Goal: Obtain resource: Download file/media

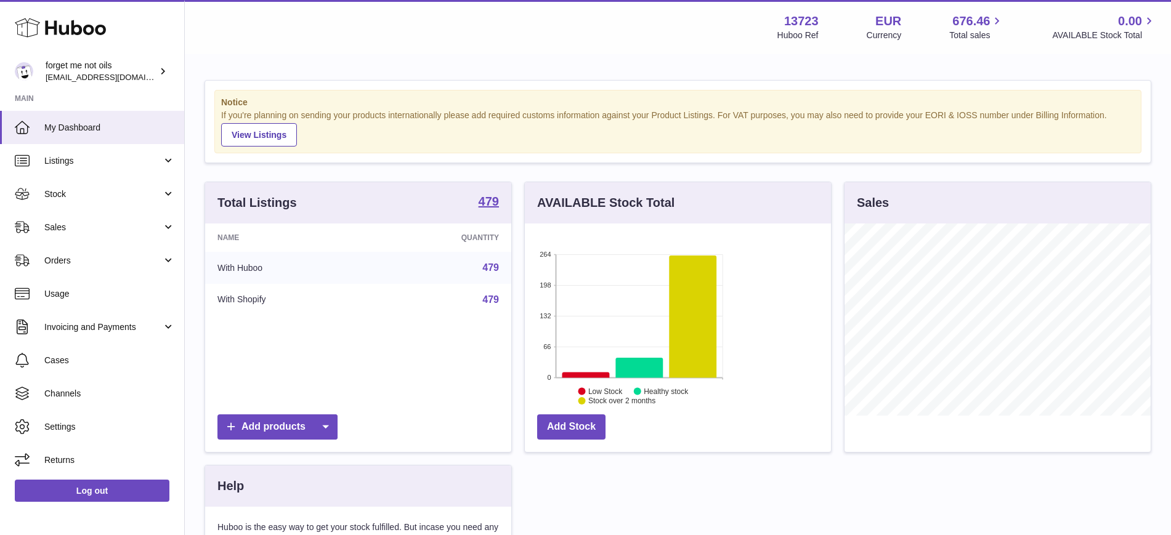
scroll to position [192, 306]
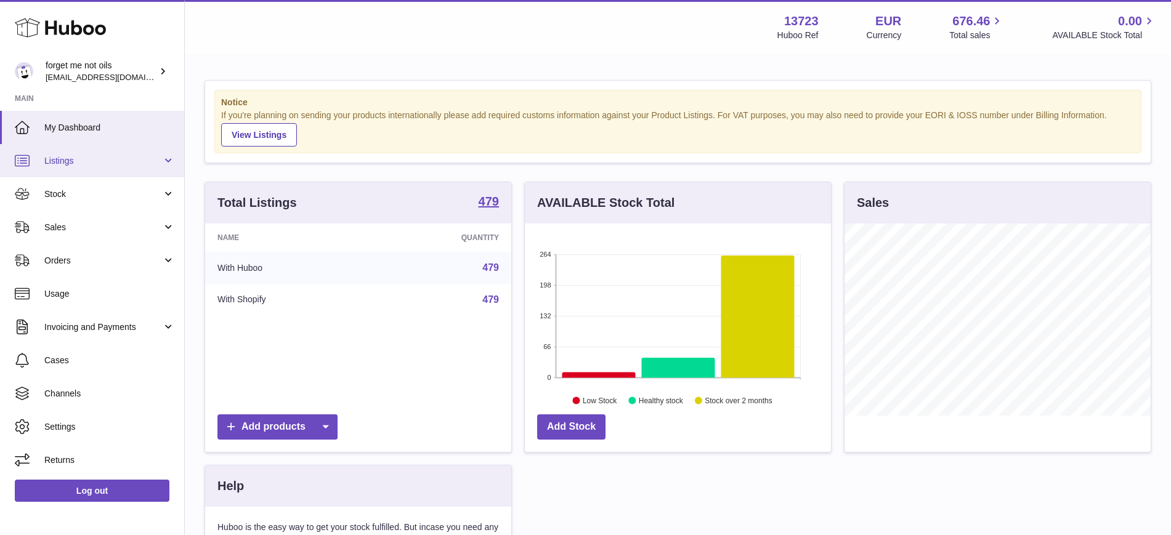
drag, startPoint x: 173, startPoint y: 166, endPoint x: 157, endPoint y: 168, distance: 16.2
click at [173, 166] on link "Listings" at bounding box center [92, 160] width 184 height 33
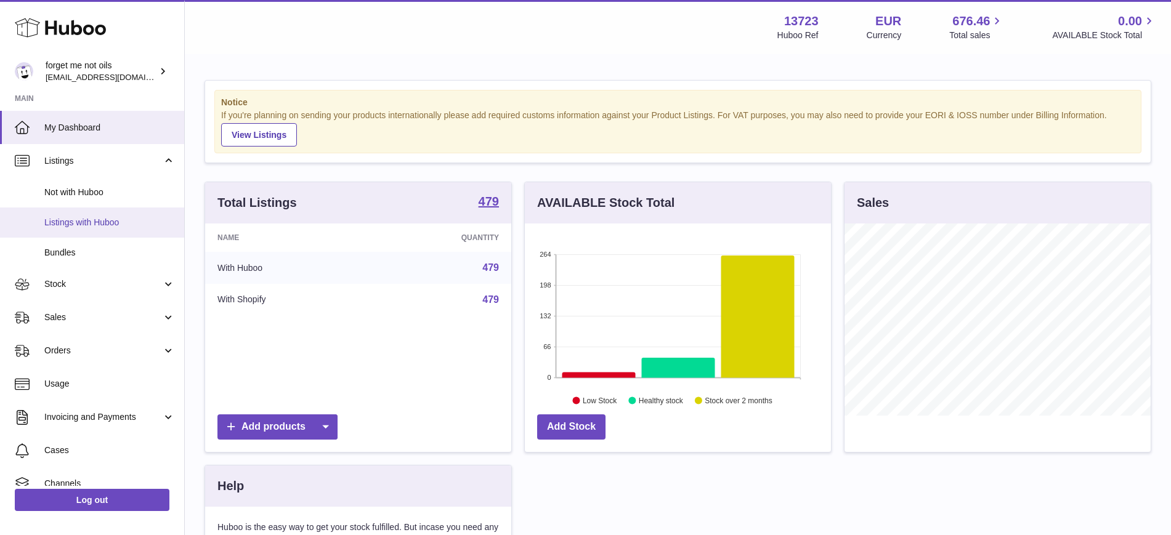
click at [89, 217] on span "Listings with Huboo" at bounding box center [109, 223] width 131 height 12
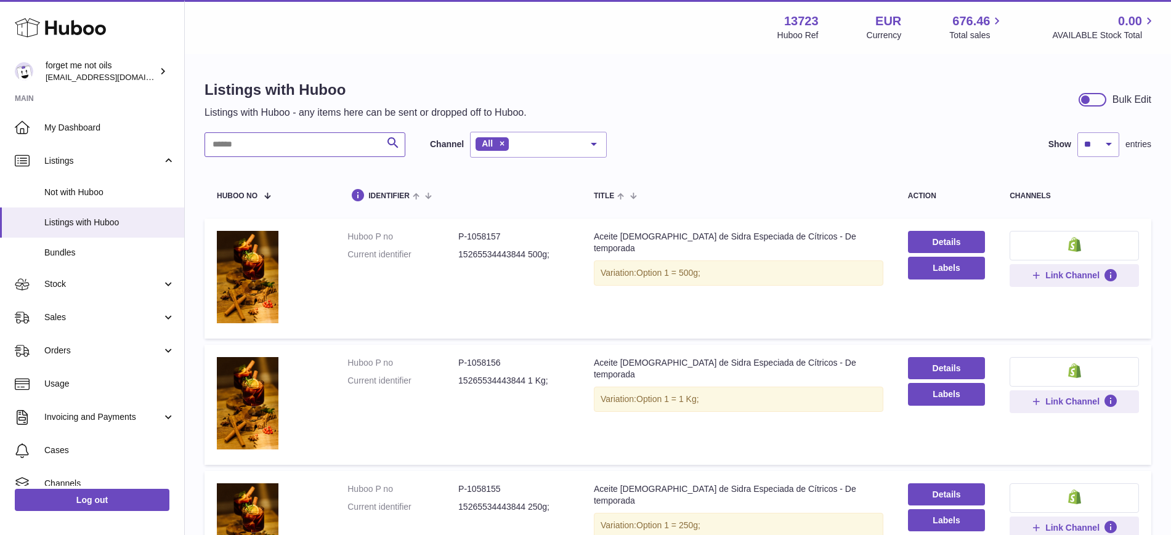
click at [325, 145] on input "text" at bounding box center [304, 144] width 201 height 25
paste input "**********"
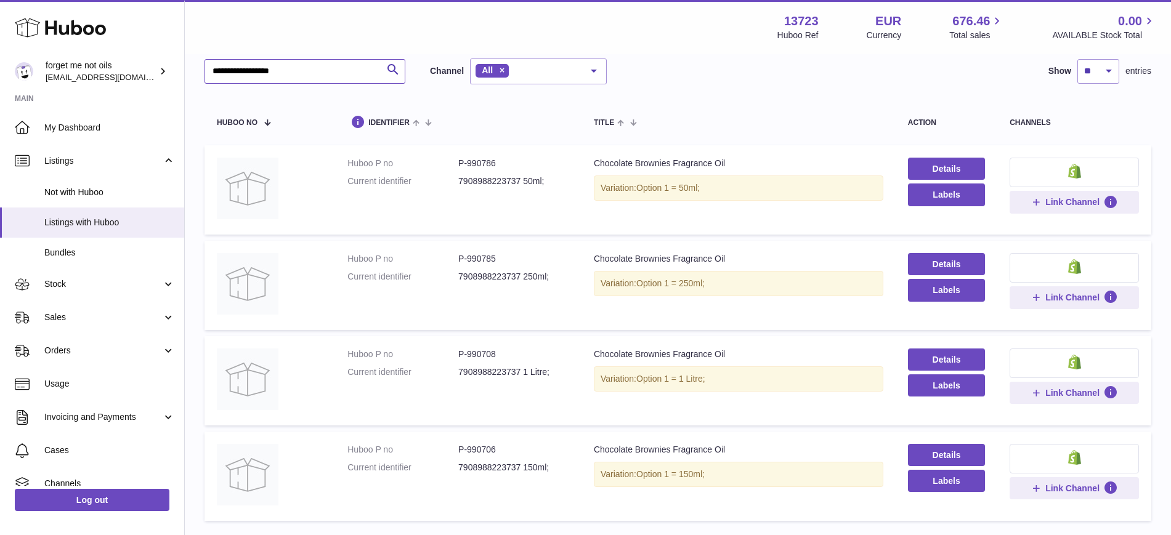
scroll to position [77, 0]
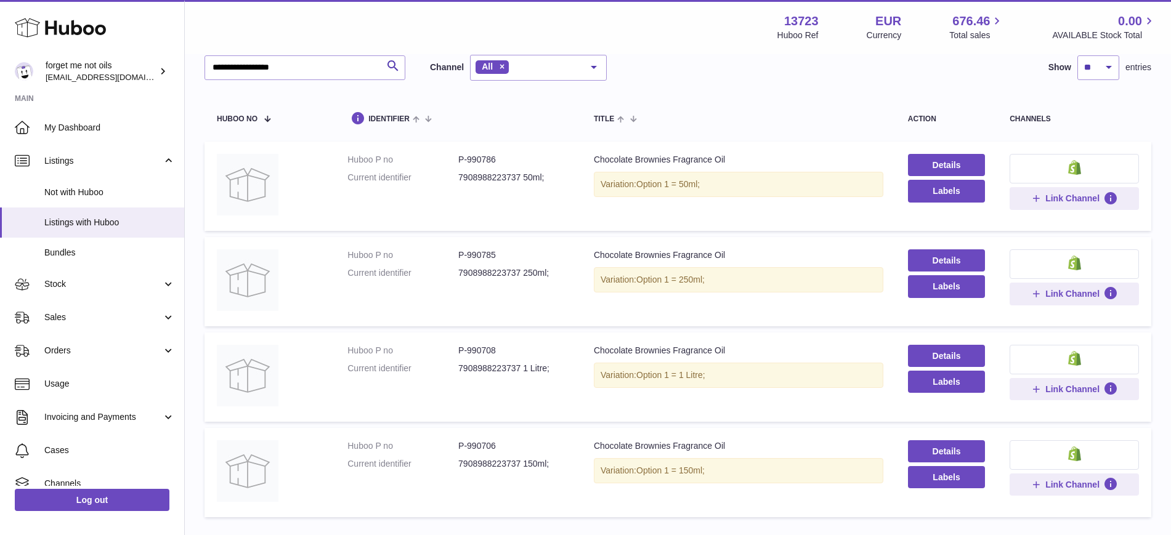
click at [980, 81] on div "**********" at bounding box center [677, 289] width 947 height 469
click at [944, 202] on td "Details Labels" at bounding box center [947, 186] width 102 height 89
click at [944, 192] on button "Labels" at bounding box center [946, 191] width 77 height 22
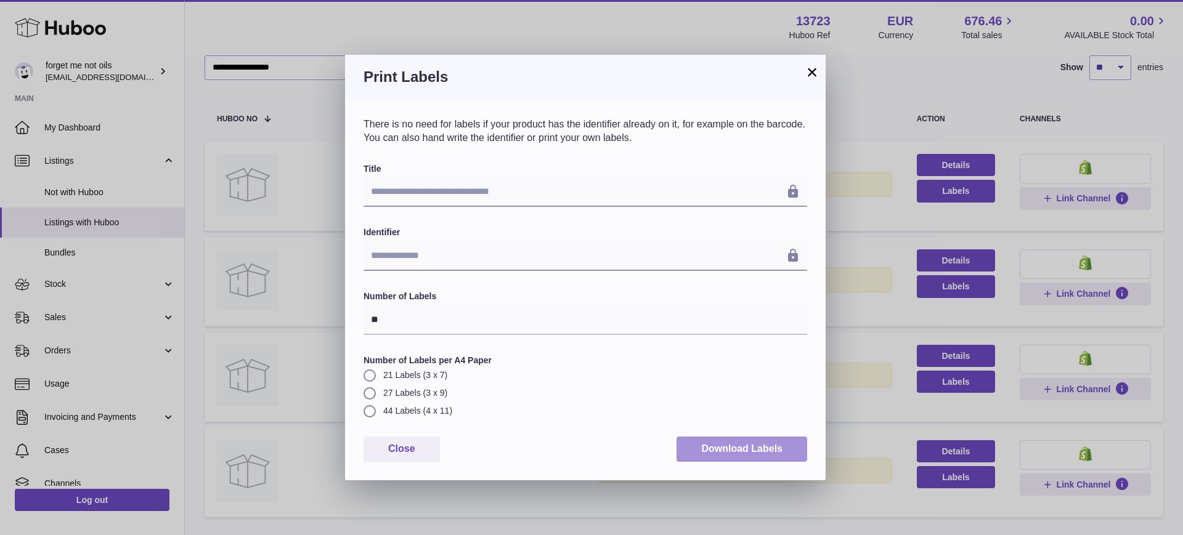
click at [734, 445] on button "Download Labels" at bounding box center [741, 449] width 131 height 25
drag, startPoint x: 812, startPoint y: 73, endPoint x: 825, endPoint y: 124, distance: 52.6
click at [812, 73] on button "×" at bounding box center [811, 72] width 15 height 15
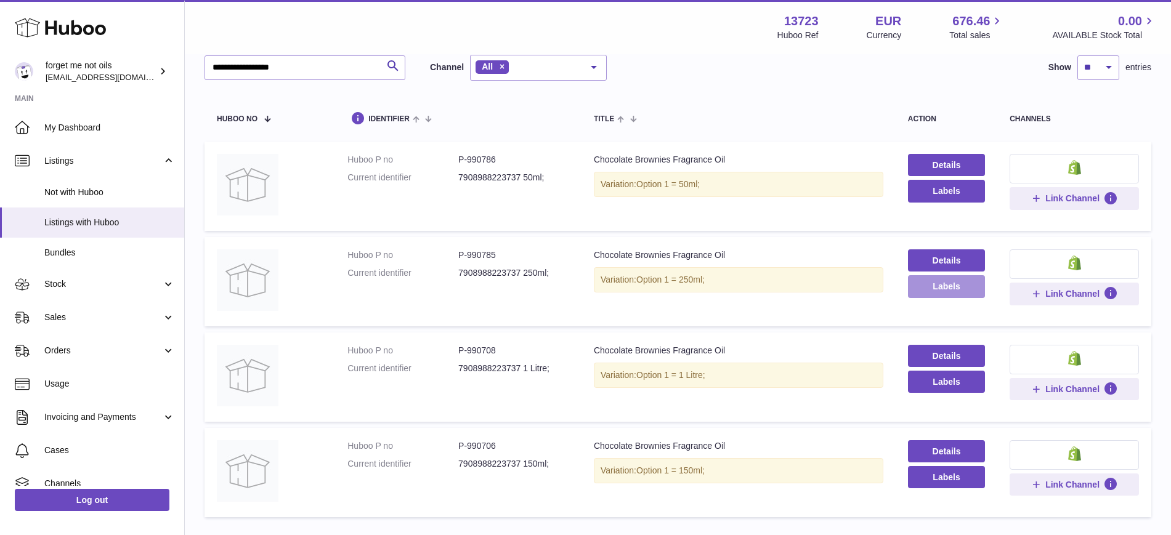
click at [968, 287] on button "Labels" at bounding box center [946, 286] width 77 height 22
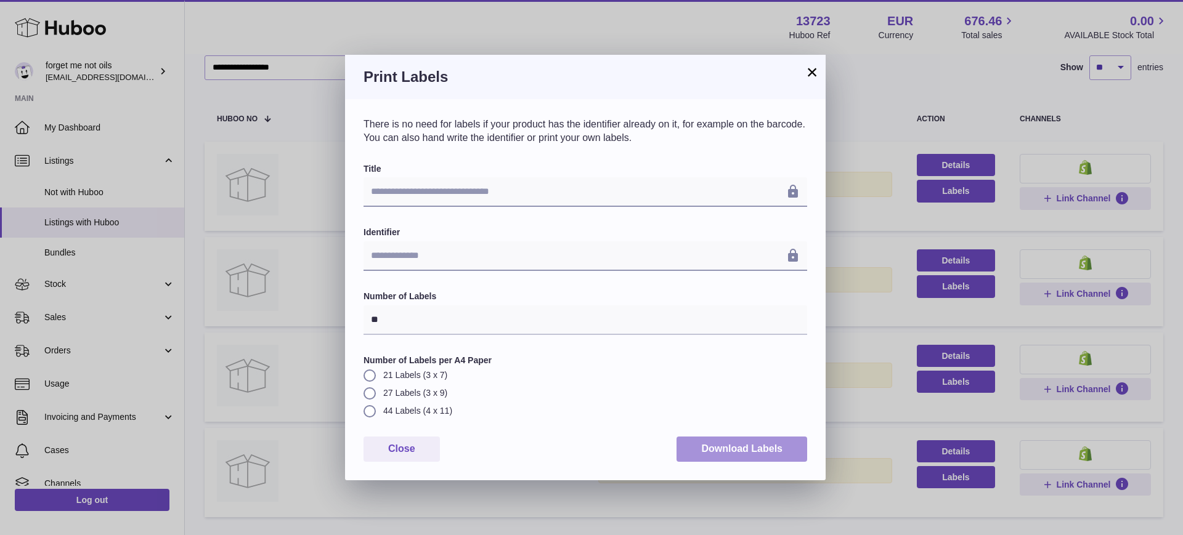
click at [692, 443] on button "Download Labels" at bounding box center [741, 449] width 131 height 25
click at [808, 70] on button "×" at bounding box center [811, 72] width 15 height 15
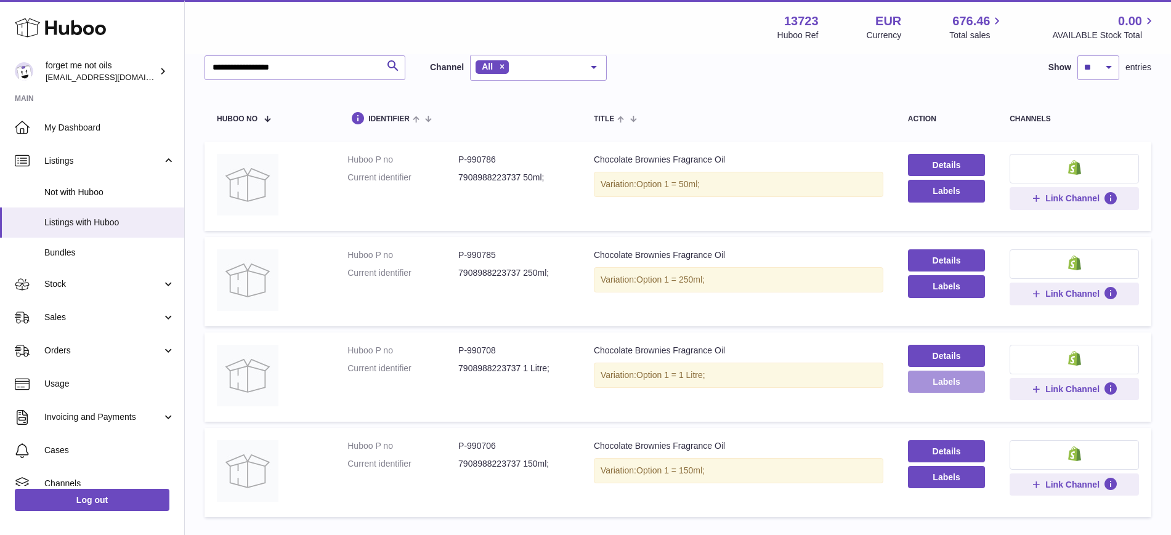
click at [928, 378] on button "Labels" at bounding box center [946, 382] width 77 height 22
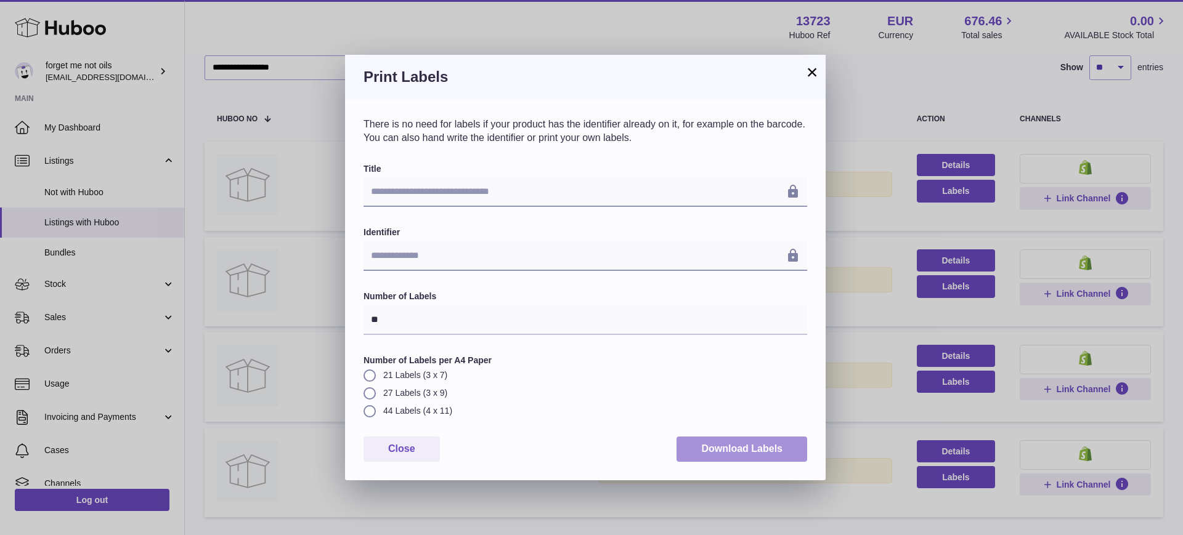
click at [744, 447] on button "Download Labels" at bounding box center [741, 449] width 131 height 25
click at [816, 72] on button "×" at bounding box center [811, 72] width 15 height 15
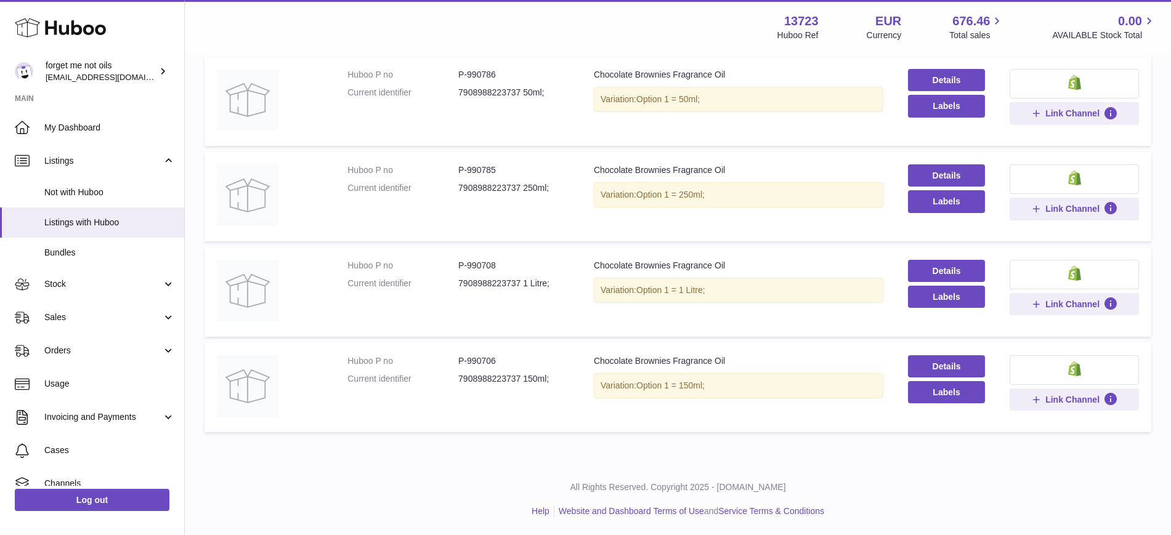
scroll to position [163, 0]
click at [954, 394] on button "Labels" at bounding box center [946, 392] width 77 height 22
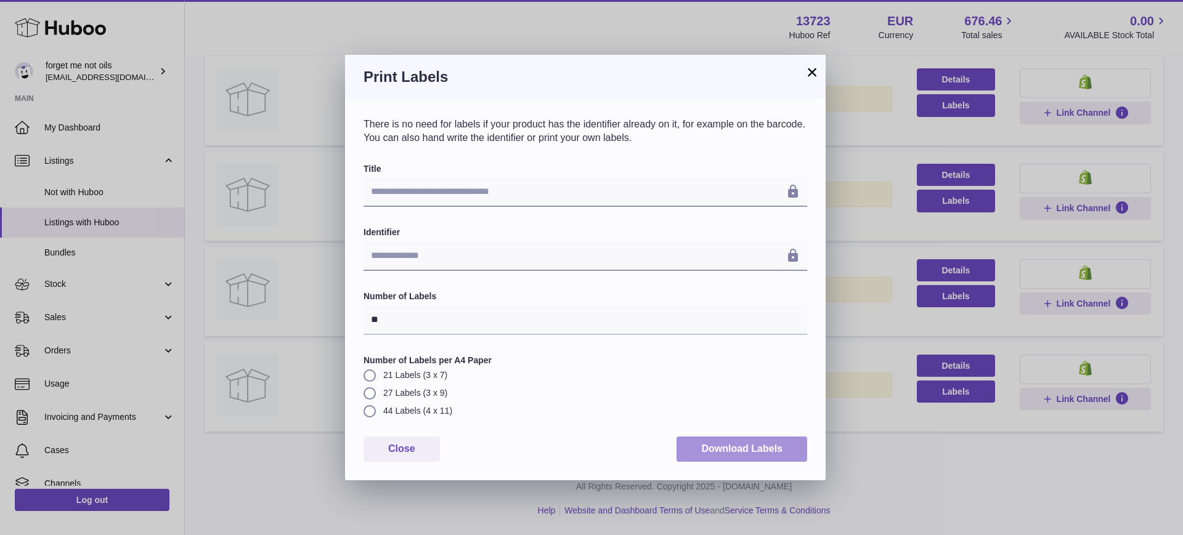
click at [766, 453] on button "Download Labels" at bounding box center [741, 449] width 131 height 25
drag, startPoint x: 814, startPoint y: 75, endPoint x: 728, endPoint y: 138, distance: 106.6
click at [814, 75] on button "×" at bounding box center [811, 72] width 15 height 15
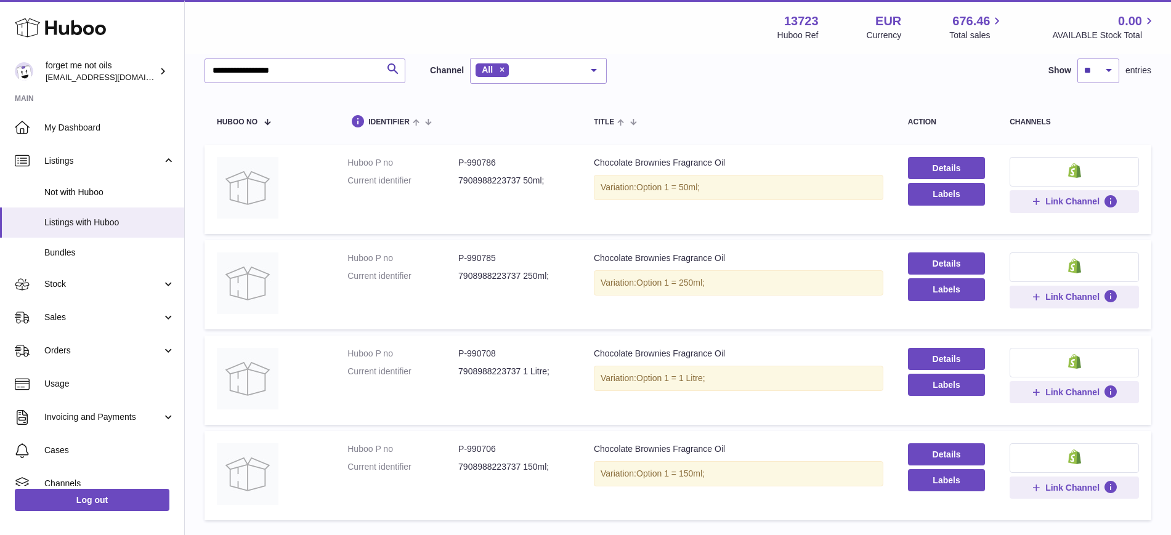
scroll to position [0, 0]
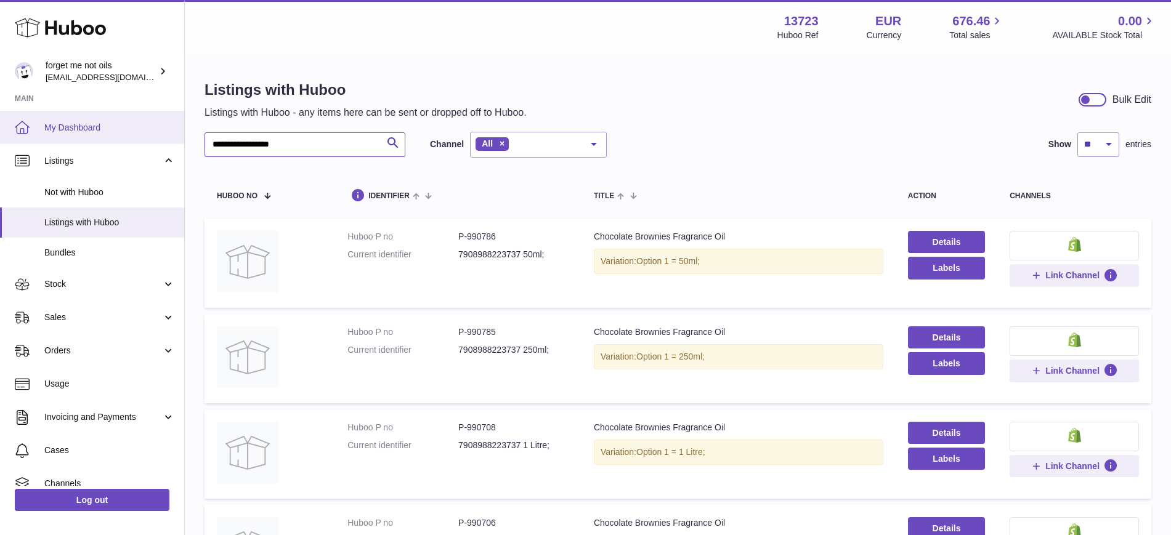
drag, startPoint x: 318, startPoint y: 146, endPoint x: 115, endPoint y: 123, distance: 204.6
click at [115, 123] on div "**********" at bounding box center [585, 349] width 1171 height 698
paste input "text"
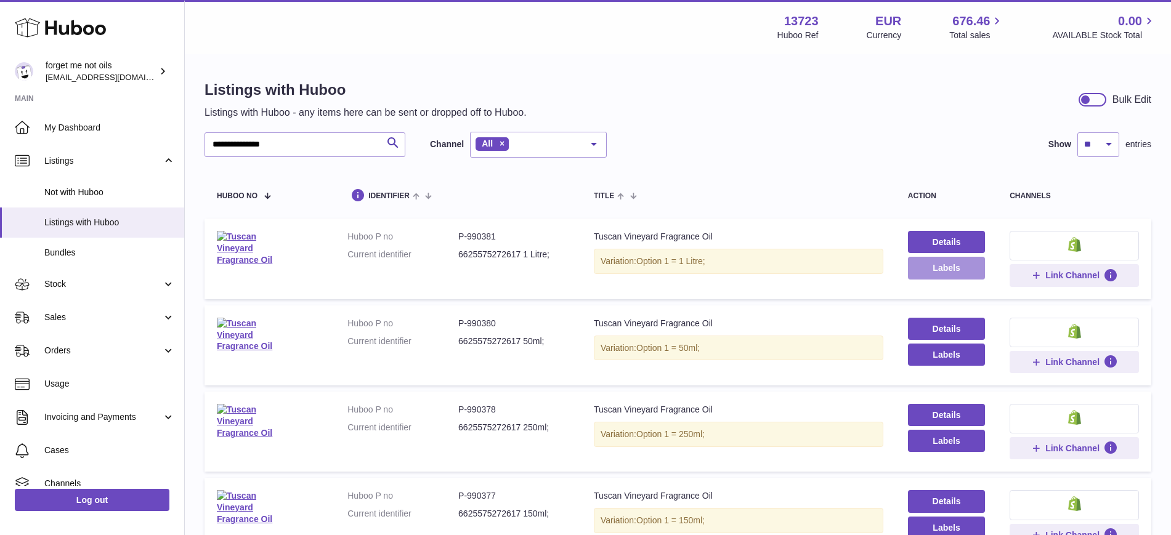
click at [971, 272] on button "Labels" at bounding box center [946, 268] width 77 height 22
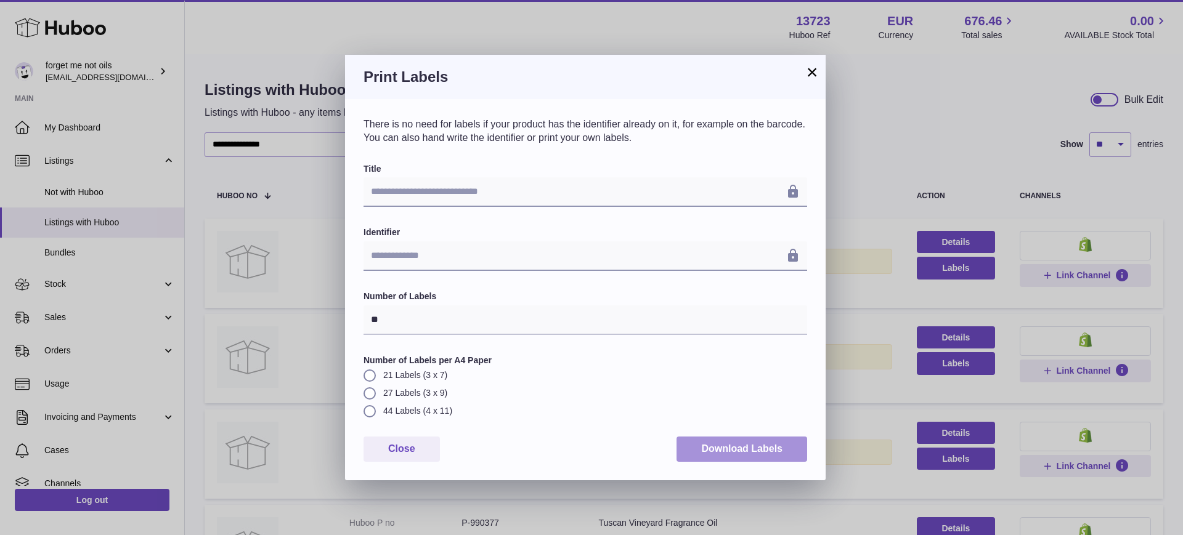
click at [723, 449] on button "Download Labels" at bounding box center [741, 449] width 131 height 25
drag, startPoint x: 816, startPoint y: 73, endPoint x: 833, endPoint y: 217, distance: 144.6
click at [816, 73] on button "×" at bounding box center [811, 72] width 15 height 15
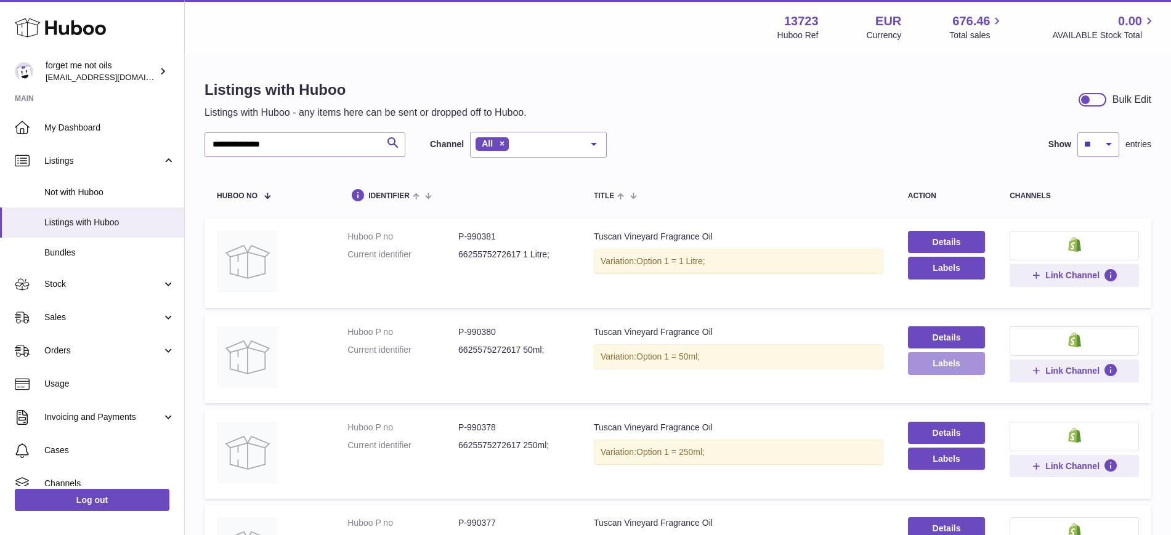
click at [952, 367] on button "Labels" at bounding box center [946, 363] width 77 height 22
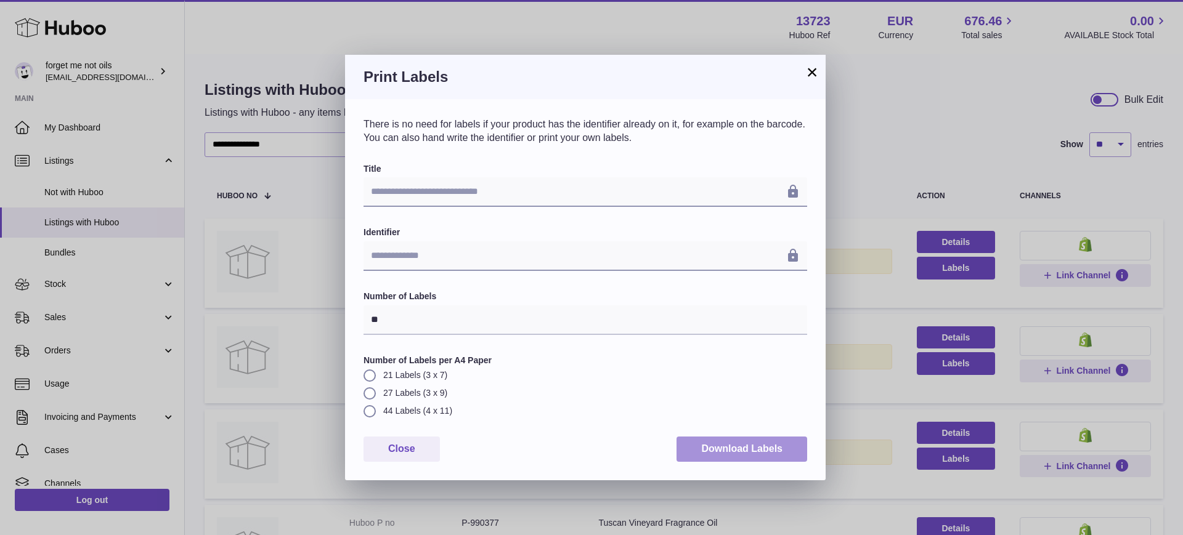
click at [745, 443] on button "Download Labels" at bounding box center [741, 449] width 131 height 25
click at [808, 79] on button "×" at bounding box center [811, 72] width 15 height 15
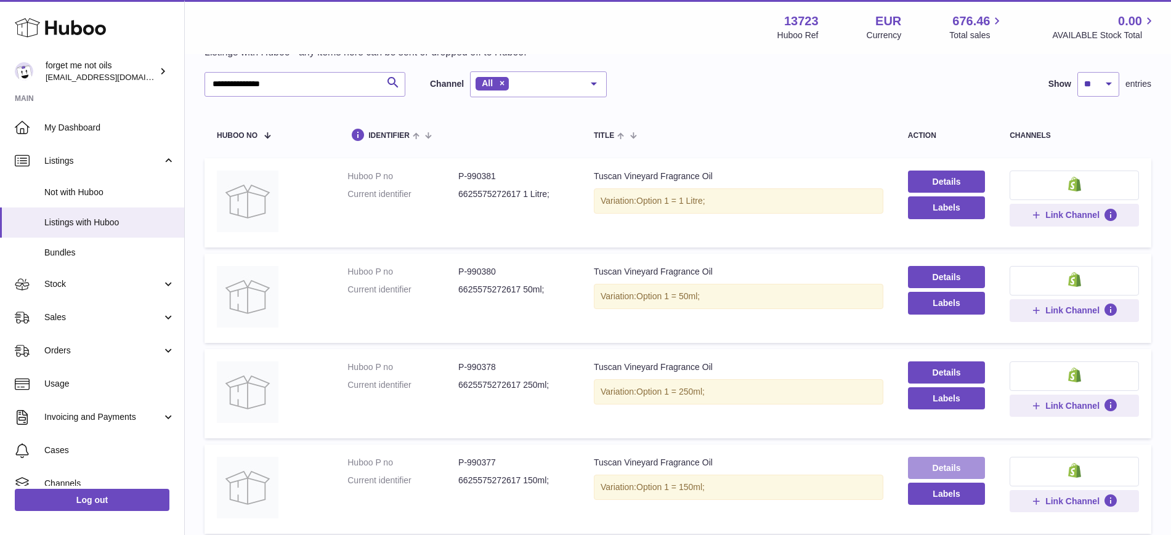
scroll to position [154, 0]
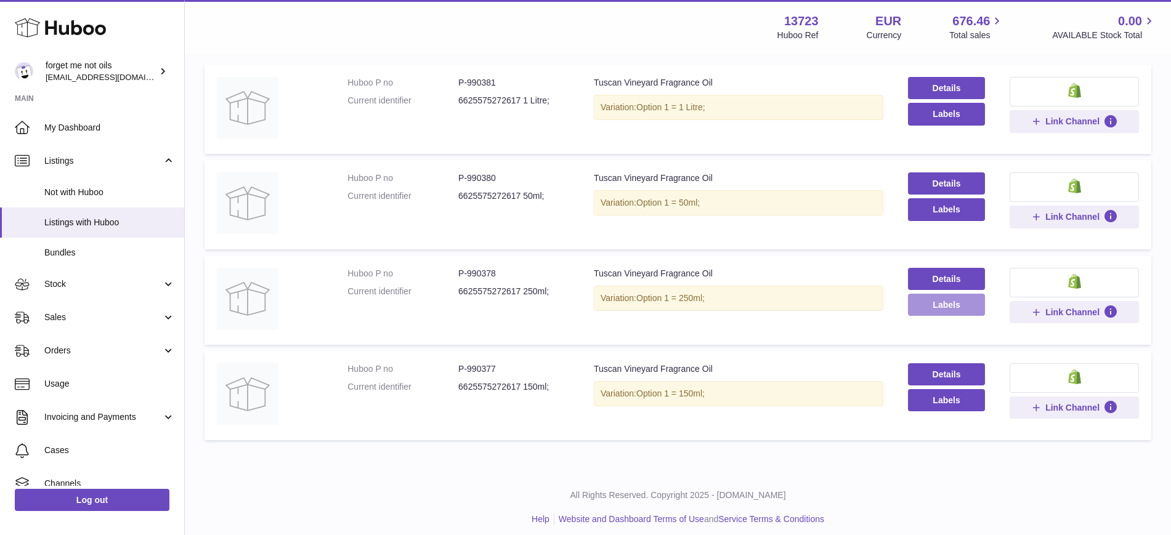
click at [926, 301] on button "Labels" at bounding box center [946, 305] width 77 height 22
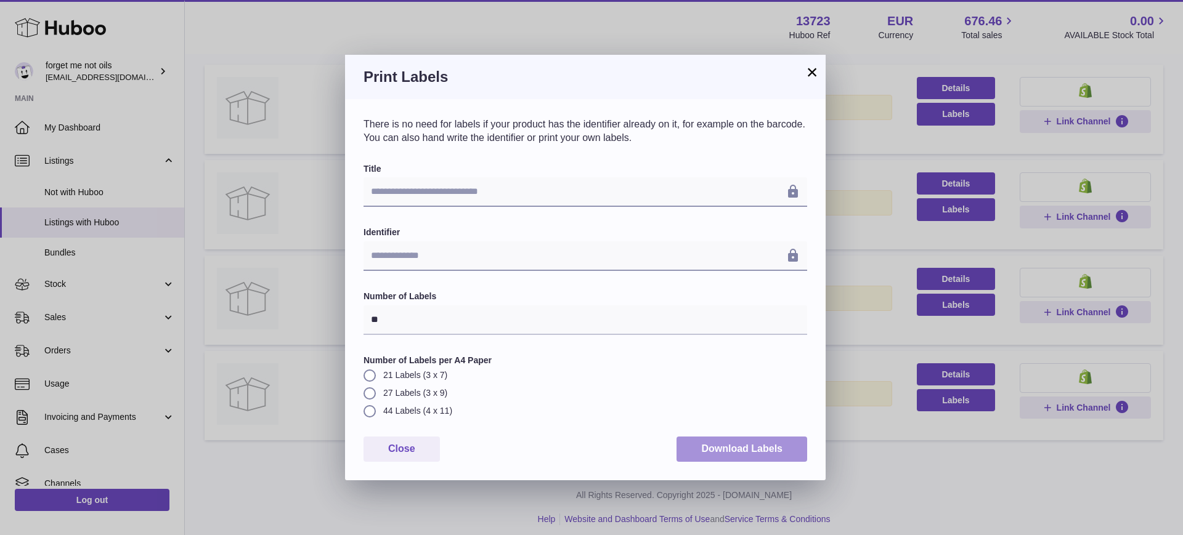
click at [710, 460] on button "Download Labels" at bounding box center [741, 449] width 131 height 25
click at [814, 72] on button "×" at bounding box center [811, 72] width 15 height 15
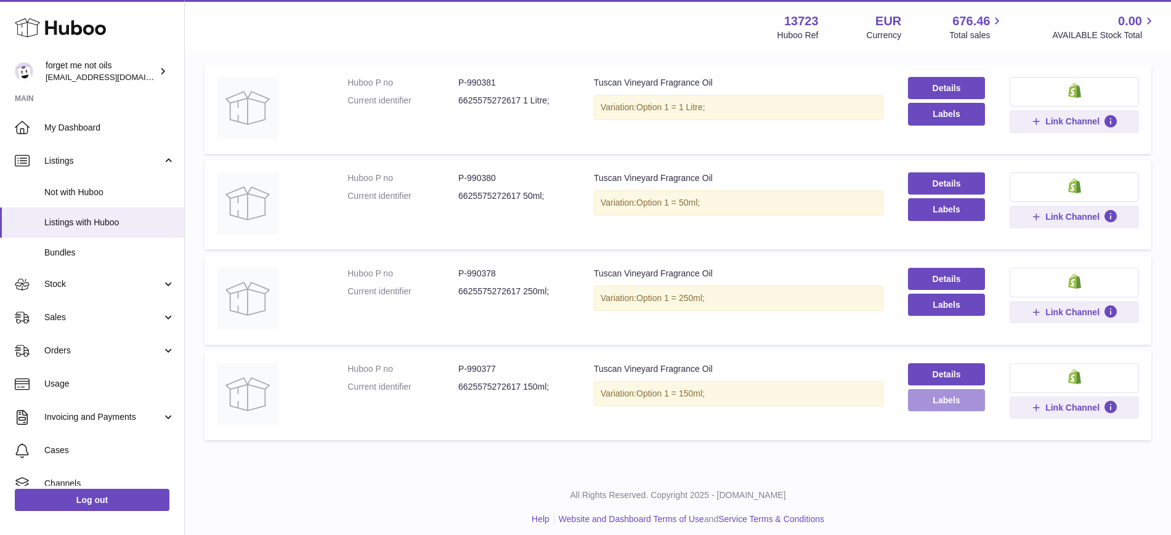
click at [937, 405] on button "Labels" at bounding box center [946, 400] width 77 height 22
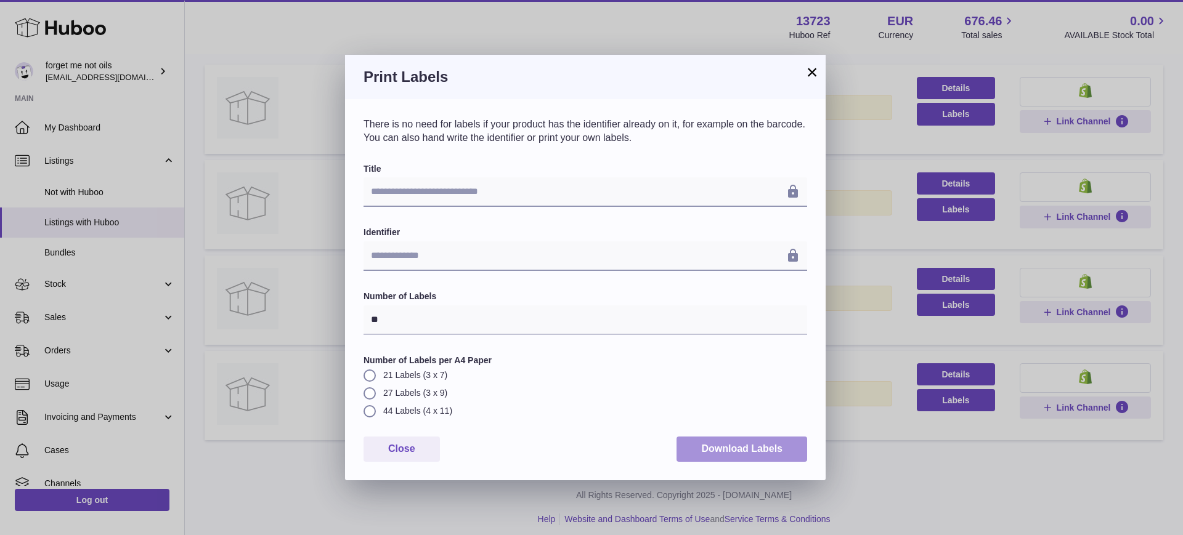
click at [785, 451] on button "Download Labels" at bounding box center [741, 449] width 131 height 25
click at [808, 65] on button "×" at bounding box center [811, 72] width 15 height 15
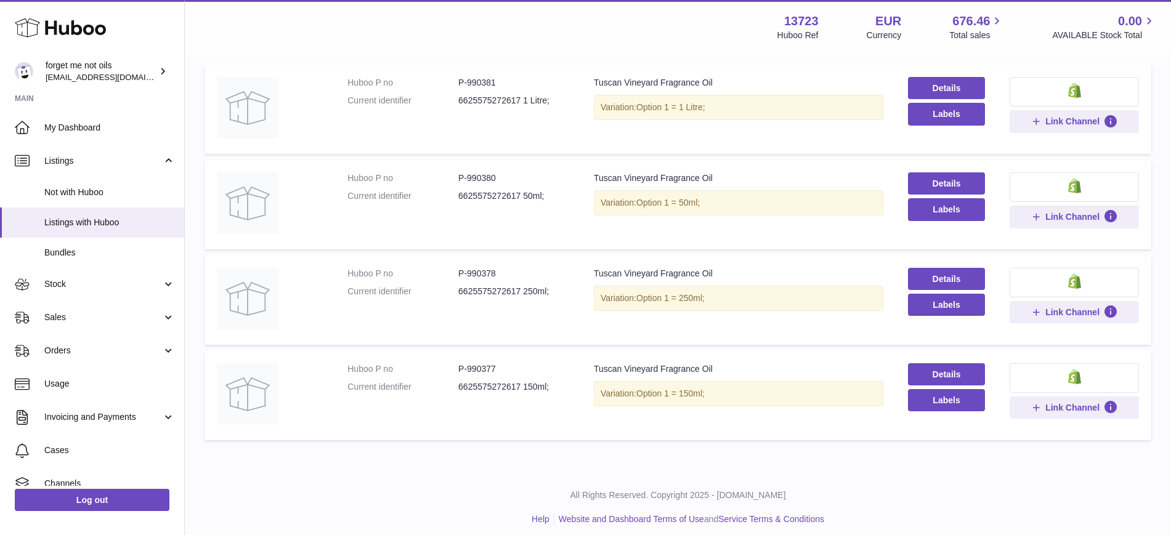
scroll to position [0, 0]
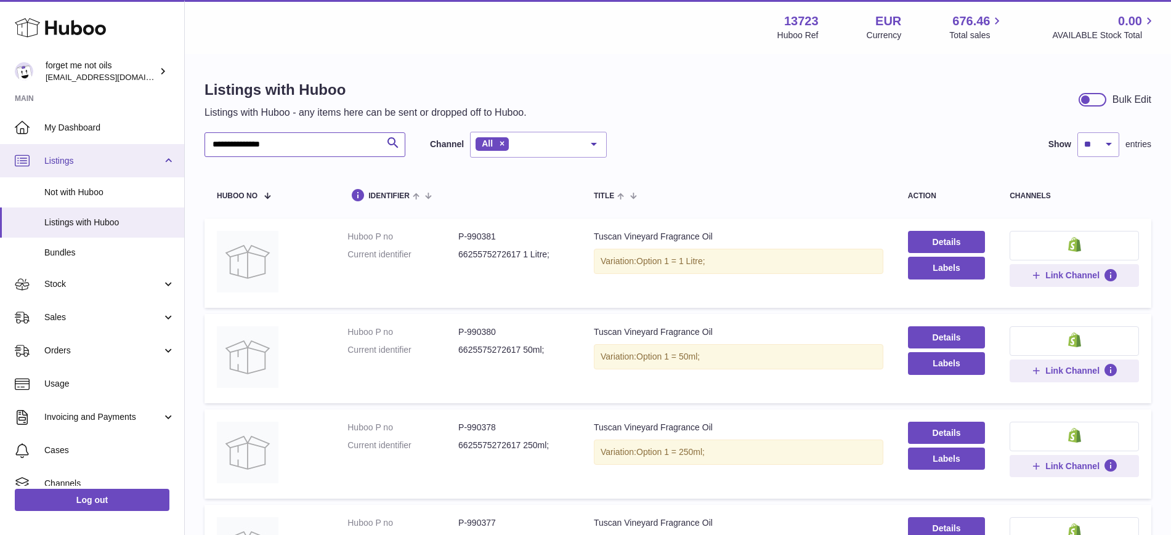
drag, startPoint x: 180, startPoint y: 147, endPoint x: 171, endPoint y: 145, distance: 8.7
click at [168, 148] on div "**********" at bounding box center [585, 349] width 1171 height 698
paste input "text"
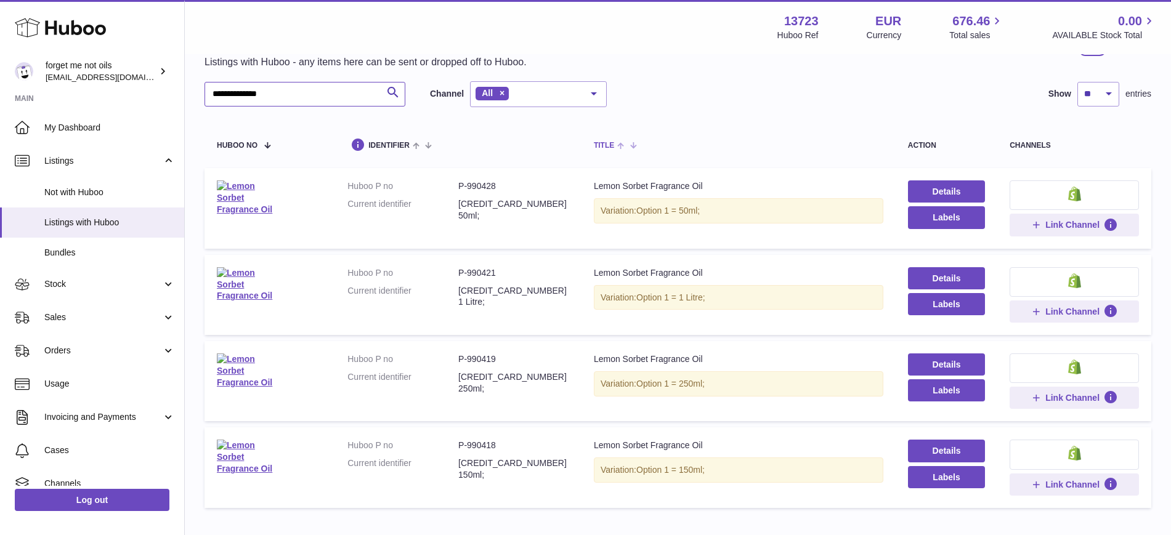
scroll to position [77, 0]
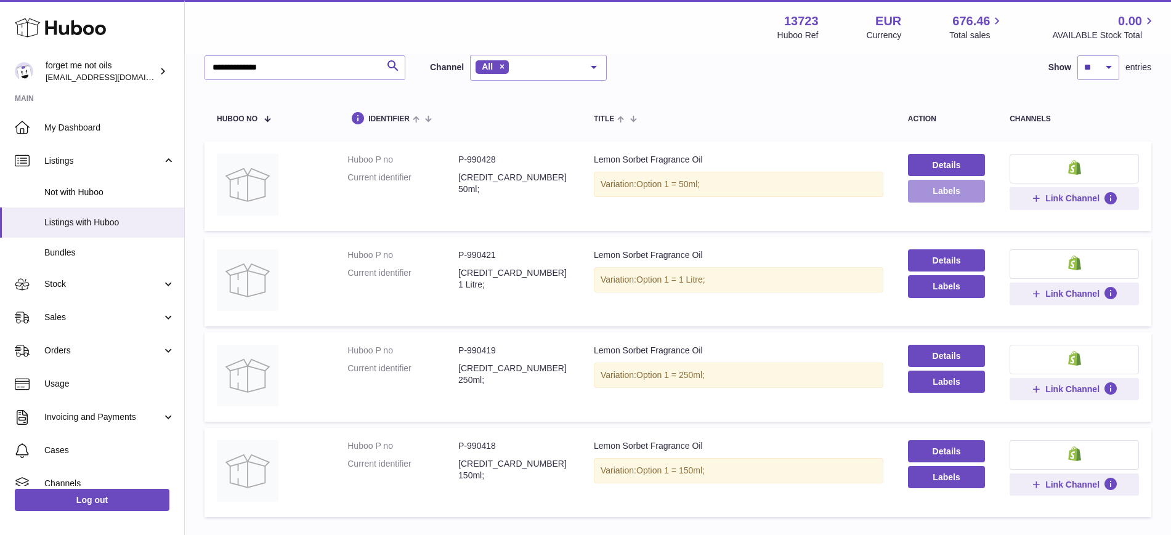
click at [941, 194] on button "Labels" at bounding box center [946, 191] width 77 height 22
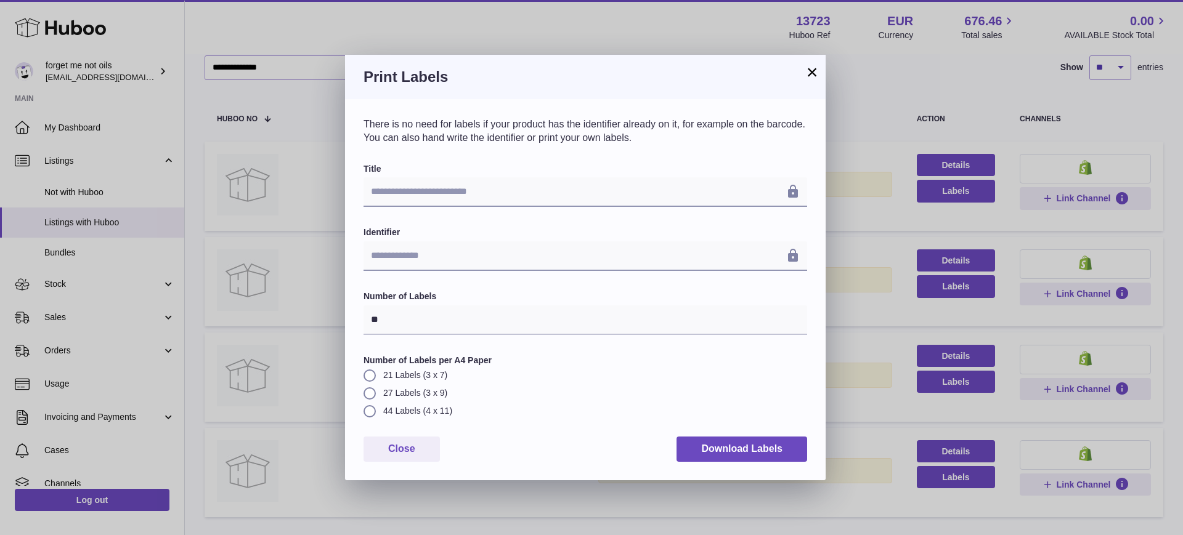
click at [727, 428] on div "**********" at bounding box center [584, 312] width 443 height 299
click at [727, 452] on button "Download Labels" at bounding box center [741, 449] width 131 height 25
drag, startPoint x: 810, startPoint y: 69, endPoint x: 891, endPoint y: 295, distance: 240.0
click at [810, 69] on button "×" at bounding box center [811, 72] width 15 height 15
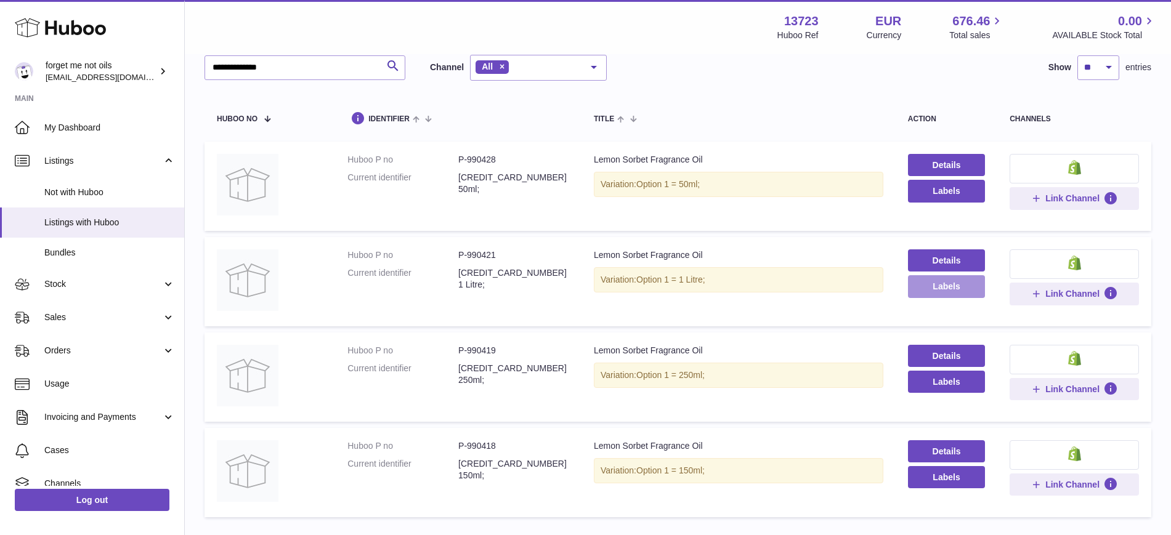
click at [957, 288] on button "Labels" at bounding box center [946, 286] width 77 height 22
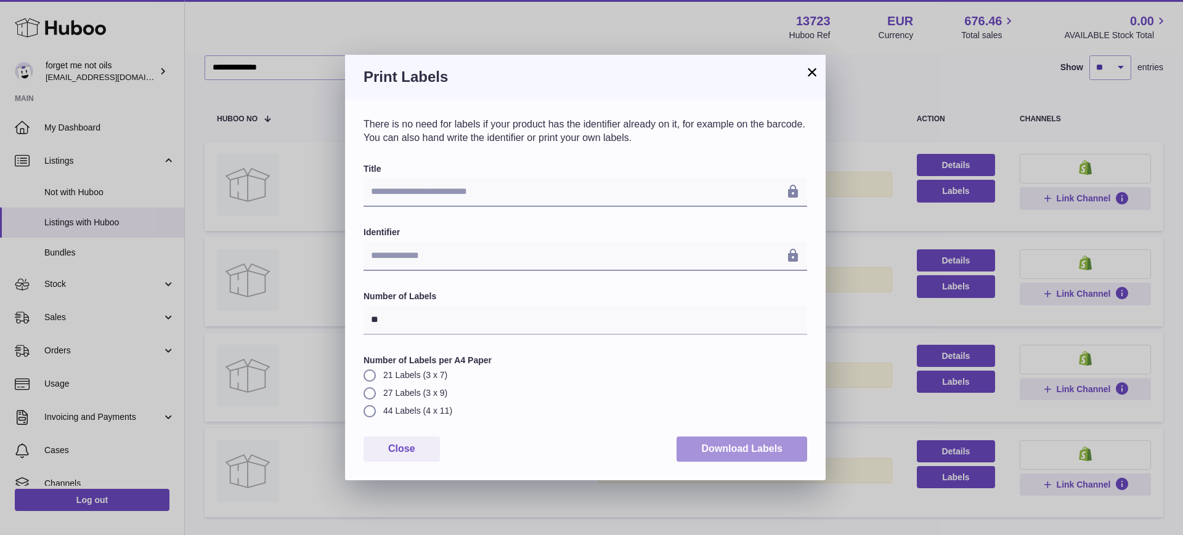
click at [781, 448] on button "Download Labels" at bounding box center [741, 449] width 131 height 25
drag, startPoint x: 811, startPoint y: 68, endPoint x: 827, endPoint y: 172, distance: 105.9
click at [811, 68] on button "×" at bounding box center [811, 72] width 15 height 15
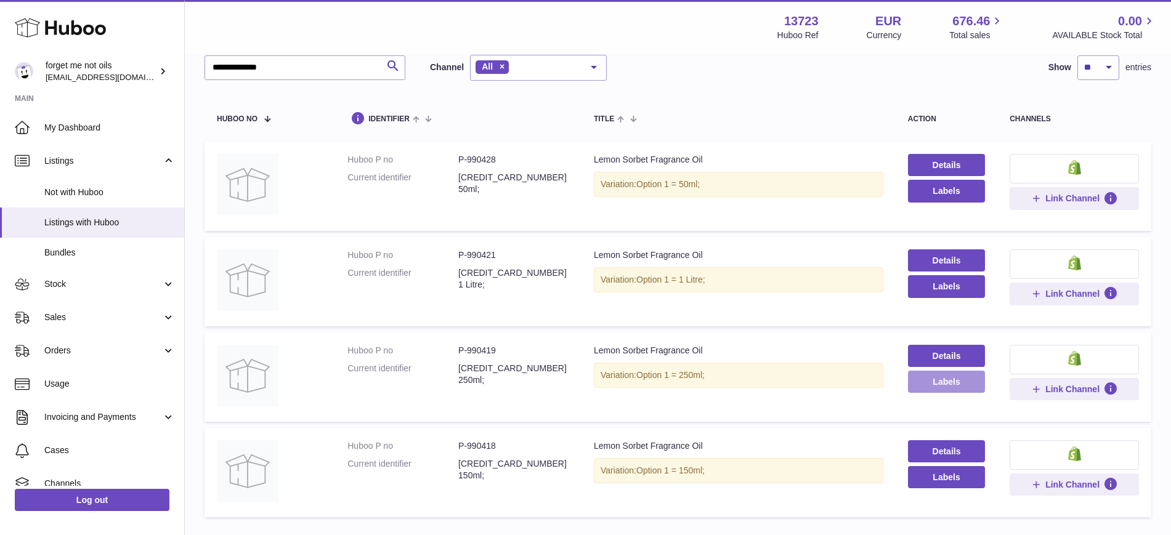
click at [959, 378] on button "Labels" at bounding box center [946, 382] width 77 height 22
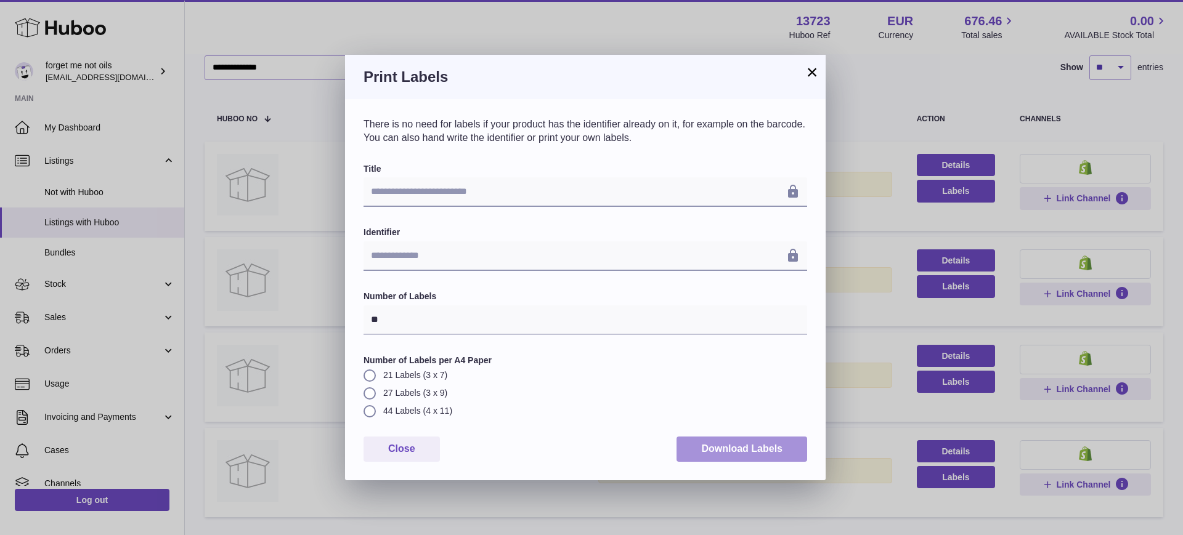
click at [736, 458] on button "Download Labels" at bounding box center [741, 449] width 131 height 25
drag, startPoint x: 809, startPoint y: 69, endPoint x: 923, endPoint y: 450, distance: 397.5
click at [809, 69] on button "×" at bounding box center [811, 72] width 15 height 15
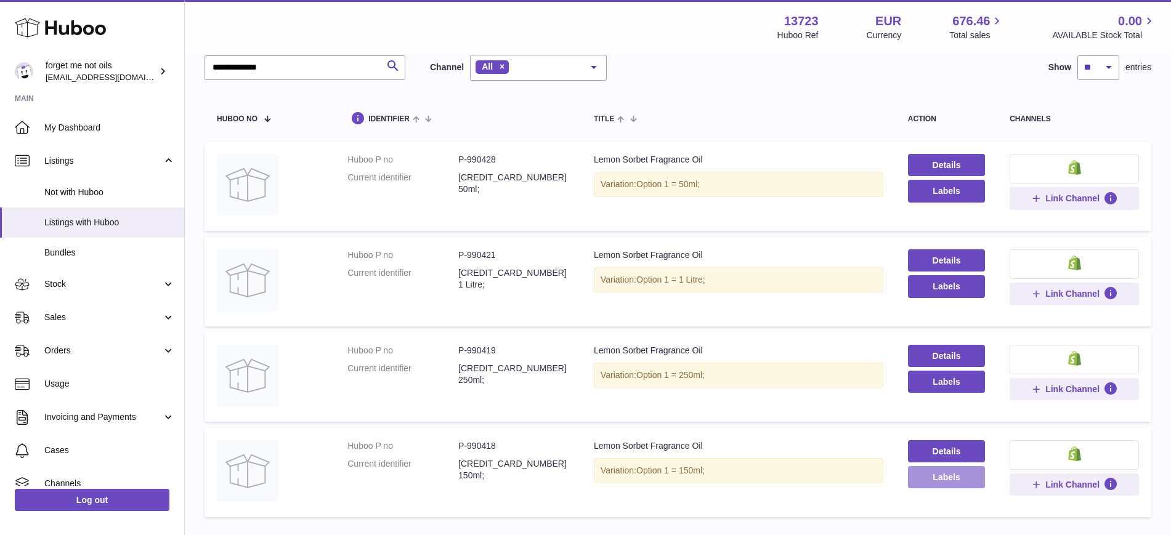
click at [957, 477] on button "Labels" at bounding box center [946, 477] width 77 height 22
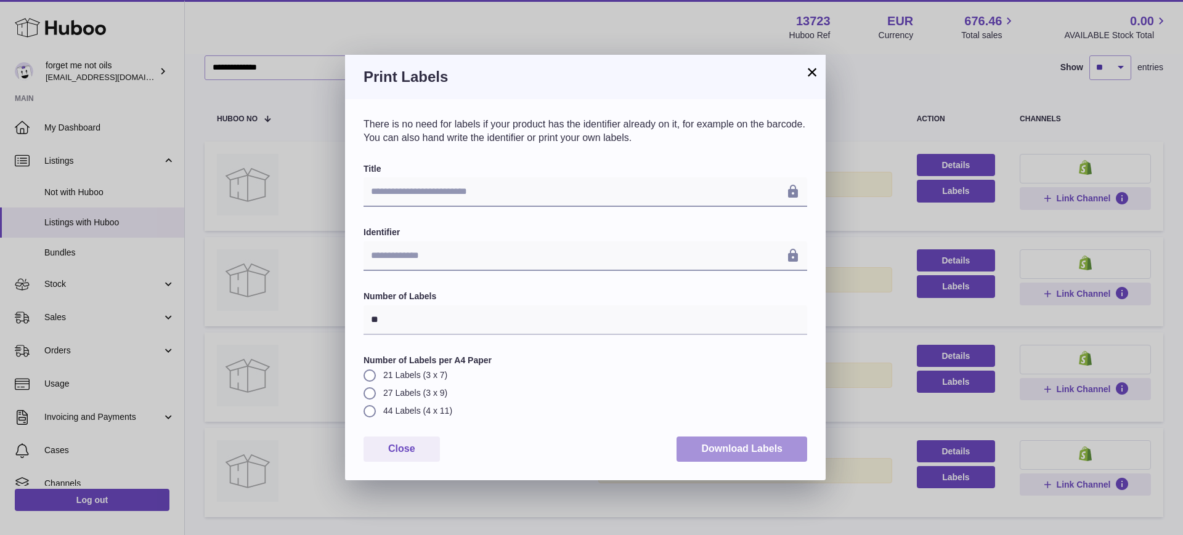
click at [766, 452] on button "Download Labels" at bounding box center [741, 449] width 131 height 25
click at [815, 67] on button "×" at bounding box center [811, 72] width 15 height 15
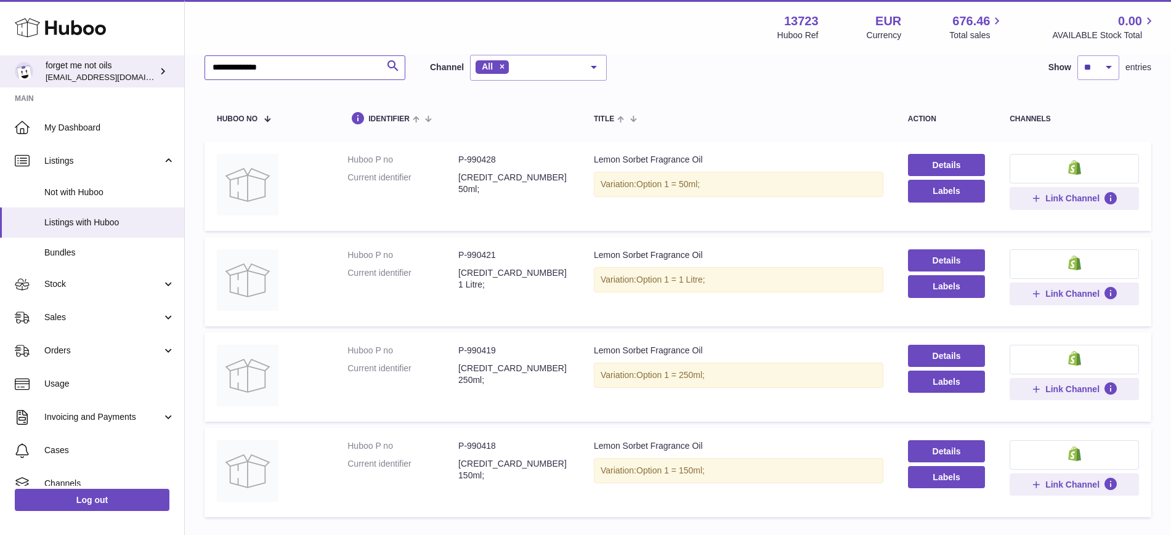
drag, startPoint x: 322, startPoint y: 74, endPoint x: 126, endPoint y: 68, distance: 196.6
click at [126, 68] on div "**********" at bounding box center [585, 272] width 1171 height 698
paste input "text"
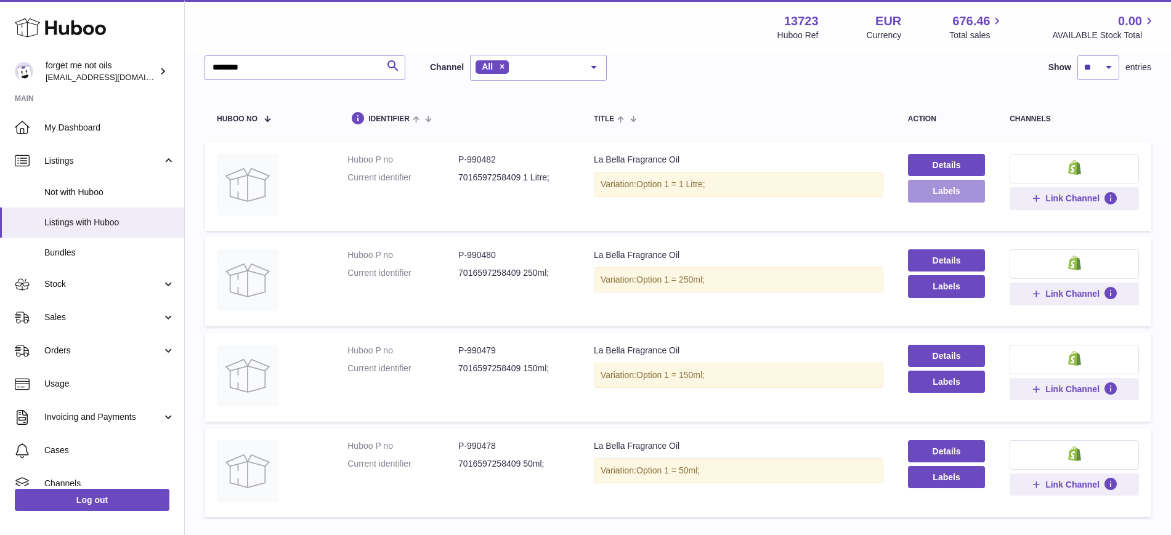
click at [952, 198] on button "Labels" at bounding box center [946, 191] width 77 height 22
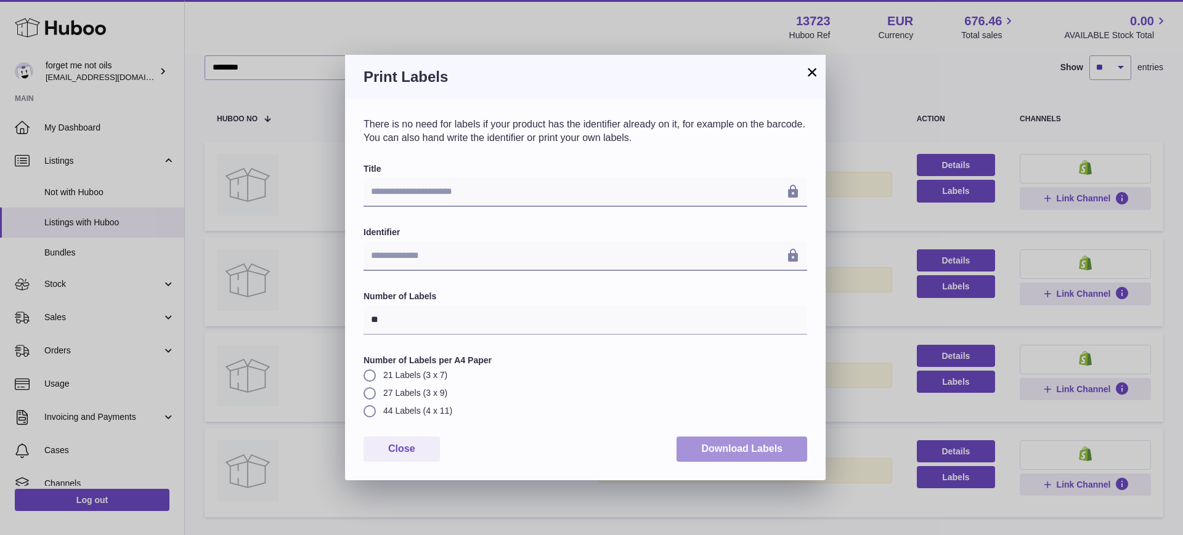
click at [705, 445] on button "Download Labels" at bounding box center [741, 449] width 131 height 25
click at [808, 75] on button "×" at bounding box center [811, 72] width 15 height 15
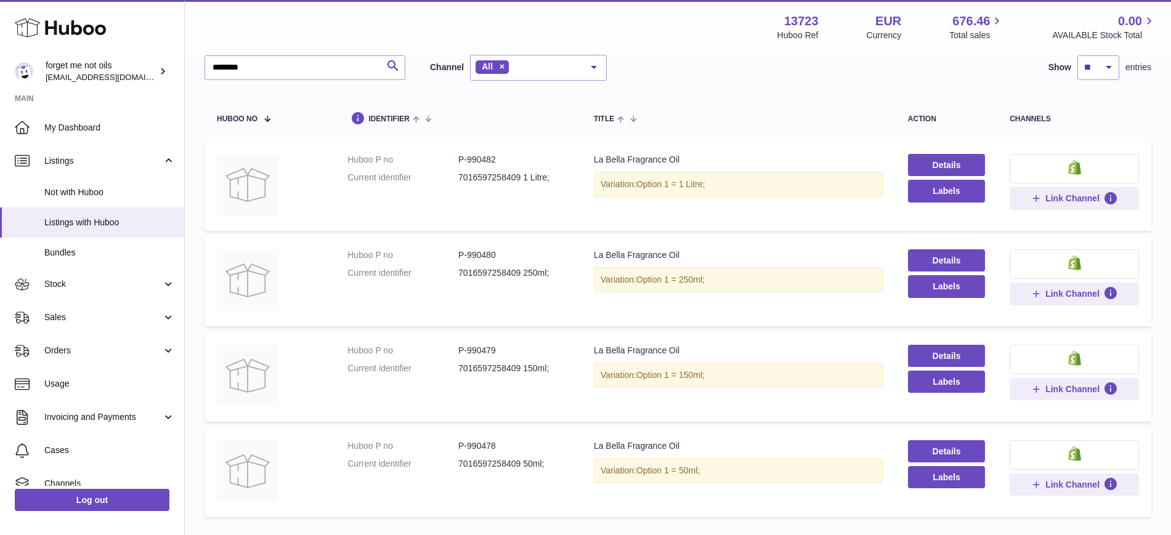
click at [769, 75] on div "******** Search Channel All All eBay Amazon Shopify Woocommerce Etsy No element…" at bounding box center [677, 68] width 947 height 26
click at [977, 293] on button "Labels" at bounding box center [946, 286] width 77 height 22
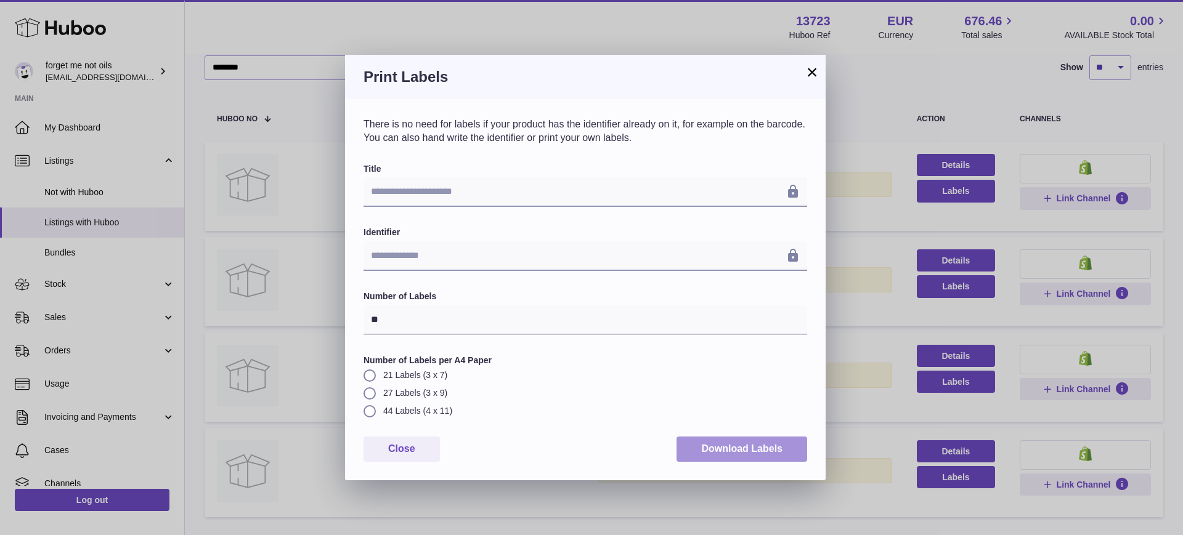
click at [774, 450] on button "Download Labels" at bounding box center [741, 449] width 131 height 25
drag, startPoint x: 812, startPoint y: 73, endPoint x: 821, endPoint y: 99, distance: 27.5
click at [812, 73] on button "×" at bounding box center [811, 72] width 15 height 15
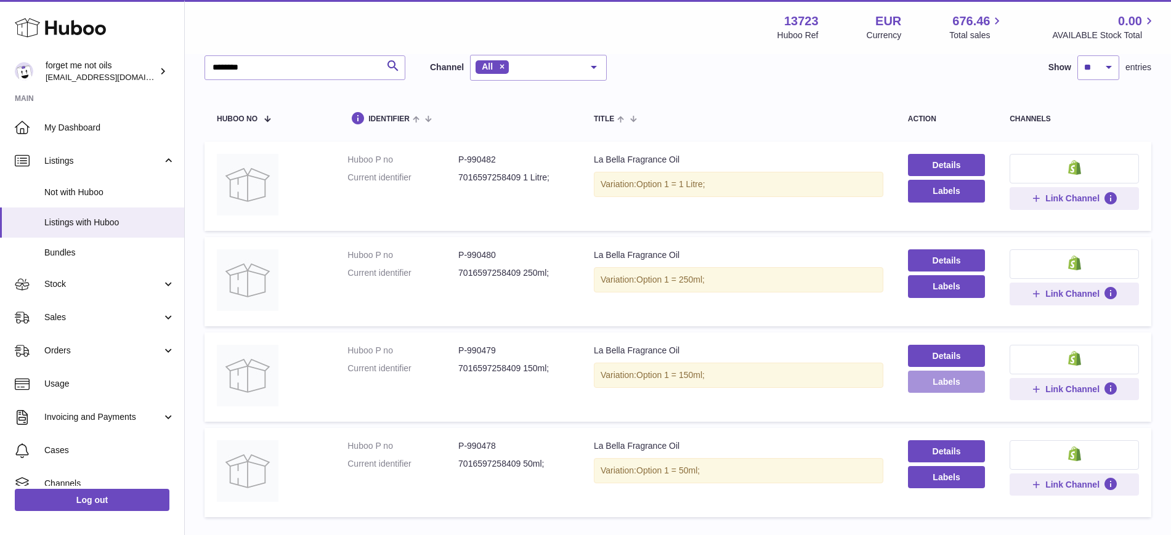
click at [974, 381] on button "Labels" at bounding box center [946, 382] width 77 height 22
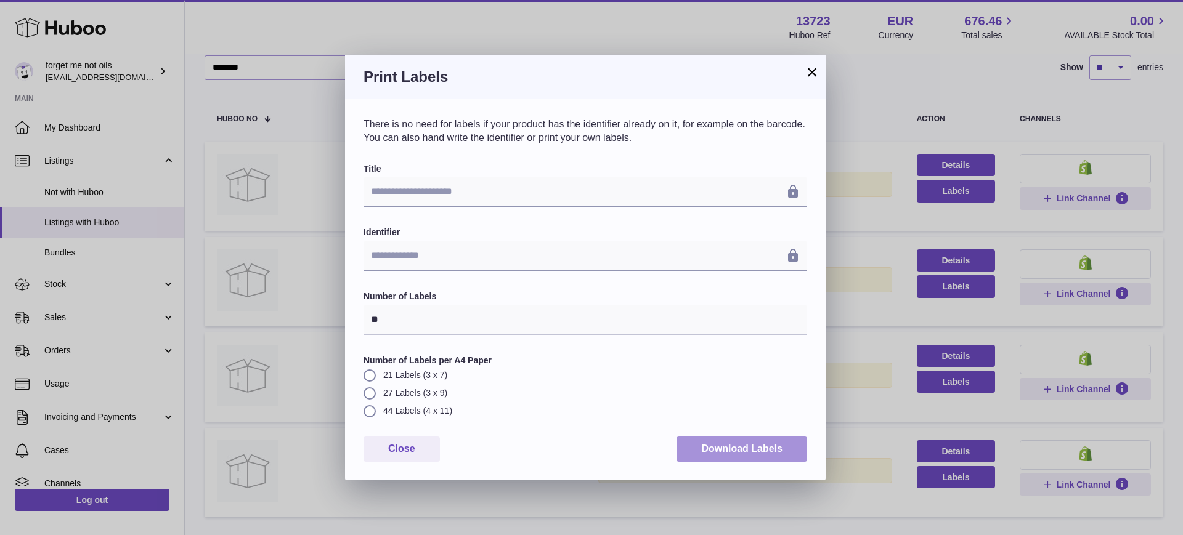
click at [725, 442] on button "Download Labels" at bounding box center [741, 449] width 131 height 25
click at [814, 65] on button "×" at bounding box center [811, 72] width 15 height 15
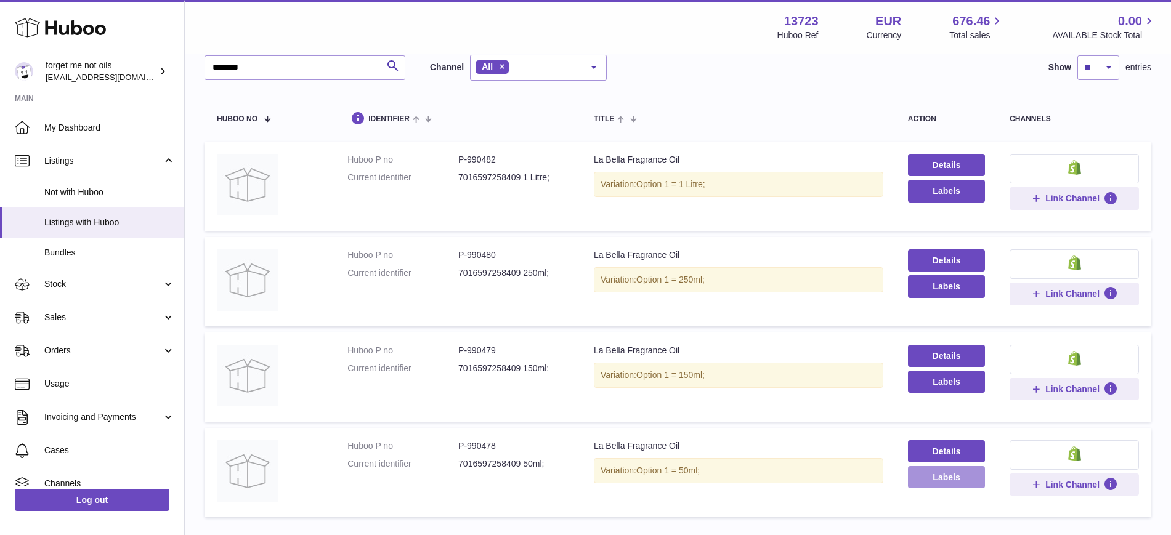
click at [976, 477] on button "Labels" at bounding box center [946, 477] width 77 height 22
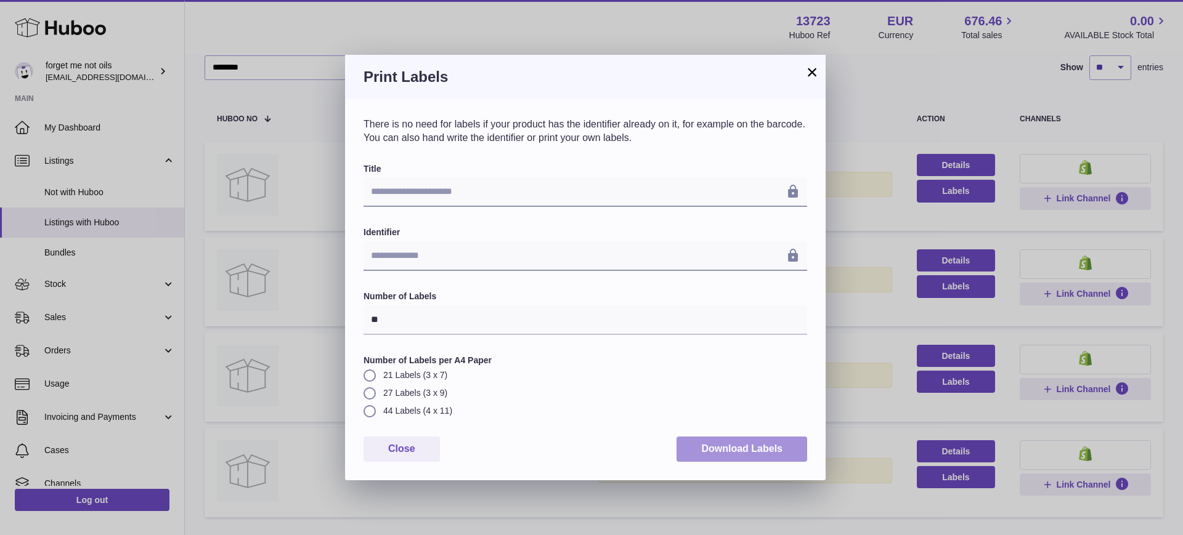
click at [729, 455] on button "Download Labels" at bounding box center [741, 449] width 131 height 25
click at [809, 69] on button "×" at bounding box center [811, 72] width 15 height 15
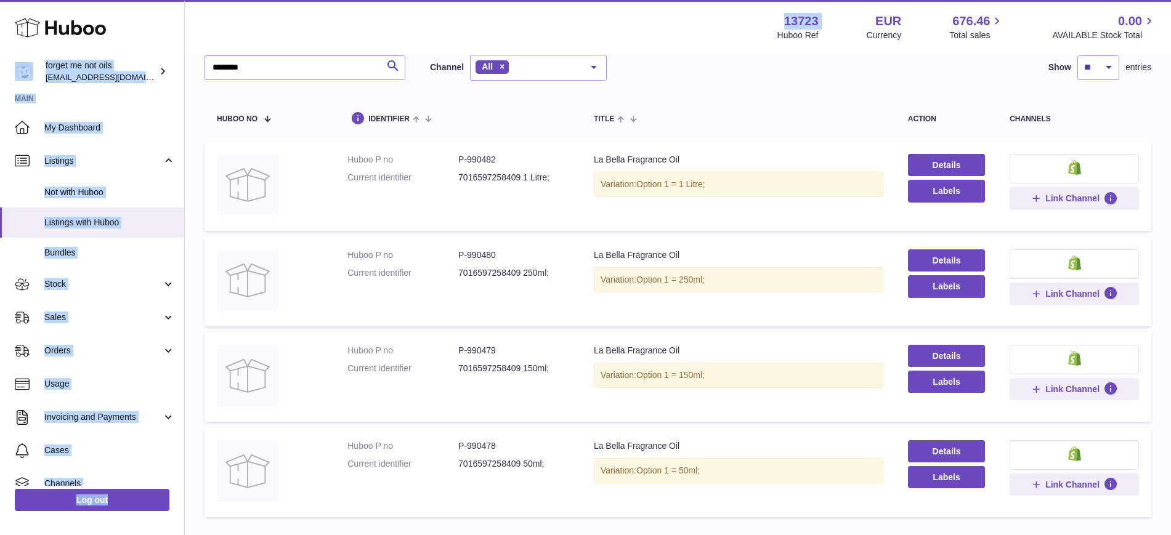
drag, startPoint x: 307, startPoint y: 51, endPoint x: 128, endPoint y: 53, distance: 179.9
click at [128, 53] on div "Huboo forget me not oils [EMAIL_ADDRESS][DOMAIN_NAME] Main My Dashboard Listing…" at bounding box center [585, 272] width 1171 height 698
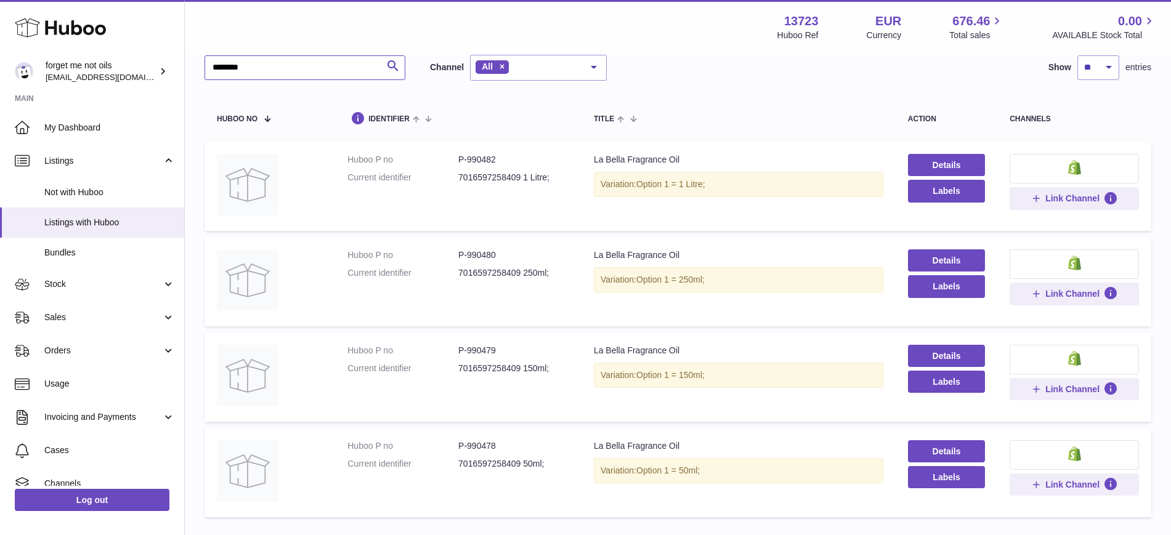
click at [251, 67] on input "********" at bounding box center [304, 67] width 201 height 25
drag, startPoint x: 262, startPoint y: 64, endPoint x: 200, endPoint y: 64, distance: 61.6
click at [200, 64] on div "Listings with Huboo Listings with Huboo - any items here can be sent or dropped…" at bounding box center [678, 263] width 986 height 570
paste input "********"
click at [965, 194] on button "Labels" at bounding box center [946, 191] width 77 height 22
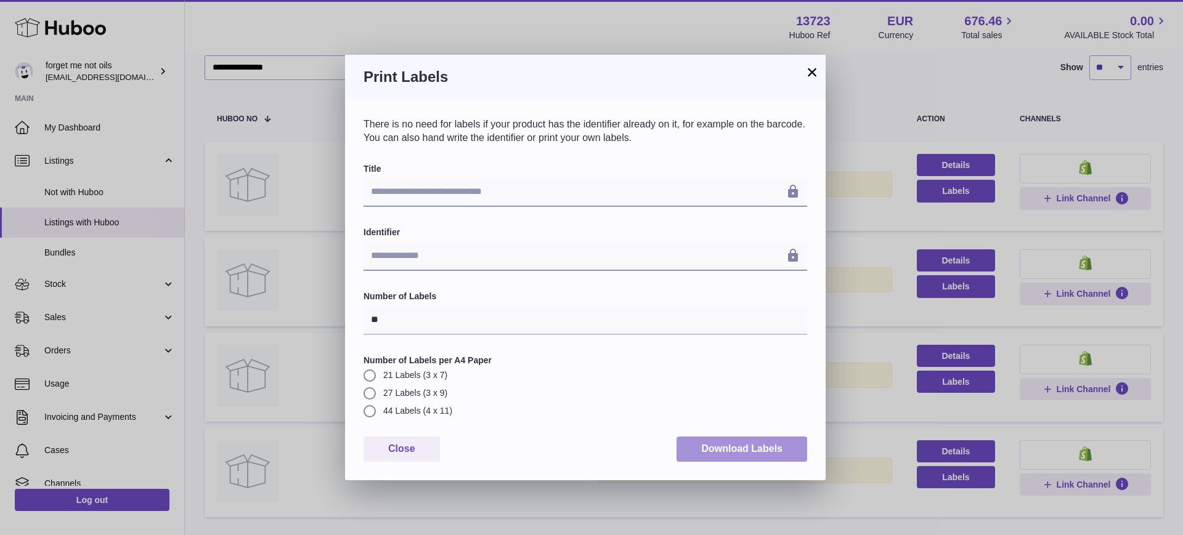
click at [711, 447] on button "Download Labels" at bounding box center [741, 449] width 131 height 25
click at [816, 75] on button "×" at bounding box center [811, 72] width 15 height 15
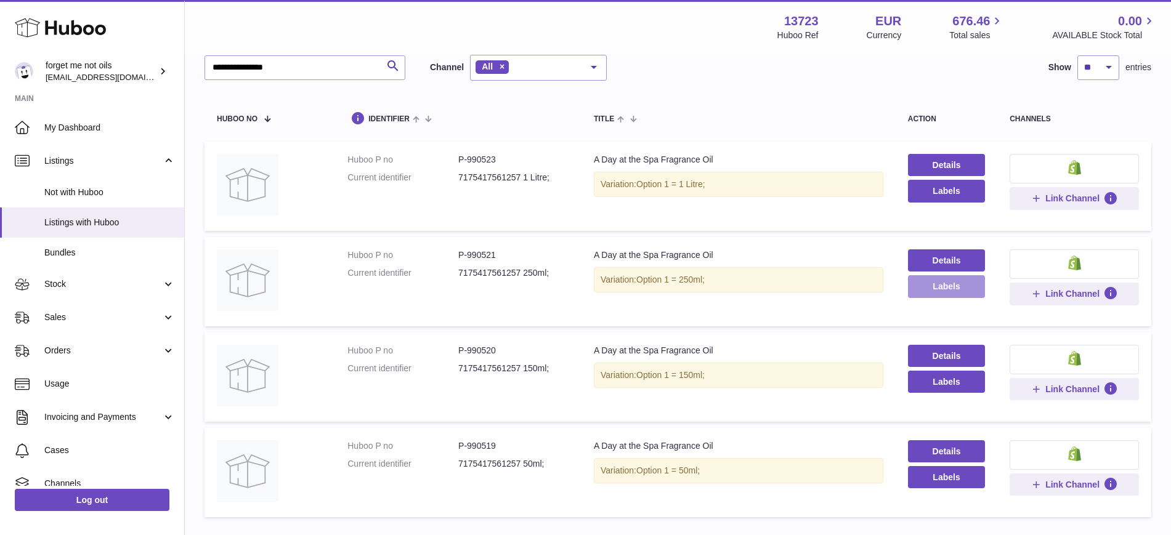
click at [935, 289] on button "Labels" at bounding box center [946, 286] width 77 height 22
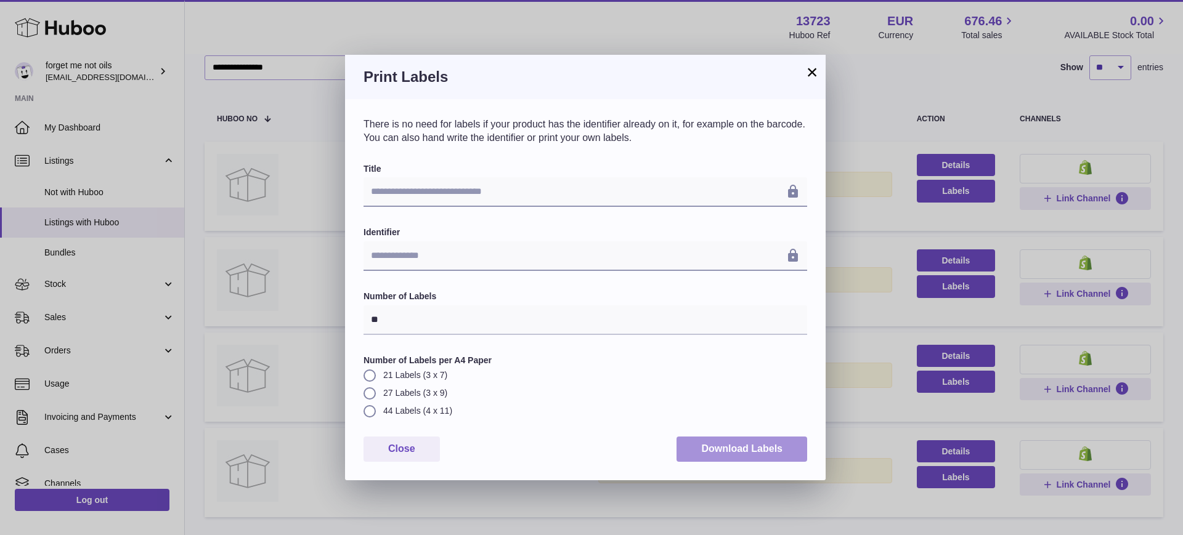
click at [692, 453] on button "Download Labels" at bounding box center [741, 449] width 131 height 25
click at [819, 67] on button "×" at bounding box center [811, 72] width 15 height 15
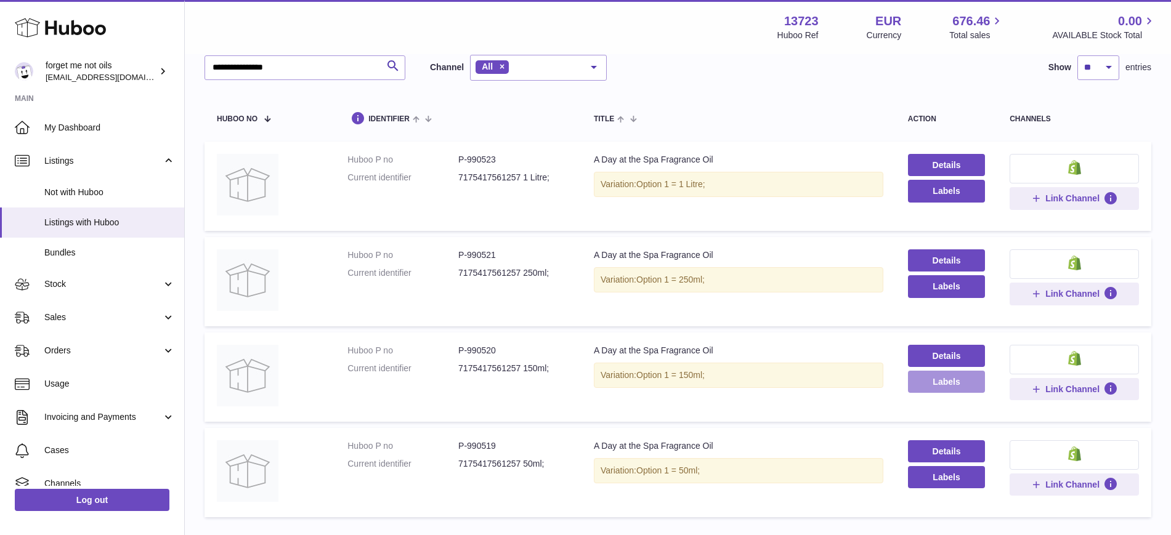
click at [952, 386] on button "Labels" at bounding box center [946, 382] width 77 height 22
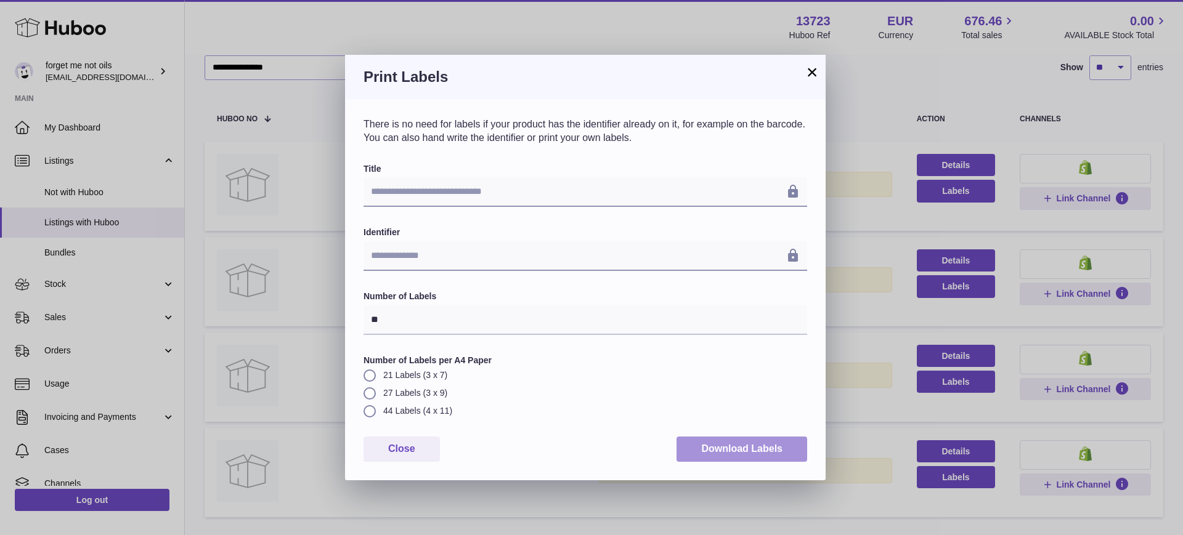
click at [742, 458] on button "Download Labels" at bounding box center [741, 449] width 131 height 25
drag, startPoint x: 817, startPoint y: 78, endPoint x: 818, endPoint y: 86, distance: 8.0
click at [817, 78] on button "×" at bounding box center [811, 72] width 15 height 15
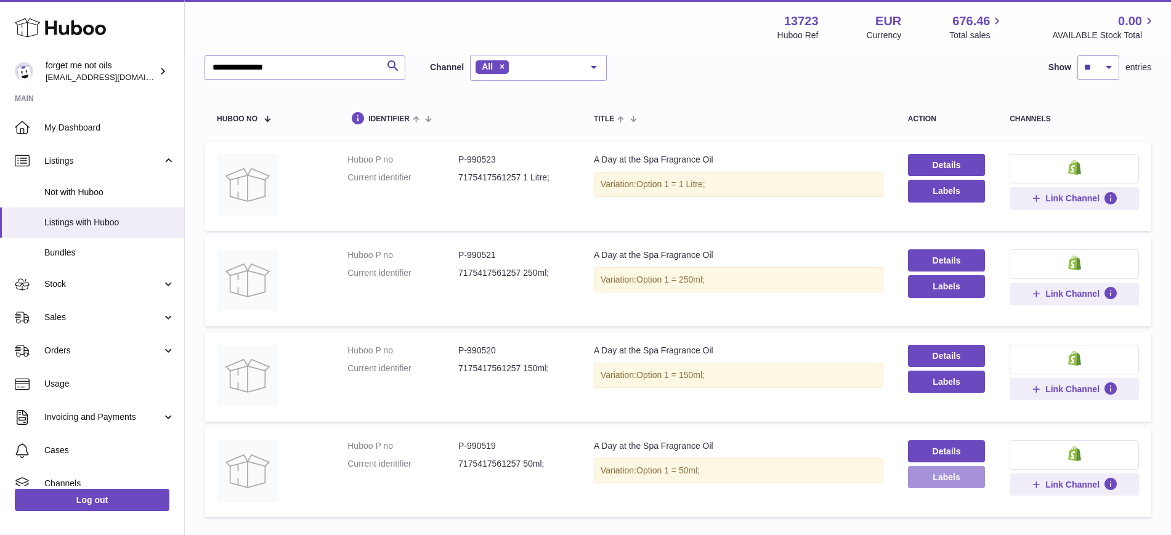
click at [948, 480] on button "Labels" at bounding box center [946, 477] width 77 height 22
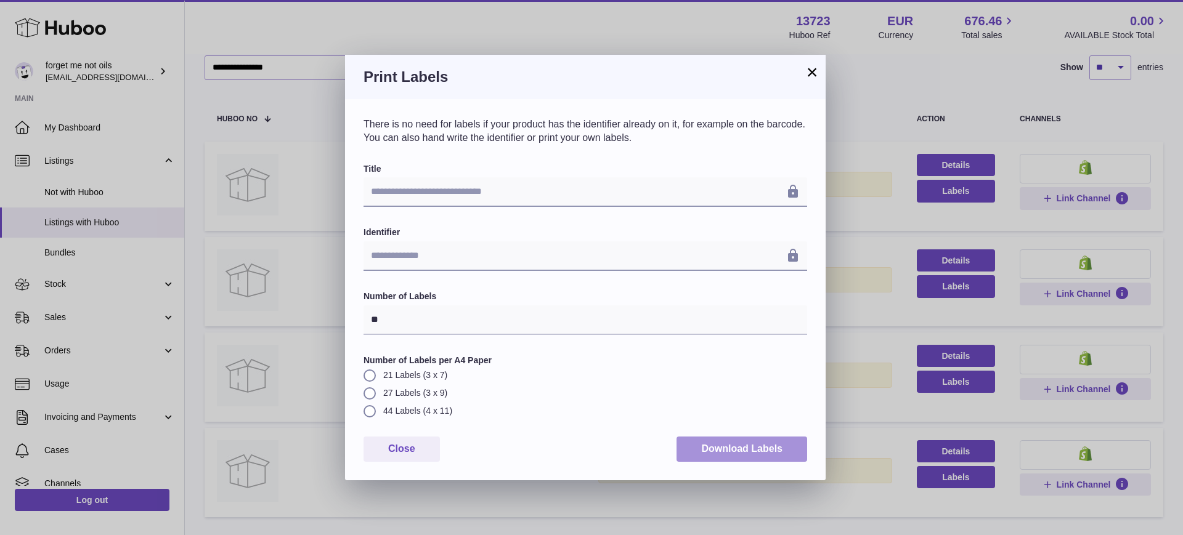
click at [760, 446] on button "Download Labels" at bounding box center [741, 449] width 131 height 25
click at [817, 69] on button "×" at bounding box center [811, 72] width 15 height 15
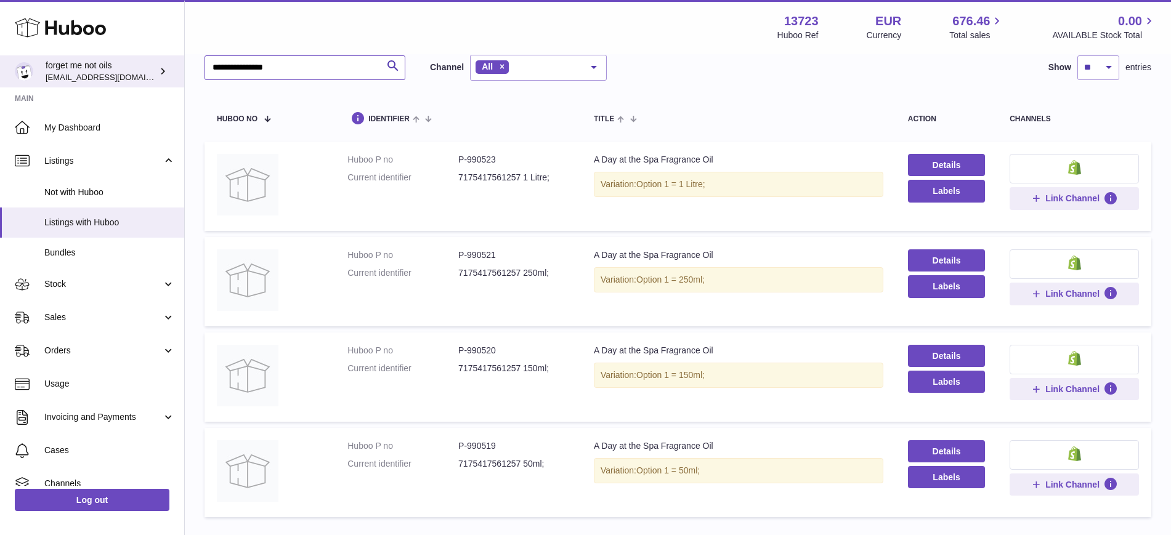
drag, startPoint x: 311, startPoint y: 67, endPoint x: 52, endPoint y: 62, distance: 258.7
click at [52, 62] on div "**********" at bounding box center [585, 272] width 1171 height 698
paste input "text"
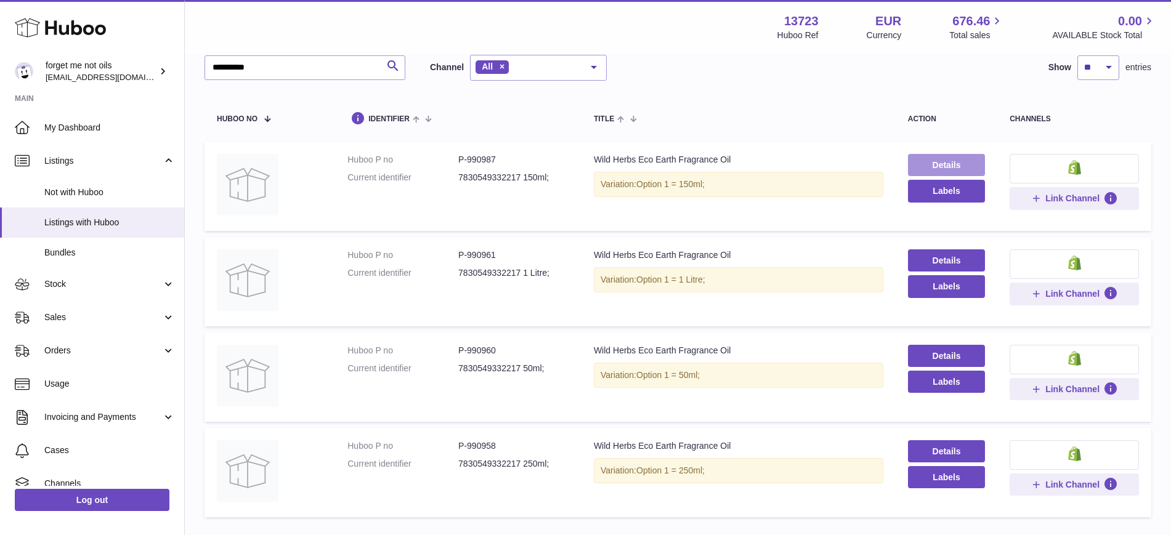
drag, startPoint x: 925, startPoint y: 73, endPoint x: 954, endPoint y: 163, distance: 94.5
click at [925, 73] on div "**********" at bounding box center [677, 68] width 947 height 26
click at [958, 192] on button "Labels" at bounding box center [946, 191] width 77 height 22
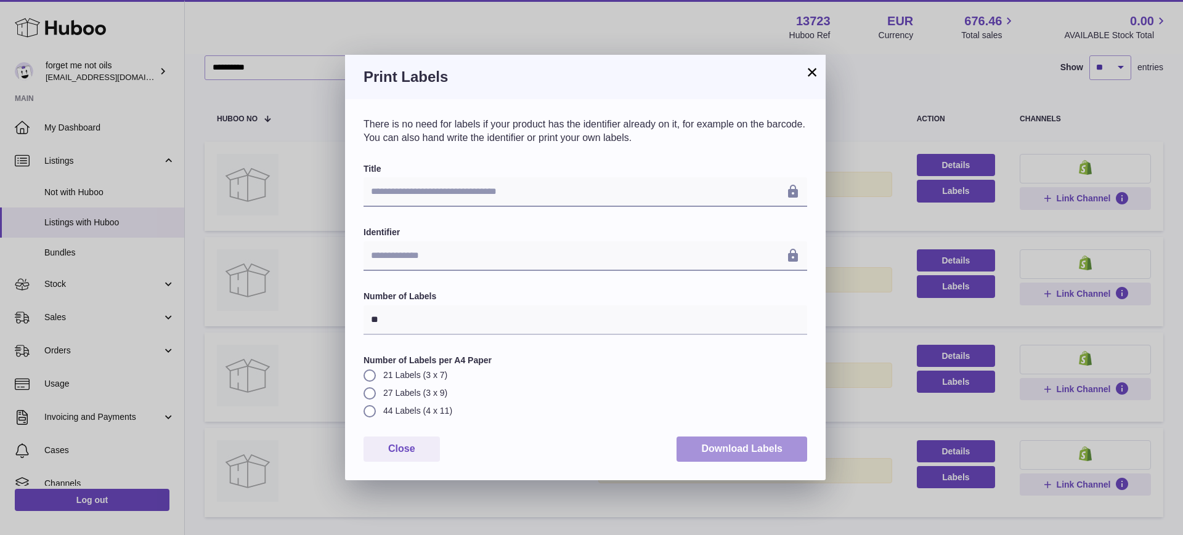
click at [709, 445] on button "Download Labels" at bounding box center [741, 449] width 131 height 25
drag, startPoint x: 815, startPoint y: 71, endPoint x: 912, endPoint y: 229, distance: 185.5
click at [815, 71] on button "×" at bounding box center [811, 72] width 15 height 15
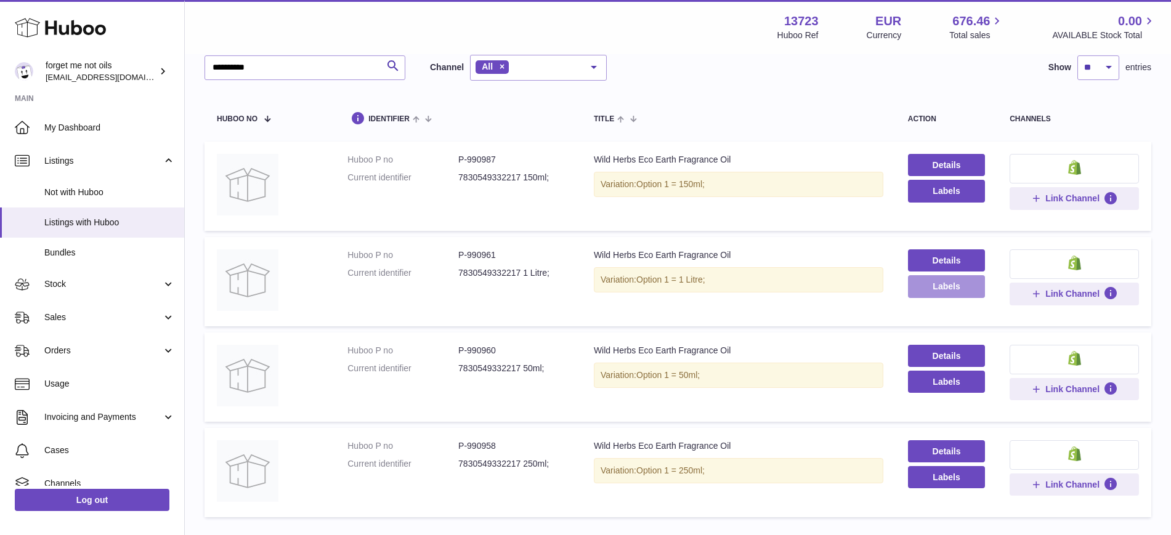
click at [923, 282] on button "Labels" at bounding box center [946, 286] width 77 height 22
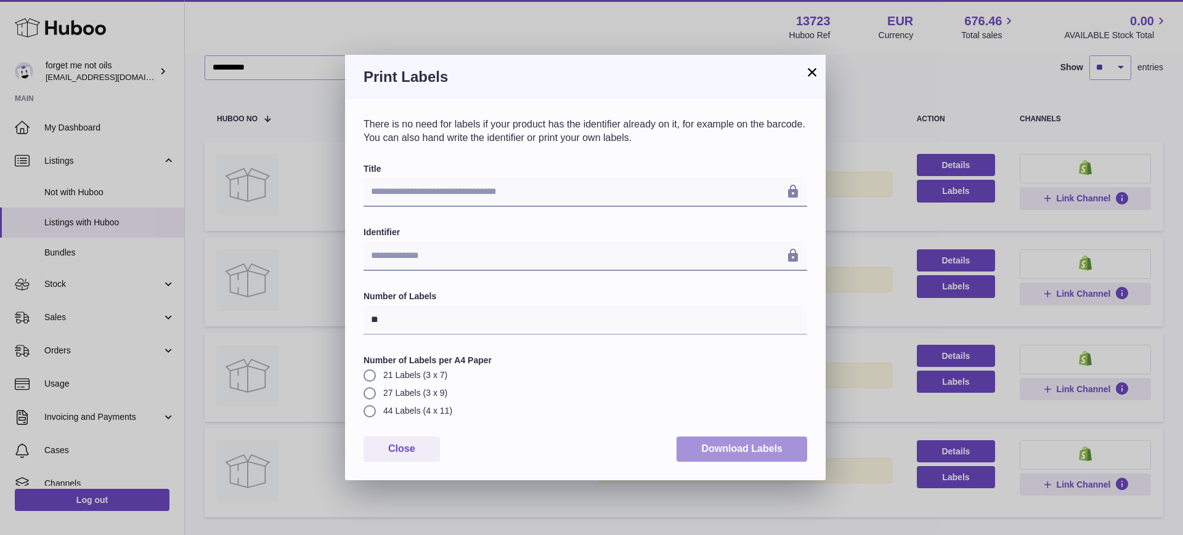
click at [727, 458] on button "Download Labels" at bounding box center [741, 449] width 131 height 25
click at [805, 74] on button "×" at bounding box center [811, 72] width 15 height 15
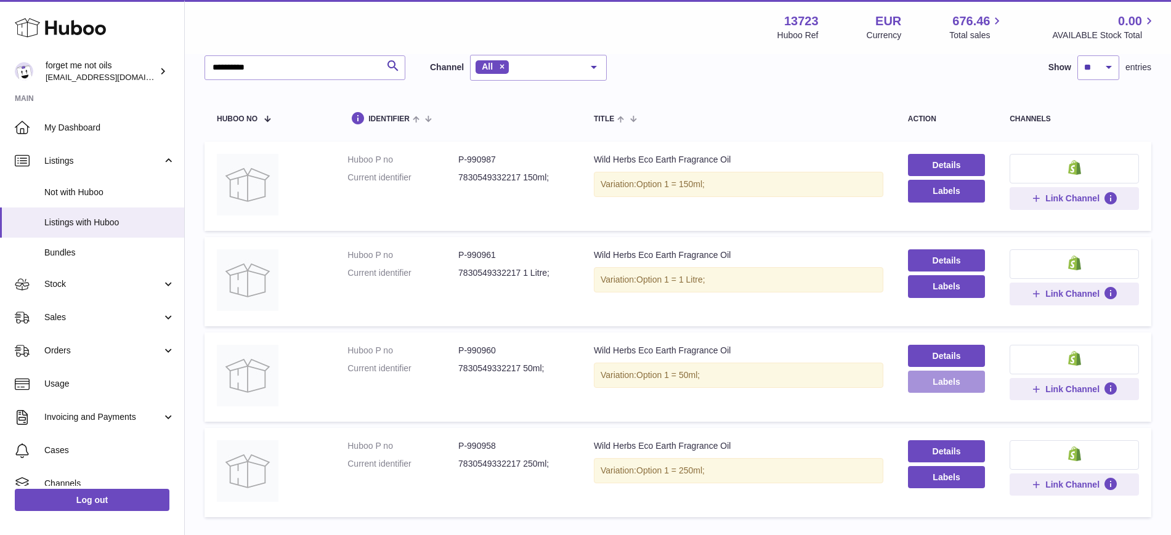
click at [937, 386] on button "Labels" at bounding box center [946, 382] width 77 height 22
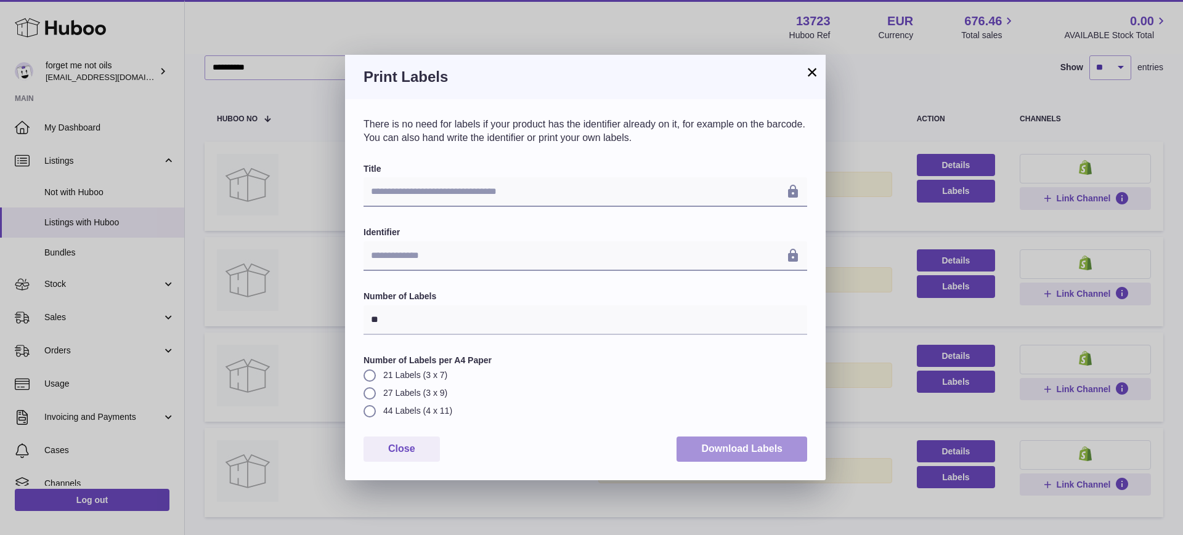
click at [727, 444] on button "Download Labels" at bounding box center [741, 449] width 131 height 25
drag, startPoint x: 812, startPoint y: 74, endPoint x: 854, endPoint y: 341, distance: 270.6
click at [812, 74] on button "×" at bounding box center [811, 72] width 15 height 15
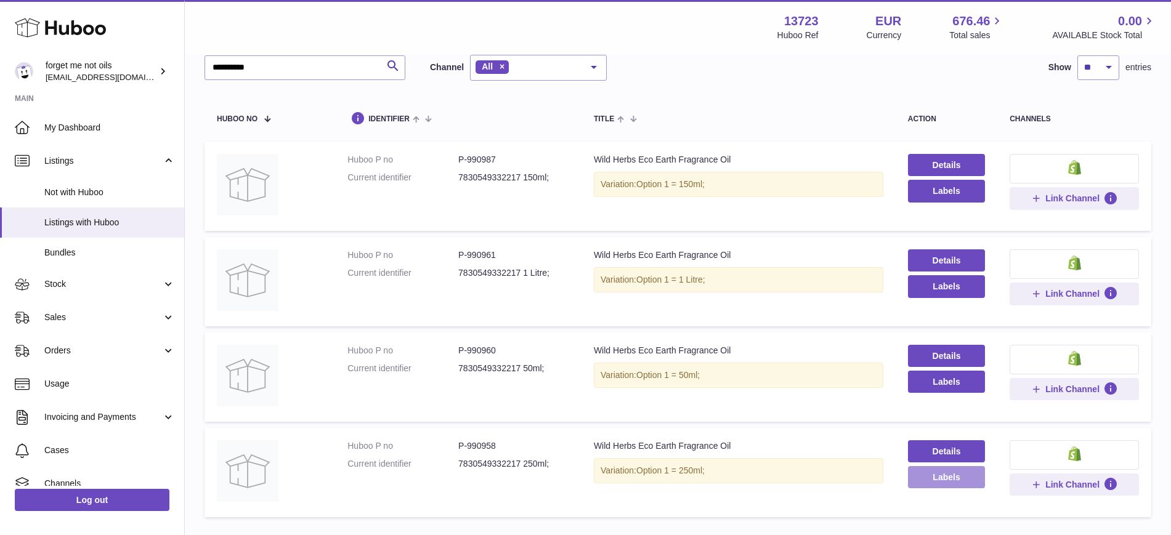
click at [958, 484] on button "Labels" at bounding box center [946, 477] width 77 height 22
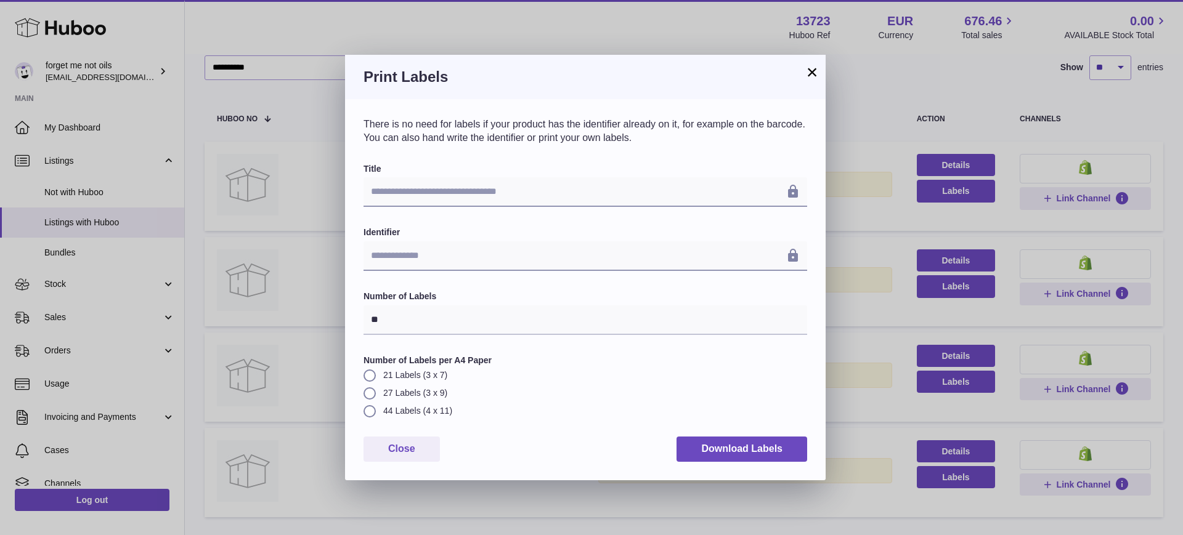
click at [758, 432] on div "**********" at bounding box center [584, 312] width 443 height 299
click at [751, 450] on button "Download Labels" at bounding box center [741, 449] width 131 height 25
click at [813, 69] on button "×" at bounding box center [811, 72] width 15 height 15
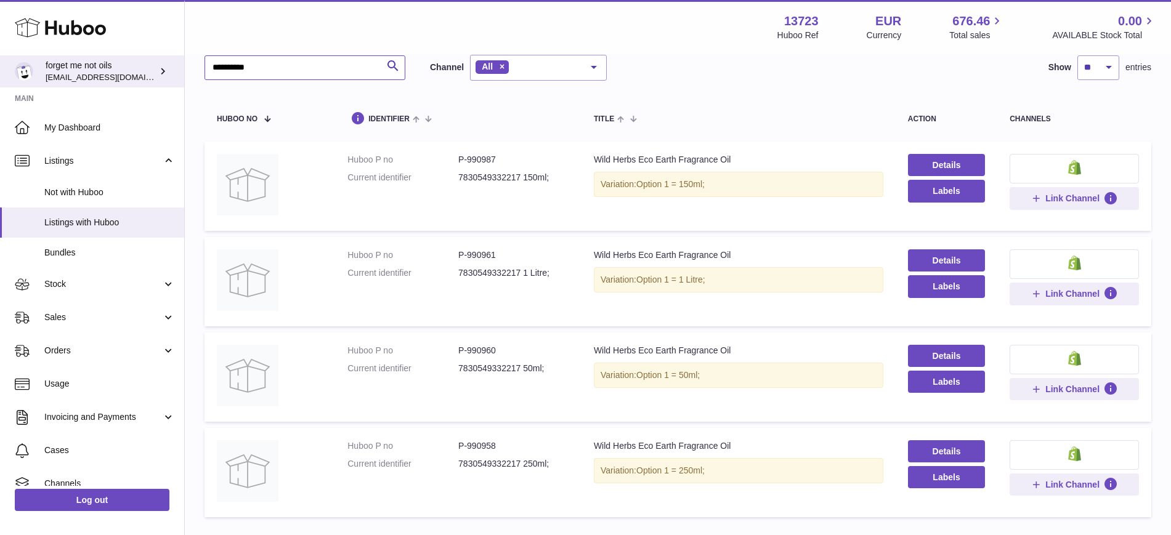
drag, startPoint x: 340, startPoint y: 61, endPoint x: 91, endPoint y: 68, distance: 249.6
click at [90, 68] on div "**********" at bounding box center [585, 272] width 1171 height 698
paste input "*"
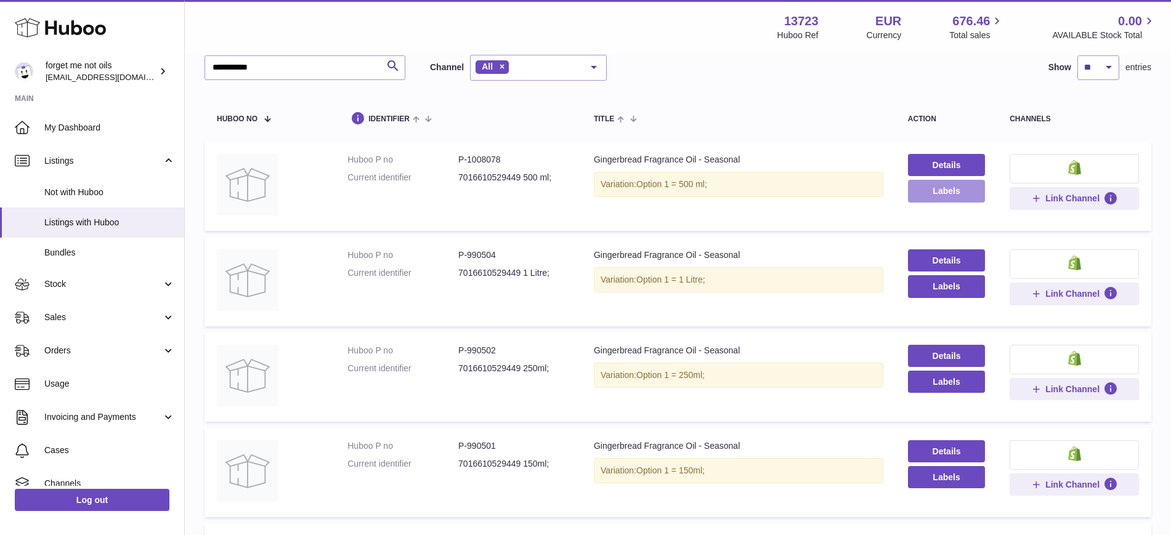
click at [921, 194] on button "Labels" at bounding box center [946, 191] width 77 height 22
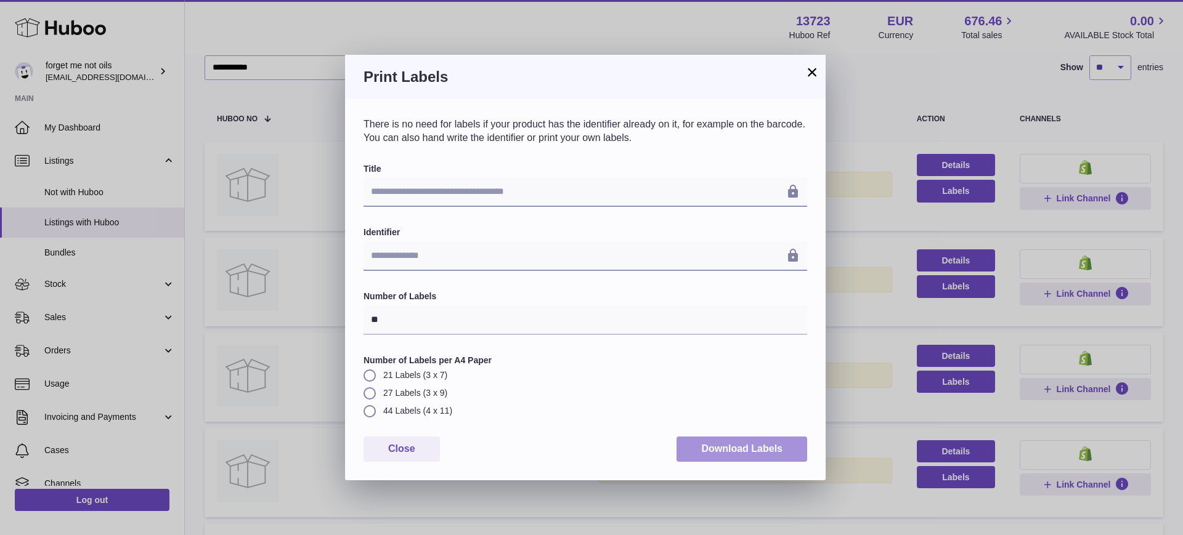
click at [705, 451] on button "Download Labels" at bounding box center [741, 449] width 131 height 25
click at [806, 73] on button "×" at bounding box center [811, 72] width 15 height 15
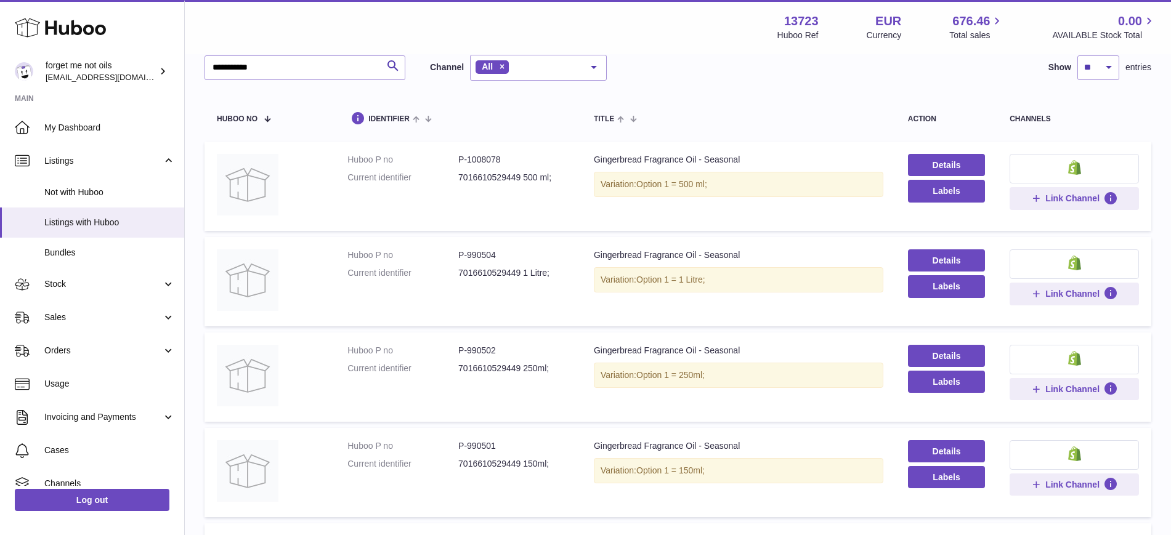
click at [789, 75] on div "**********" at bounding box center [677, 68] width 947 height 26
click at [927, 290] on button "Labels" at bounding box center [946, 286] width 77 height 22
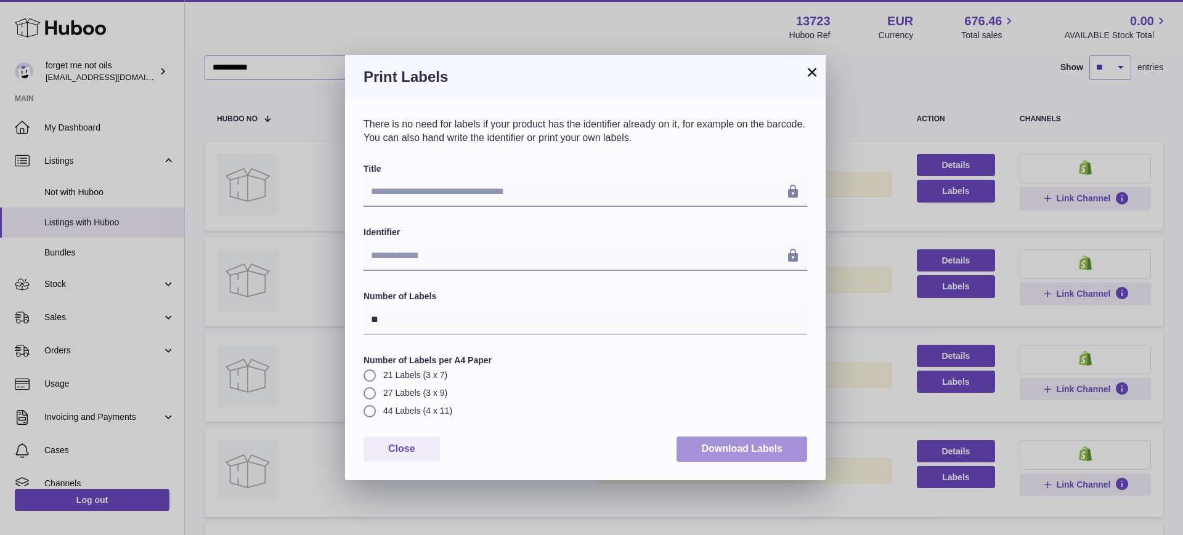
click at [766, 446] on button "Download Labels" at bounding box center [741, 449] width 131 height 25
drag, startPoint x: 811, startPoint y: 71, endPoint x: 863, endPoint y: 158, distance: 101.6
click at [811, 71] on button "×" at bounding box center [811, 72] width 15 height 15
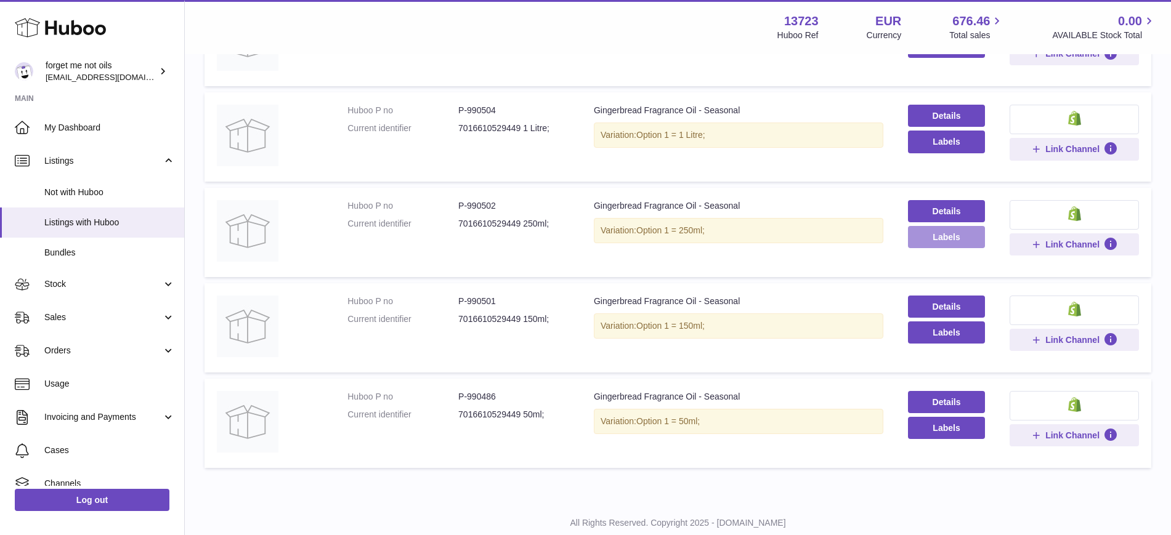
scroll to position [231, 0]
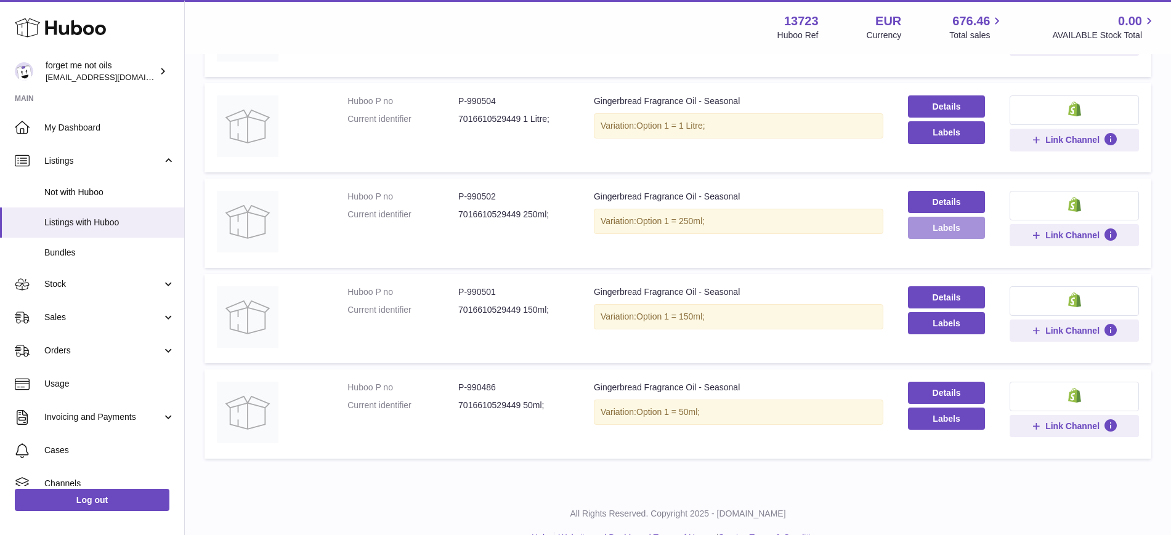
click at [938, 219] on button "Labels" at bounding box center [946, 228] width 77 height 22
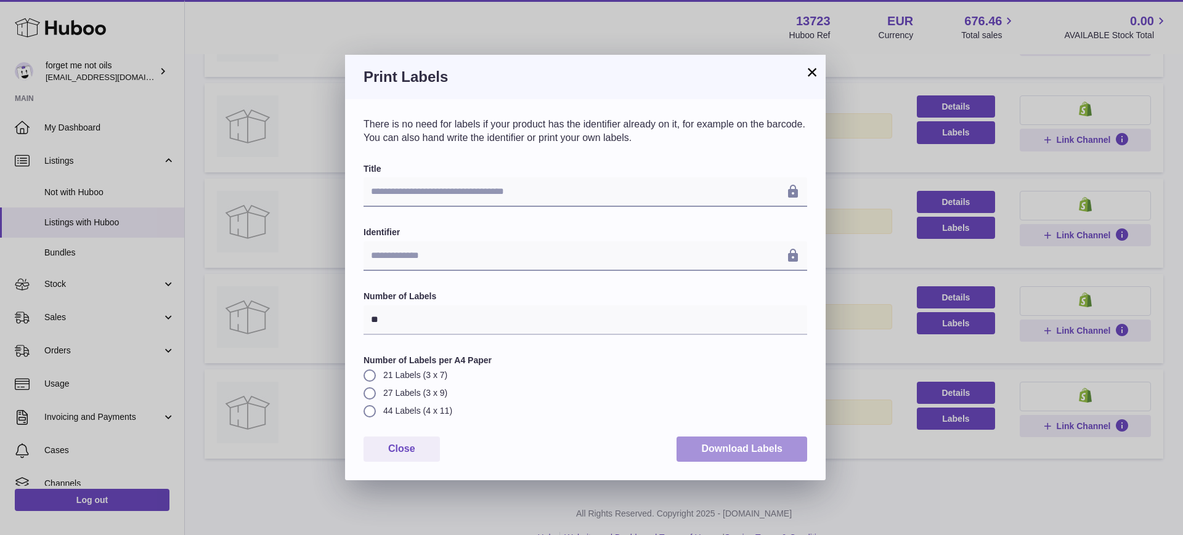
click at [751, 445] on button "Download Labels" at bounding box center [741, 449] width 131 height 25
drag, startPoint x: 814, startPoint y: 81, endPoint x: 835, endPoint y: 140, distance: 63.5
click at [814, 79] on button "×" at bounding box center [811, 72] width 15 height 15
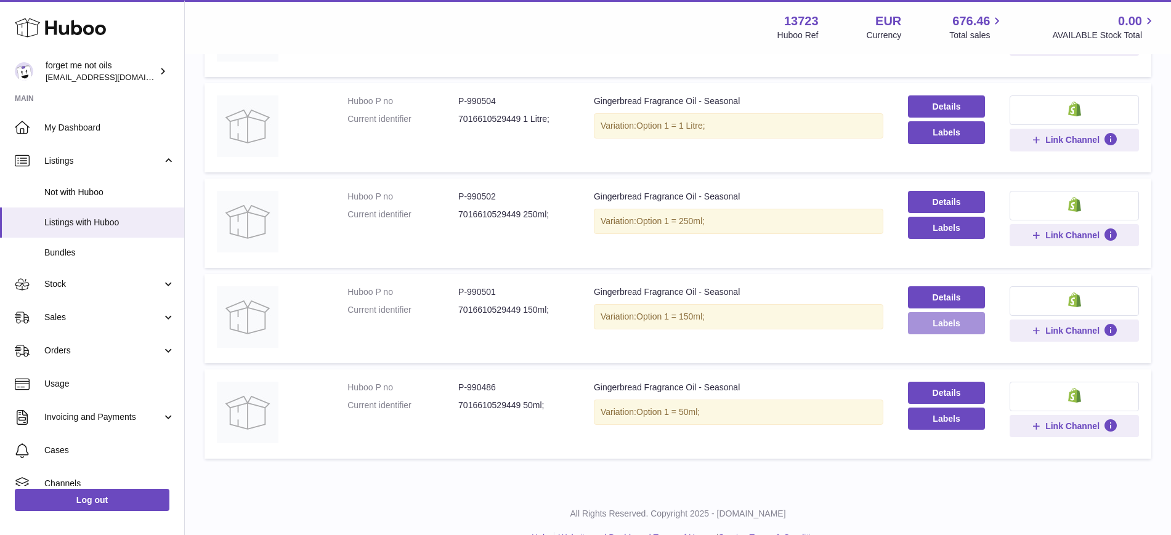
click at [934, 326] on button "Labels" at bounding box center [946, 323] width 77 height 22
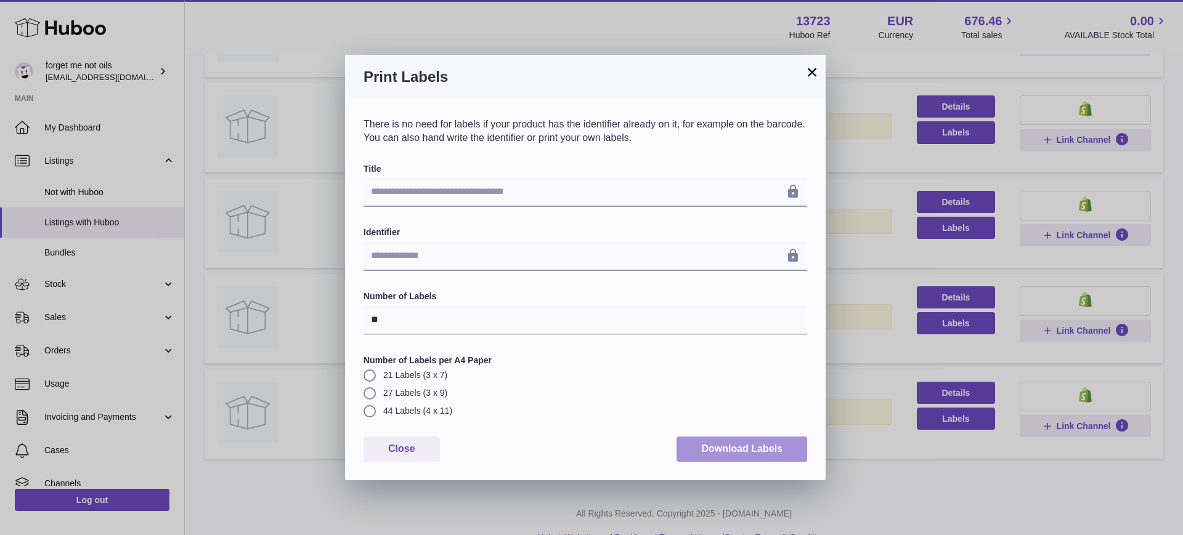
click at [740, 443] on button "Download Labels" at bounding box center [741, 449] width 131 height 25
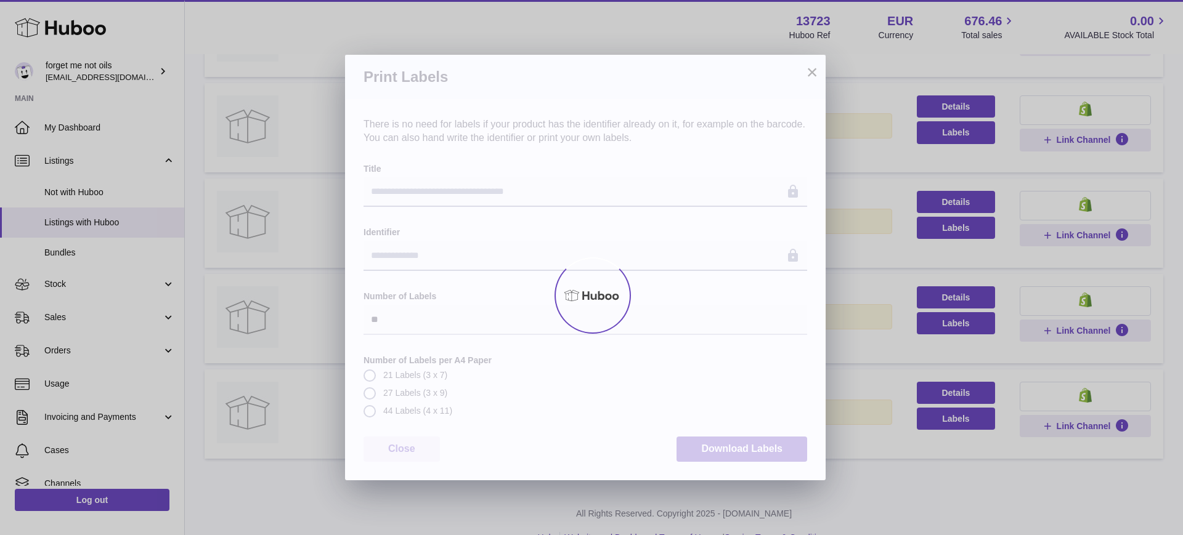
click at [808, 70] on div at bounding box center [591, 295] width 1183 height 480
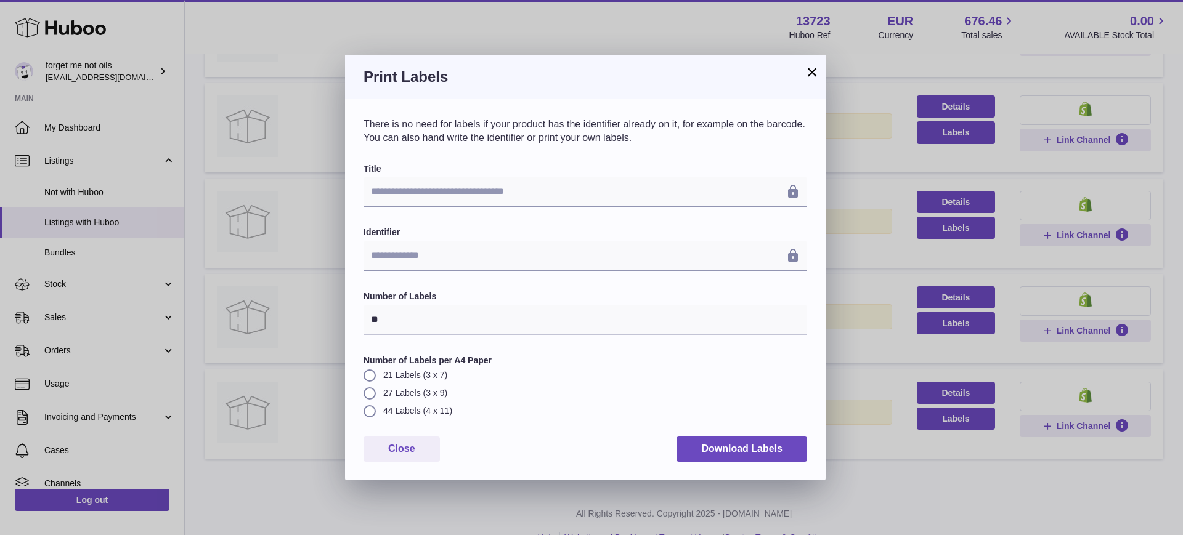
drag, startPoint x: 813, startPoint y: 72, endPoint x: 866, endPoint y: 242, distance: 178.1
click at [813, 72] on button "×" at bounding box center [811, 72] width 15 height 15
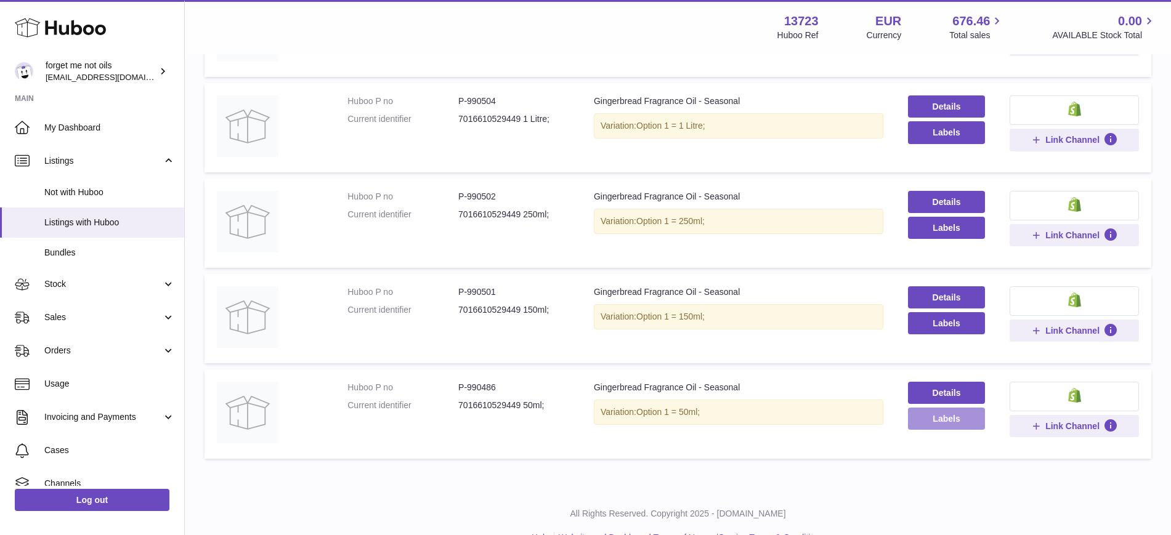
click at [952, 421] on button "Labels" at bounding box center [946, 419] width 77 height 22
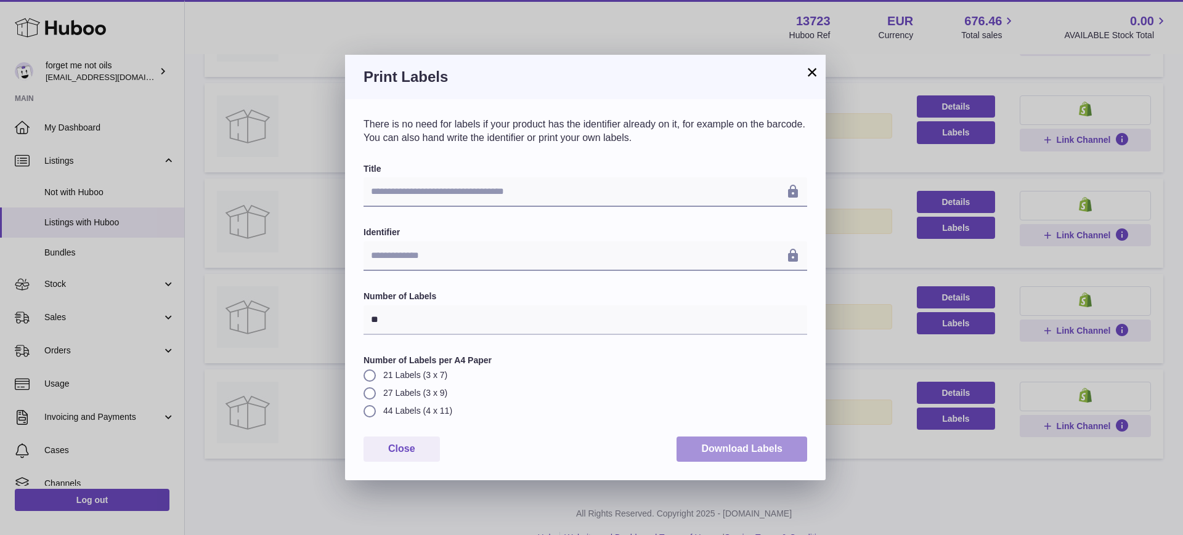
click at [784, 443] on button "Download Labels" at bounding box center [741, 449] width 131 height 25
click at [814, 73] on button "×" at bounding box center [811, 72] width 15 height 15
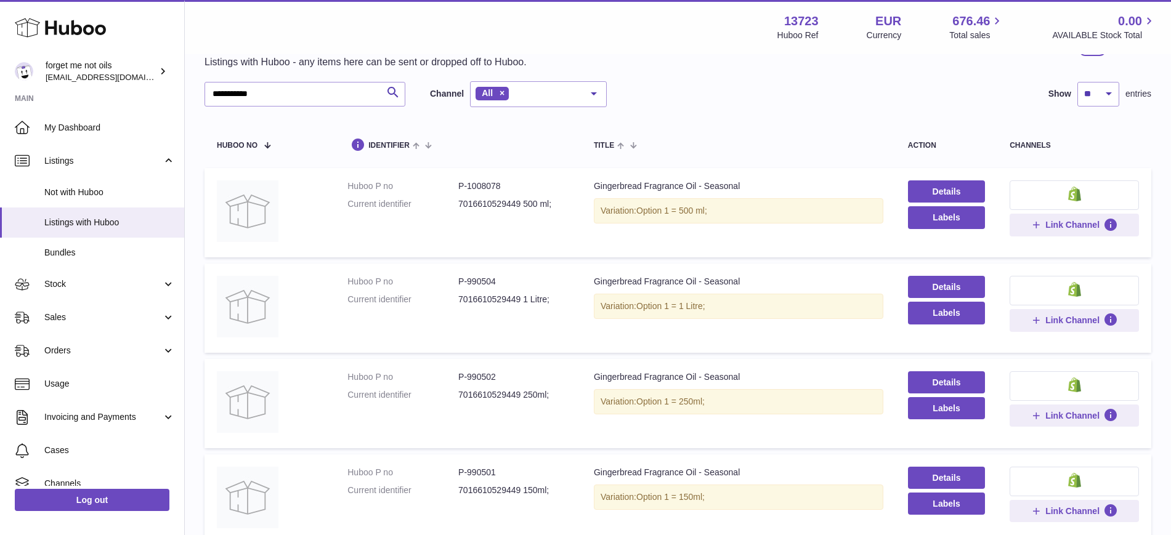
scroll to position [0, 0]
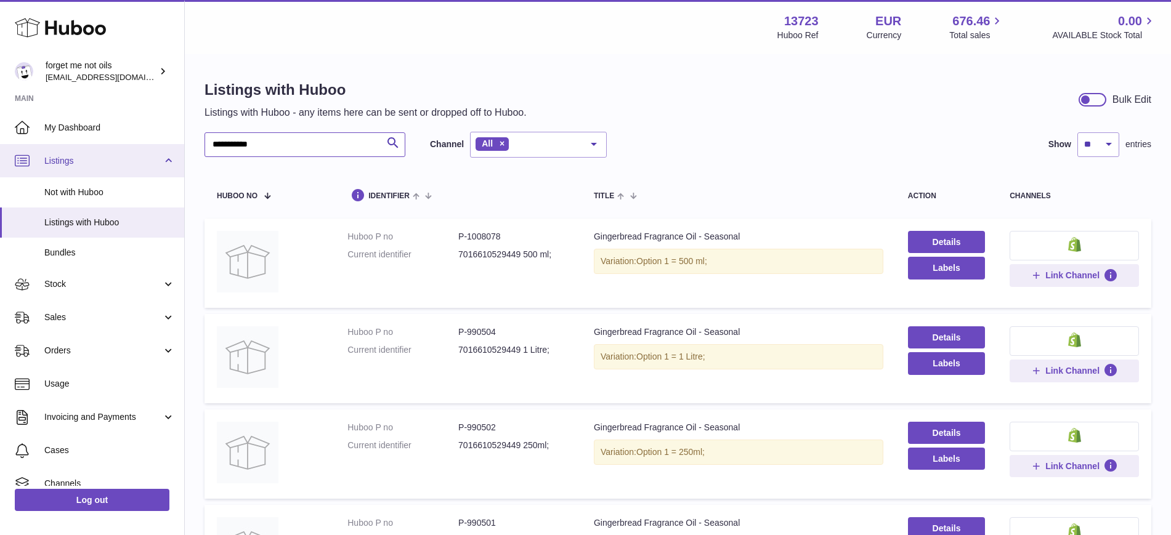
drag, startPoint x: 283, startPoint y: 145, endPoint x: 166, endPoint y: 145, distance: 117.6
click at [147, 145] on div "**********" at bounding box center [585, 396] width 1171 height 793
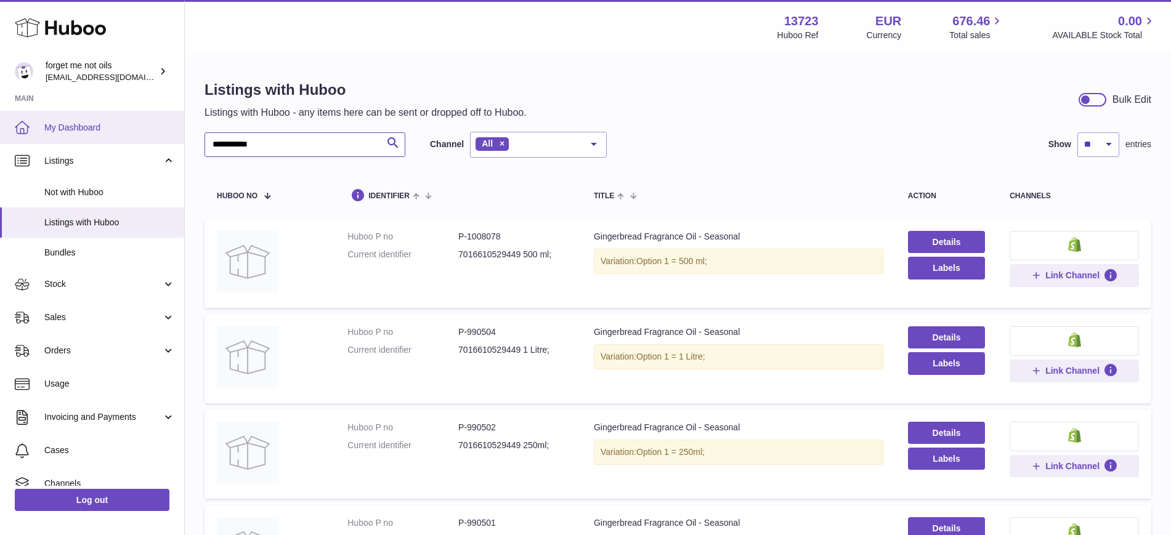
paste input "***"
drag, startPoint x: 717, startPoint y: 109, endPoint x: 695, endPoint y: 62, distance: 52.1
click at [717, 109] on div "Listings with Huboo Listings with Huboo - any items here can be sent or dropped…" at bounding box center [677, 99] width 947 height 39
drag, startPoint x: 296, startPoint y: 139, endPoint x: 295, endPoint y: 146, distance: 6.8
click at [296, 142] on input "**********" at bounding box center [304, 144] width 201 height 25
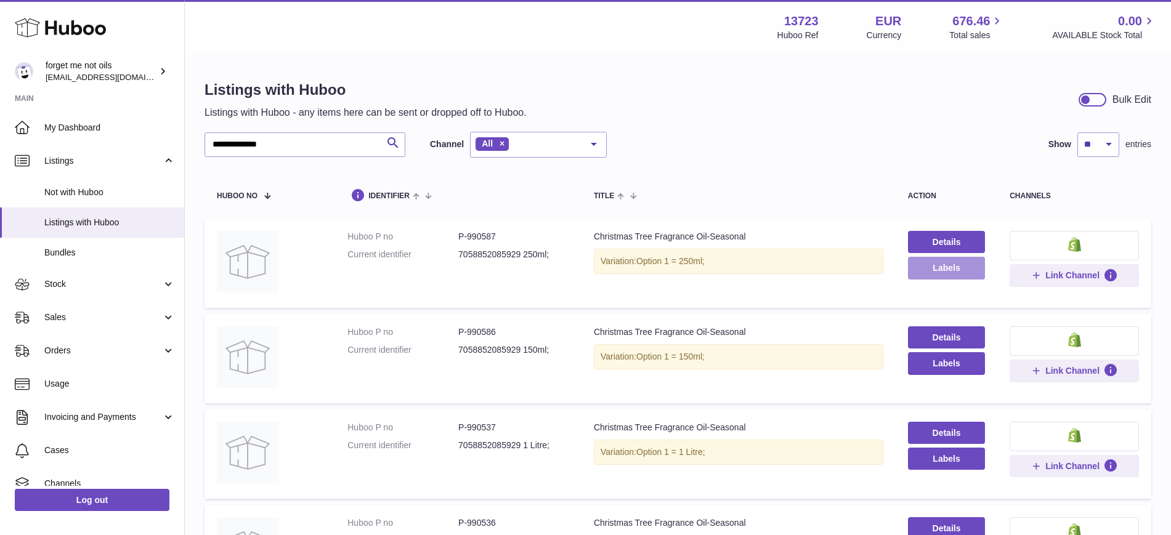
click at [979, 274] on button "Labels" at bounding box center [946, 268] width 77 height 22
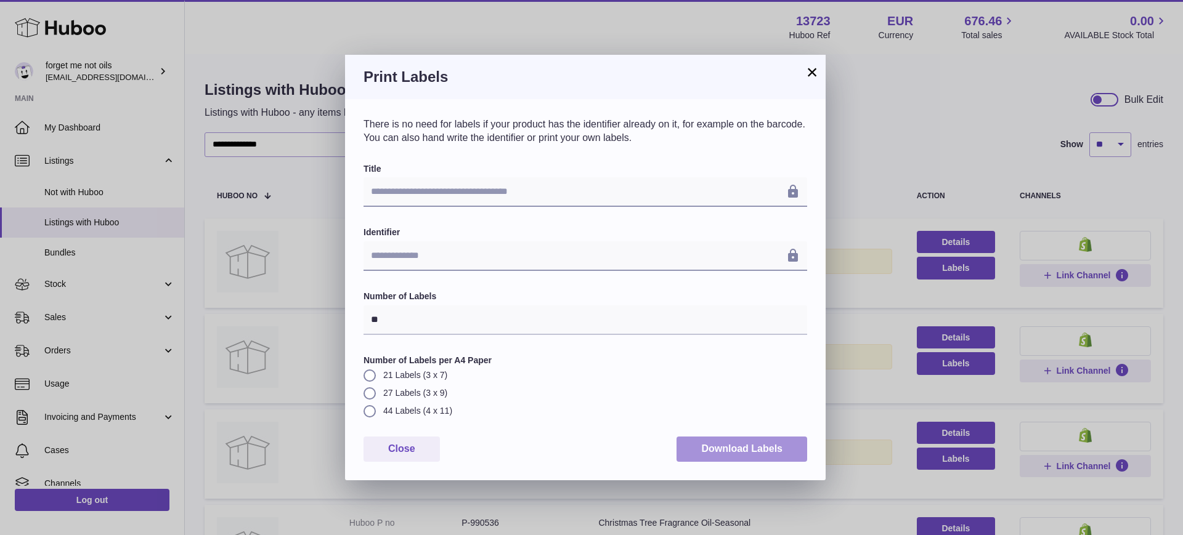
click at [735, 452] on button "Download Labels" at bounding box center [741, 449] width 131 height 25
click at [810, 72] on button "×" at bounding box center [811, 72] width 15 height 15
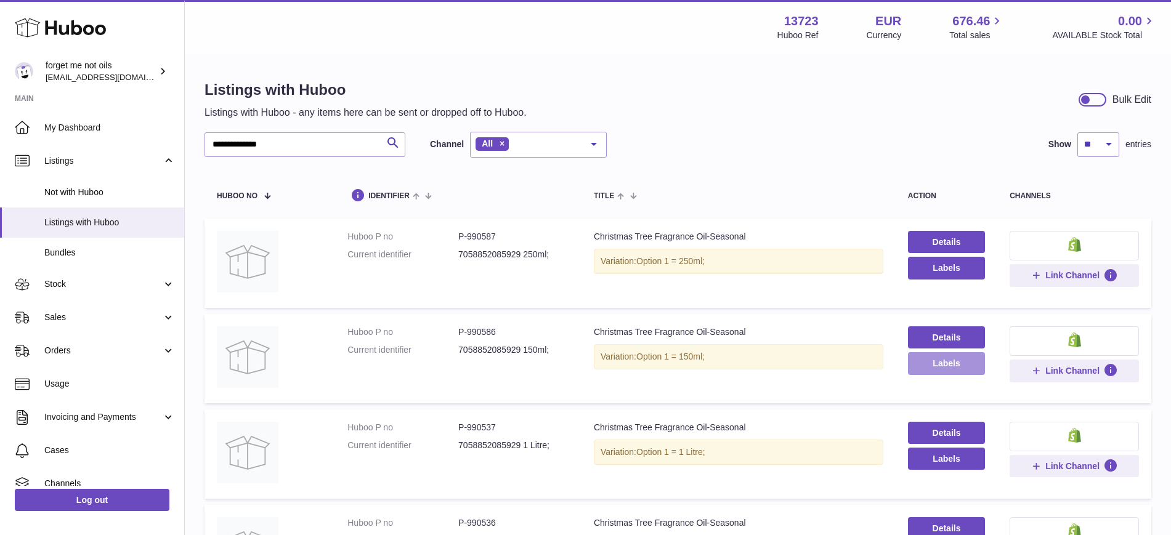
click at [970, 364] on button "Labels" at bounding box center [946, 363] width 77 height 22
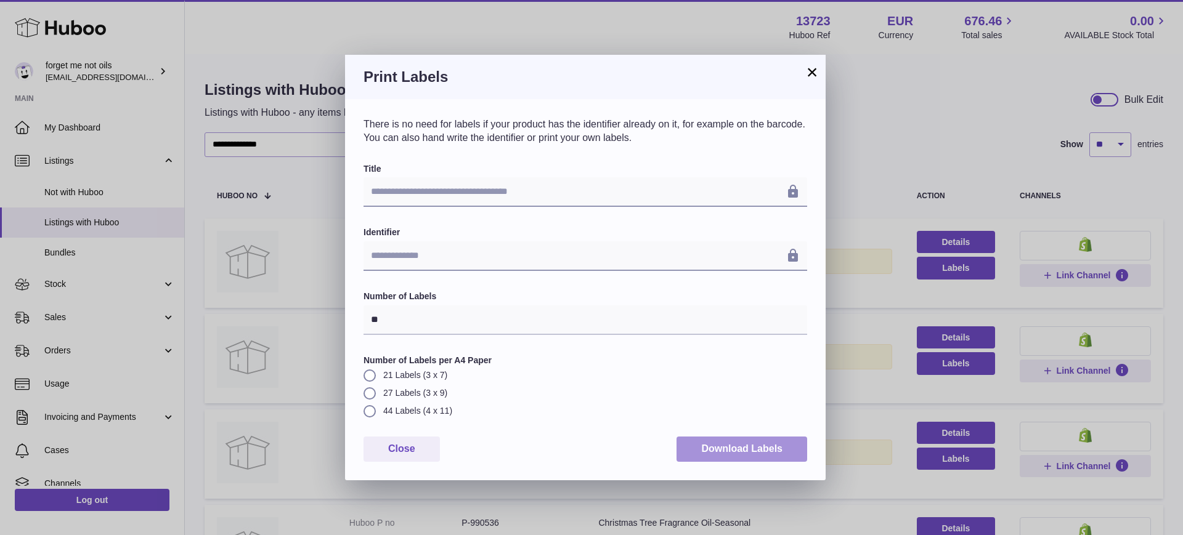
click at [722, 458] on button "Download Labels" at bounding box center [741, 449] width 131 height 25
click at [810, 73] on button "×" at bounding box center [811, 72] width 15 height 15
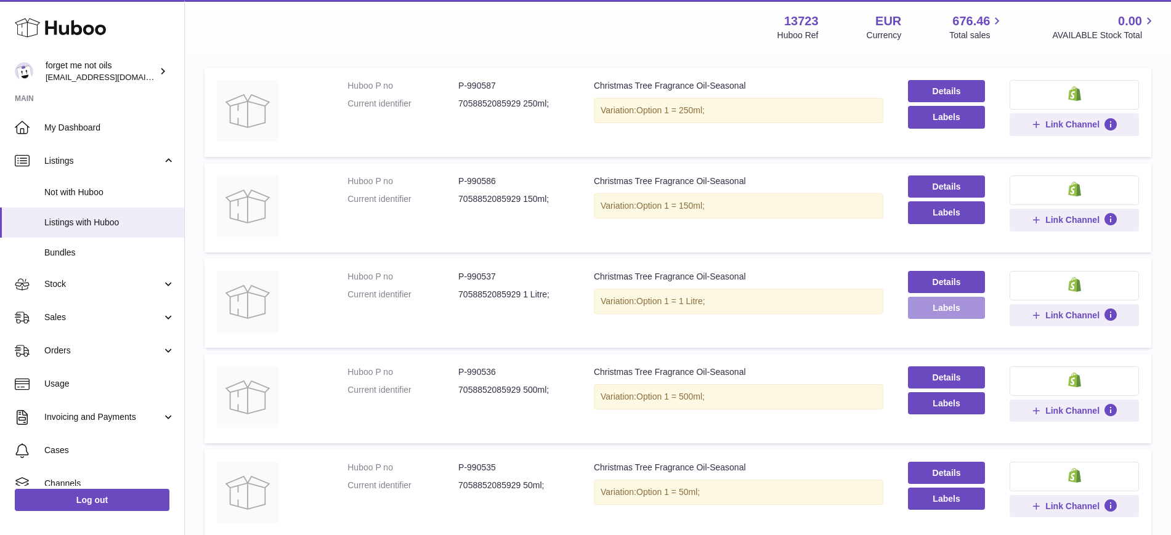
scroll to position [154, 0]
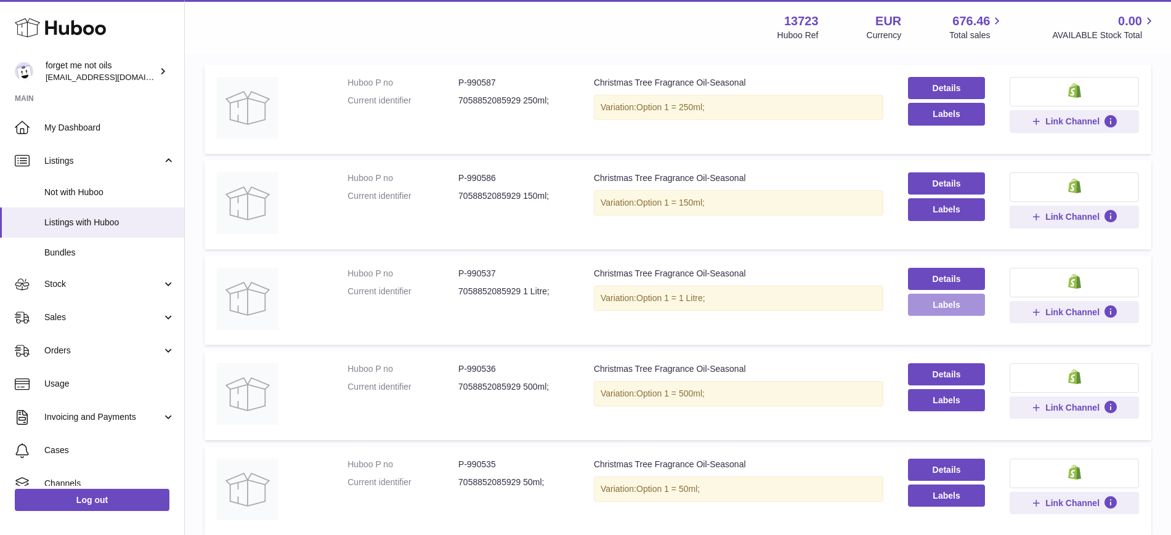
click at [936, 310] on button "Labels" at bounding box center [946, 305] width 77 height 22
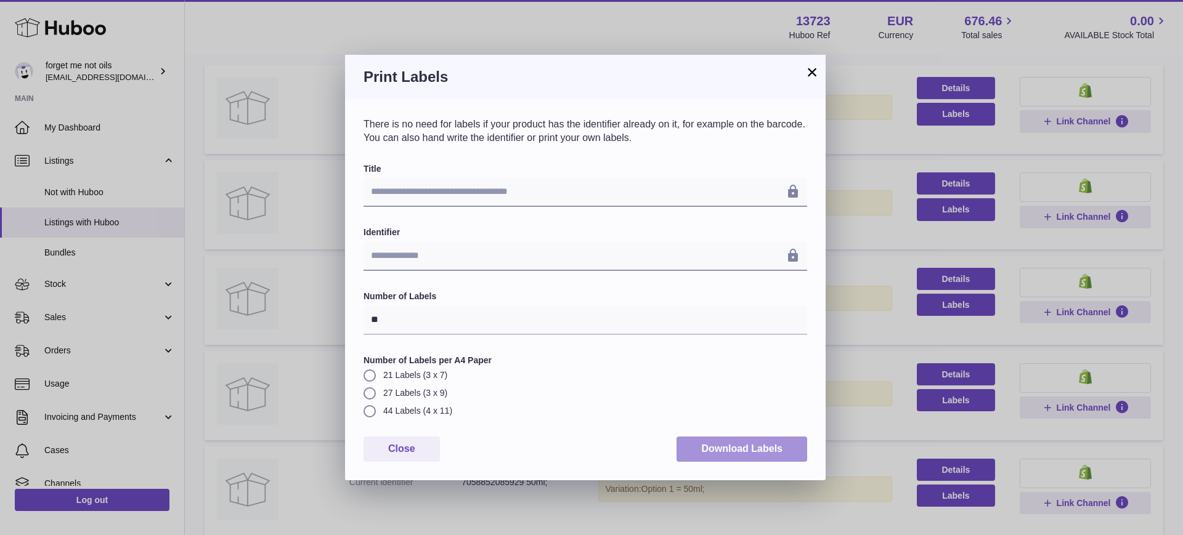
click at [703, 448] on button "Download Labels" at bounding box center [741, 449] width 131 height 25
click at [814, 75] on button "×" at bounding box center [811, 72] width 15 height 15
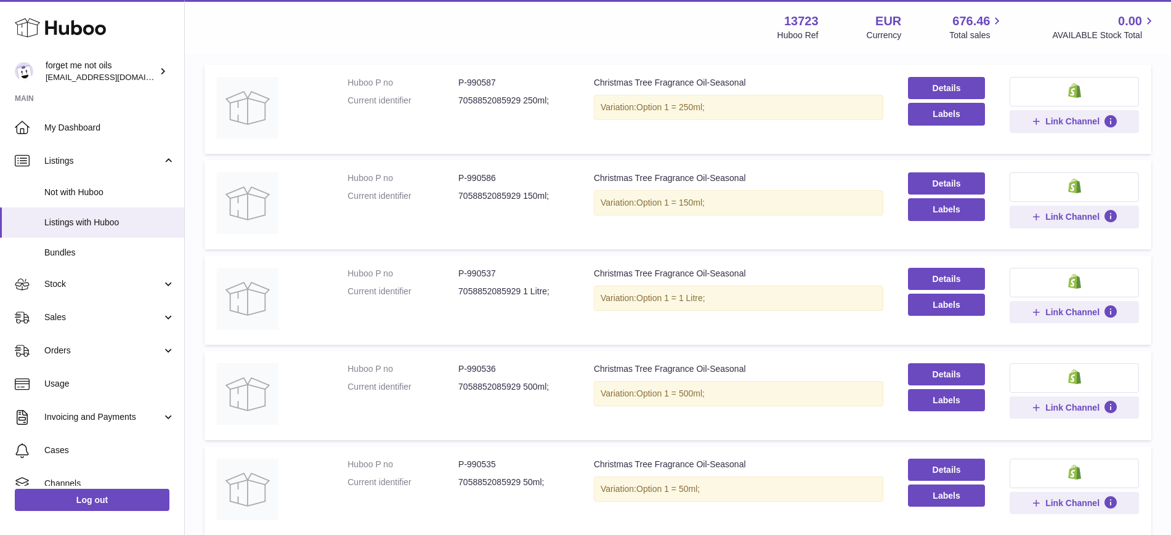
click at [899, 58] on th "action" at bounding box center [947, 40] width 102 height 36
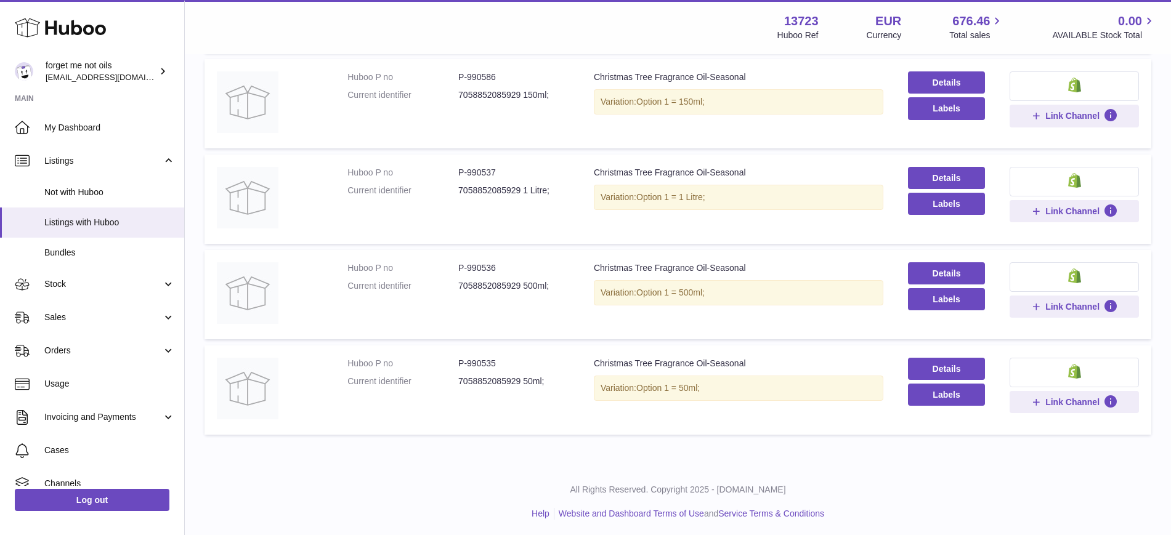
scroll to position [258, 0]
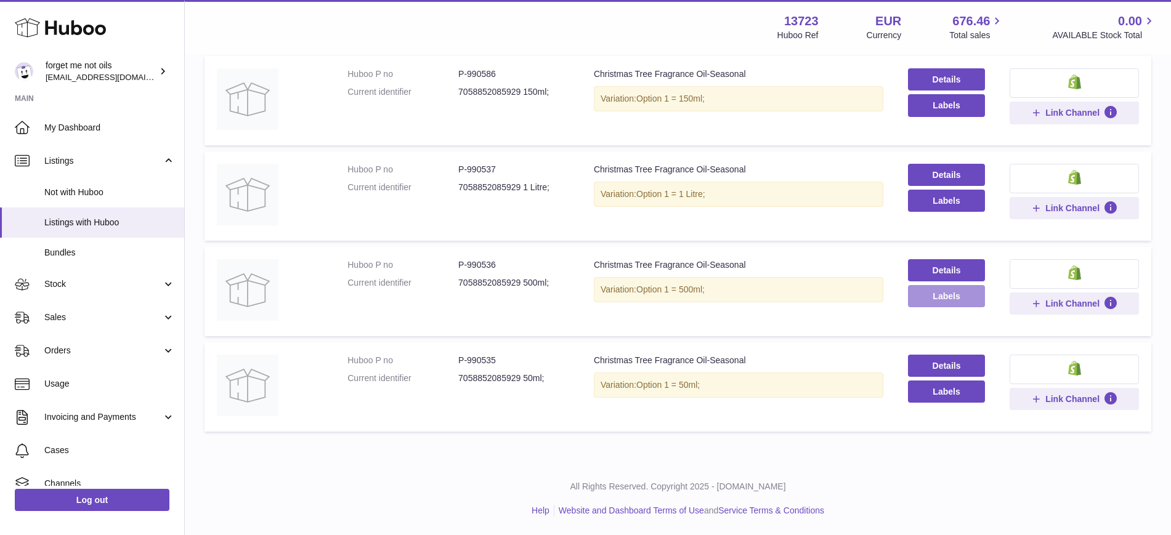
click at [938, 299] on button "Labels" at bounding box center [946, 296] width 77 height 22
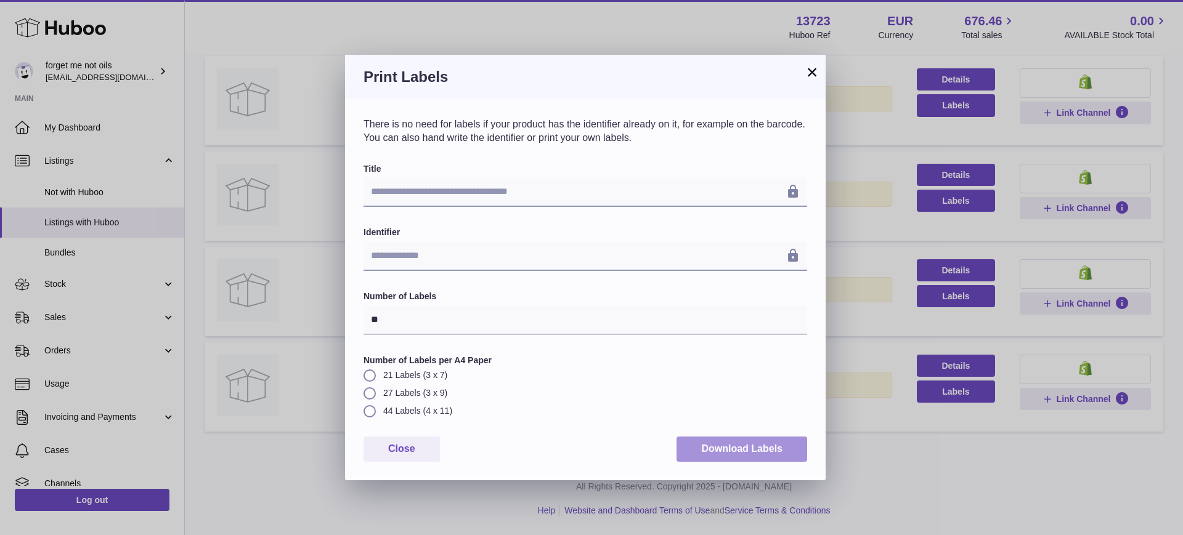
click at [751, 452] on button "Download Labels" at bounding box center [741, 449] width 131 height 25
drag, startPoint x: 811, startPoint y: 76, endPoint x: 844, endPoint y: 150, distance: 81.3
click at [811, 76] on button "×" at bounding box center [811, 72] width 15 height 15
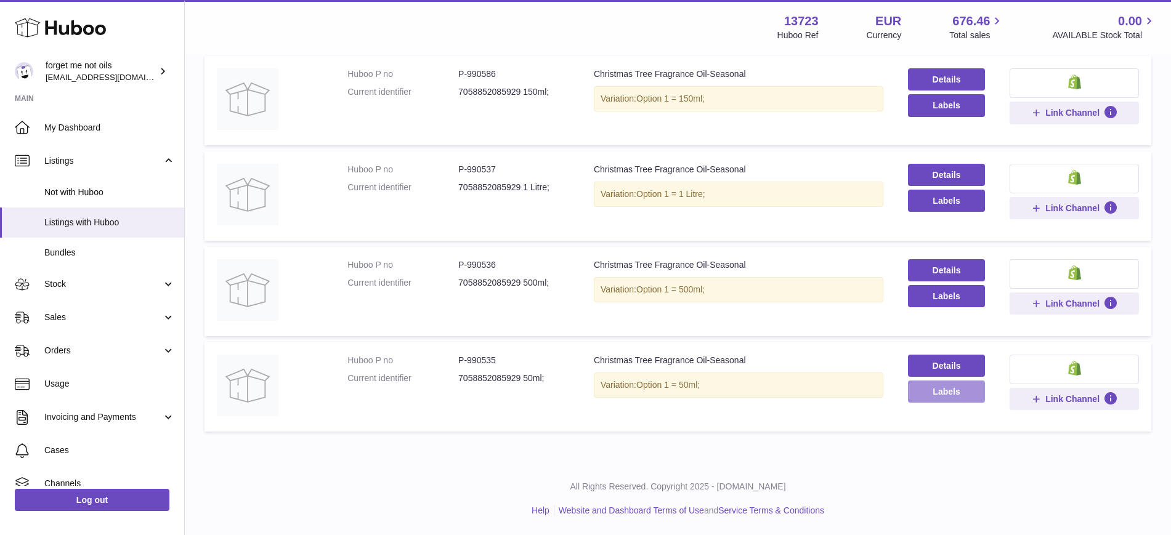
click at [945, 389] on button "Labels" at bounding box center [946, 392] width 77 height 22
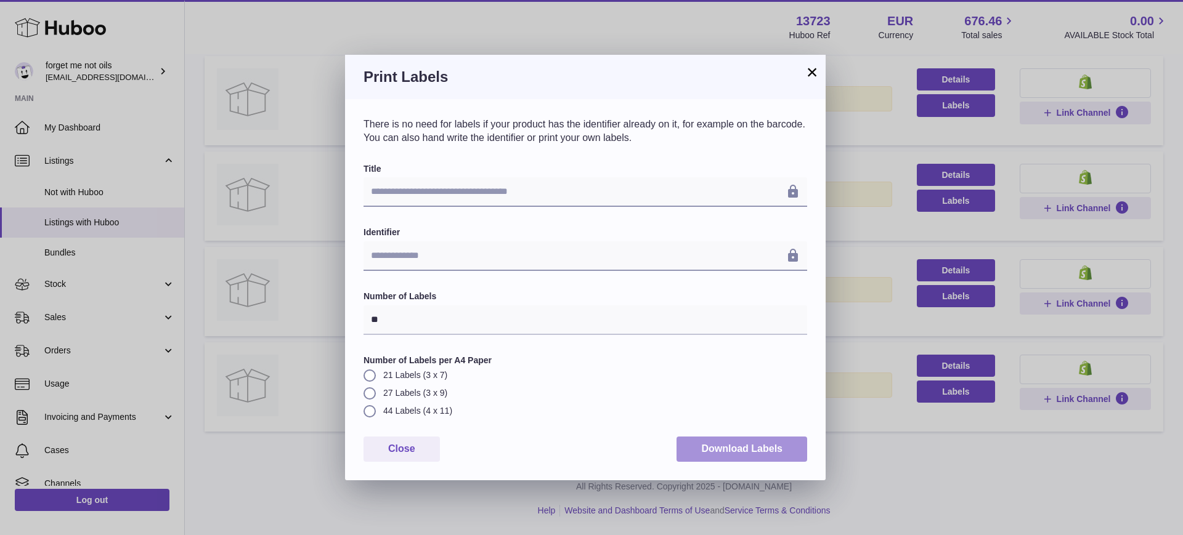
click at [734, 453] on button "Download Labels" at bounding box center [741, 449] width 131 height 25
click at [811, 65] on button "×" at bounding box center [811, 72] width 15 height 15
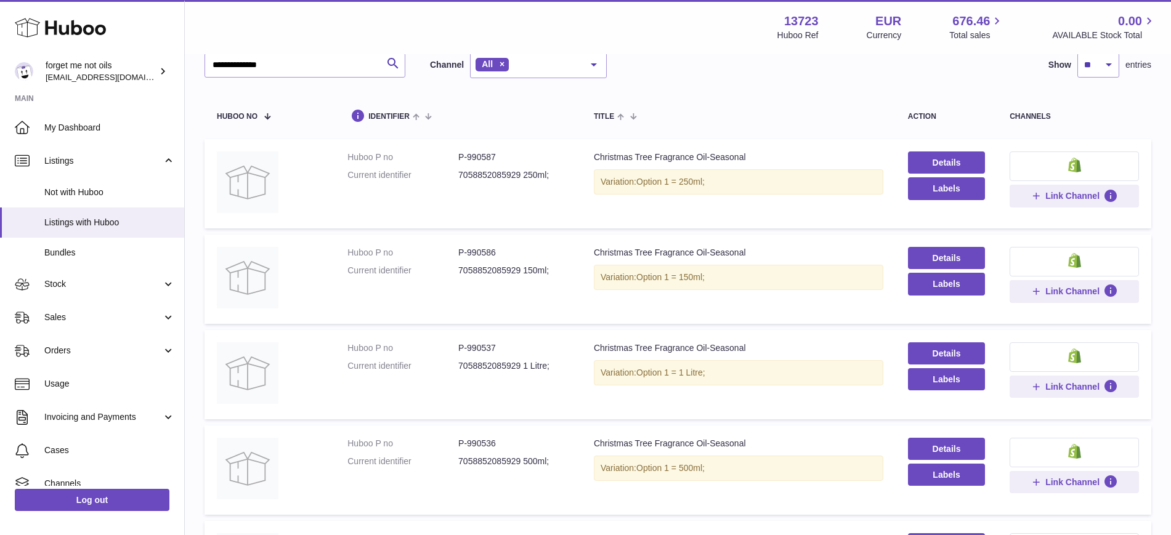
scroll to position [0, 0]
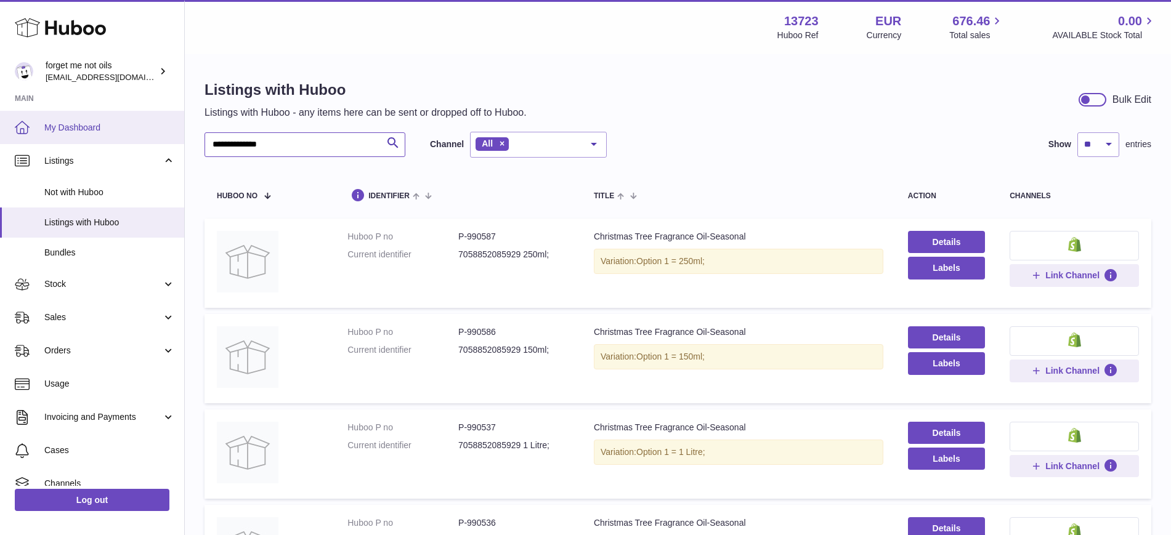
drag, startPoint x: 289, startPoint y: 152, endPoint x: 179, endPoint y: 142, distance: 111.3
click at [179, 142] on div "**********" at bounding box center [585, 396] width 1171 height 793
paste input "text"
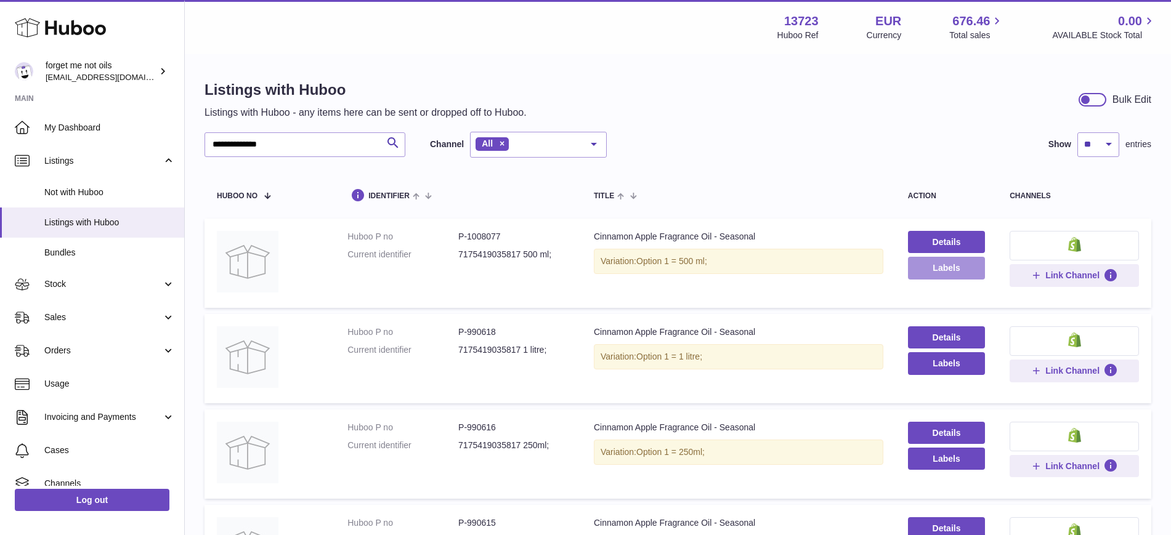
click at [938, 270] on button "Labels" at bounding box center [946, 268] width 77 height 22
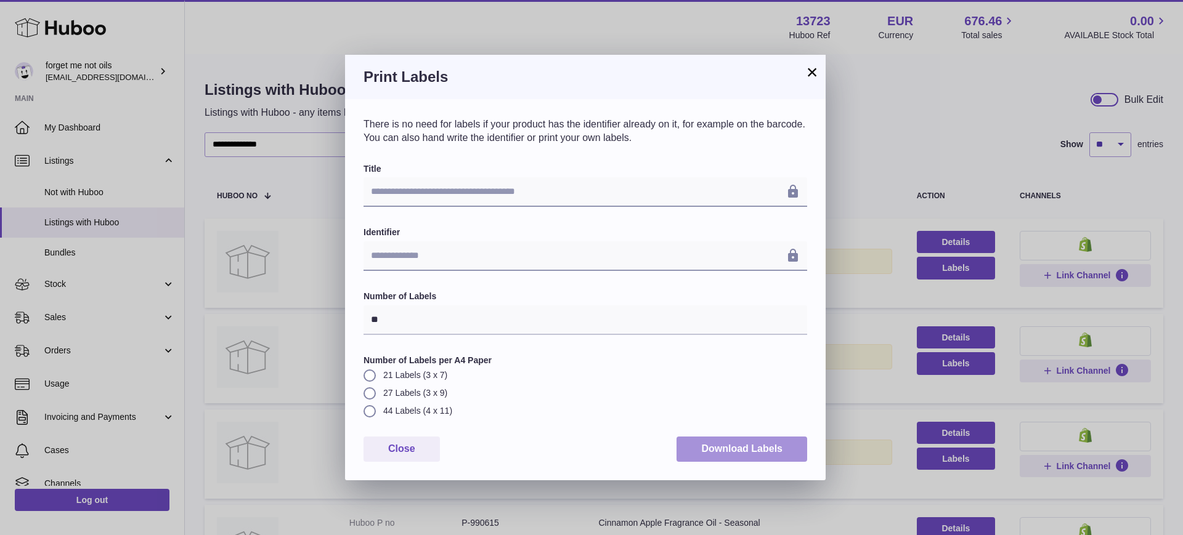
click at [751, 447] on button "Download Labels" at bounding box center [741, 449] width 131 height 25
drag, startPoint x: 813, startPoint y: 71, endPoint x: 816, endPoint y: 88, distance: 17.4
click at [814, 71] on button "×" at bounding box center [811, 72] width 15 height 15
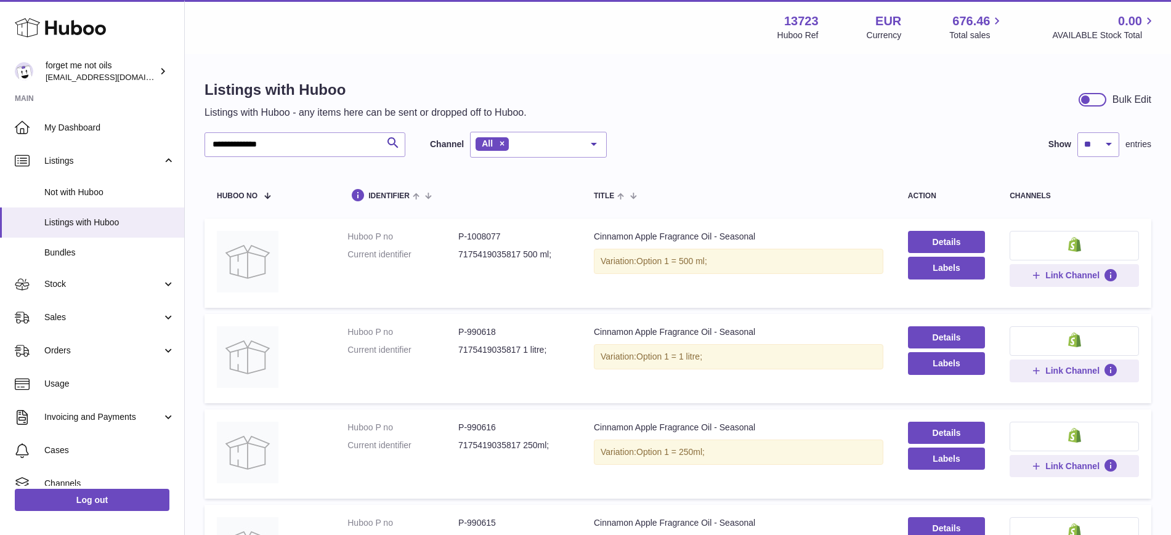
scroll to position [77, 0]
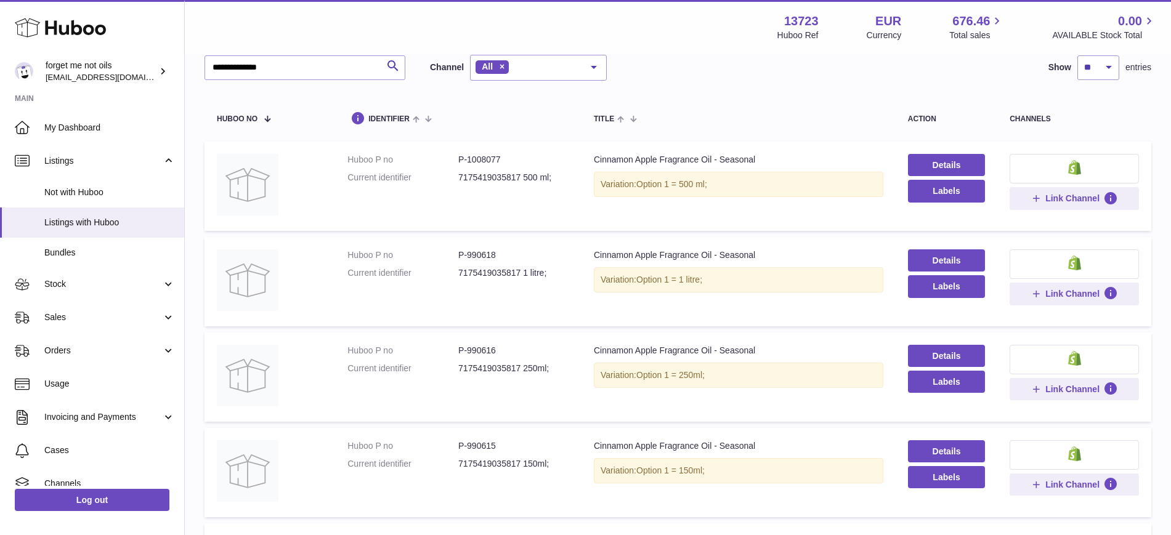
click at [759, 87] on div "**********" at bounding box center [677, 337] width 947 height 564
click at [954, 293] on button "Labels" at bounding box center [946, 286] width 77 height 22
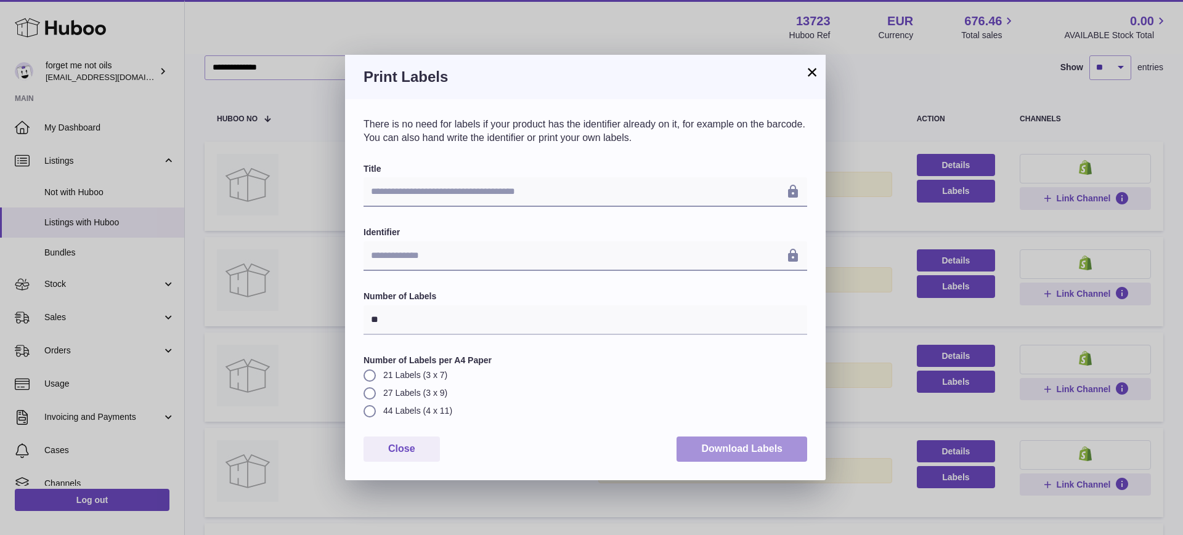
click at [753, 445] on button "Download Labels" at bounding box center [741, 449] width 131 height 25
click at [809, 65] on button "×" at bounding box center [811, 72] width 15 height 15
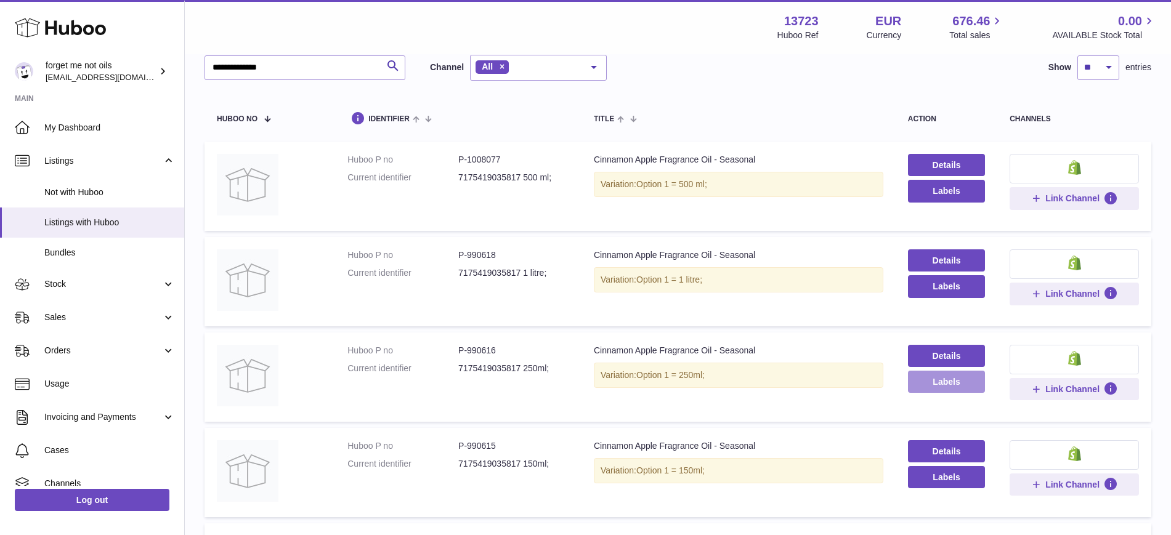
click at [943, 384] on button "Labels" at bounding box center [946, 382] width 77 height 22
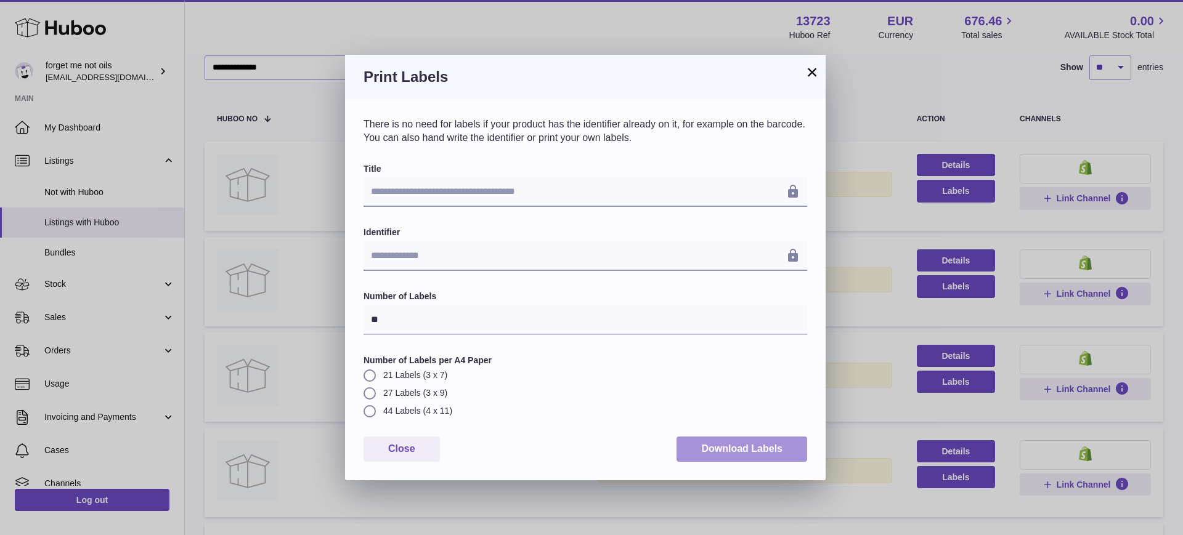
click at [772, 459] on button "Download Labels" at bounding box center [741, 449] width 131 height 25
click at [814, 73] on button "×" at bounding box center [811, 72] width 15 height 15
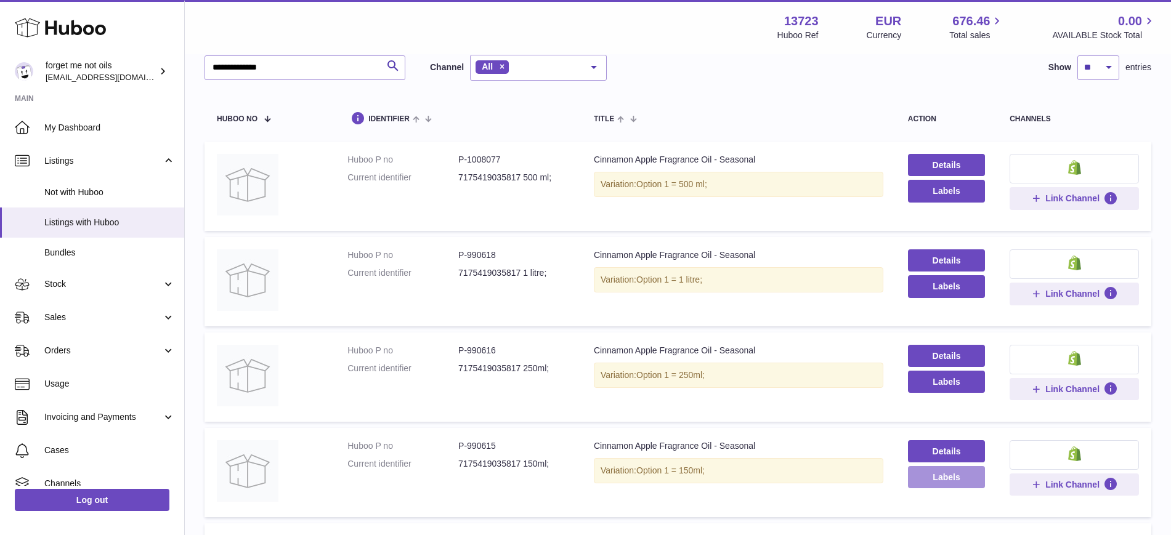
click at [938, 483] on button "Labels" at bounding box center [946, 477] width 77 height 22
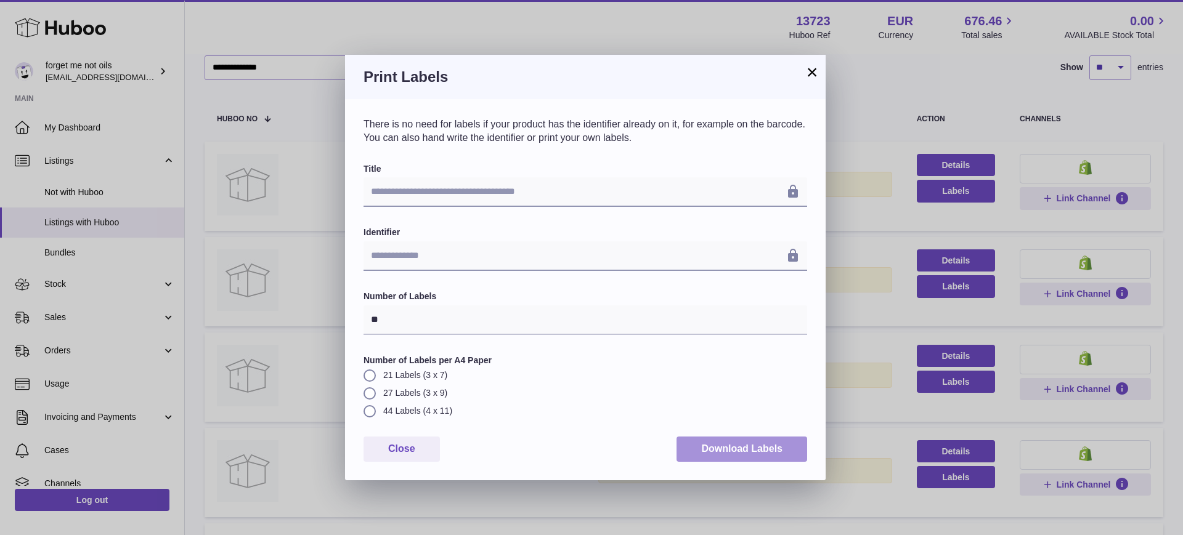
click at [777, 448] on button "Download Labels" at bounding box center [741, 449] width 131 height 25
click at [819, 70] on div "Print Labels" at bounding box center [585, 77] width 480 height 44
click at [809, 70] on button "×" at bounding box center [811, 72] width 15 height 15
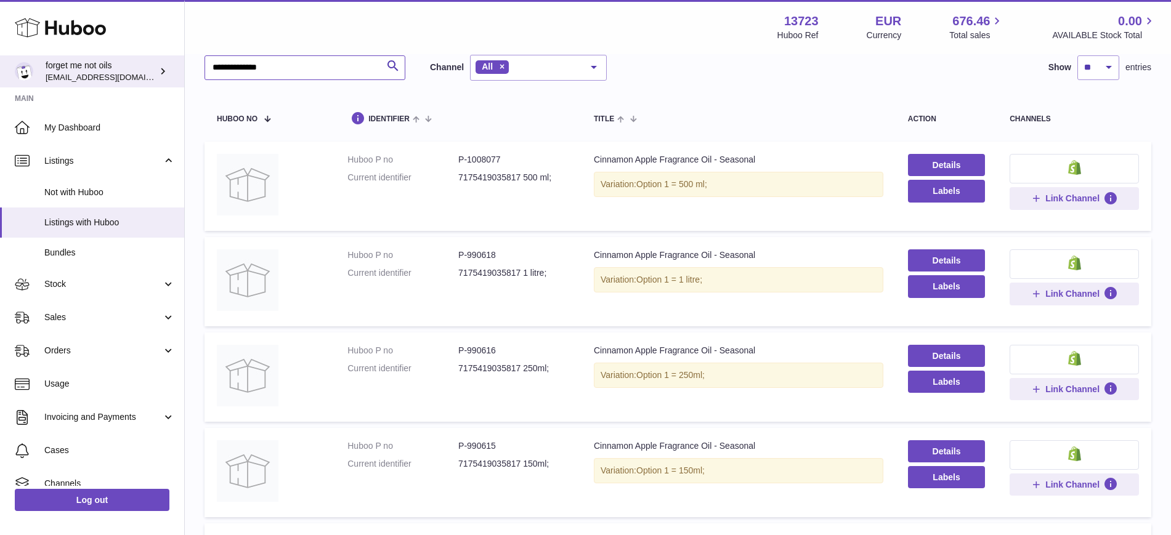
drag, startPoint x: 309, startPoint y: 71, endPoint x: 144, endPoint y: 55, distance: 165.8
click at [144, 55] on div "**********" at bounding box center [585, 319] width 1171 height 793
paste input "text"
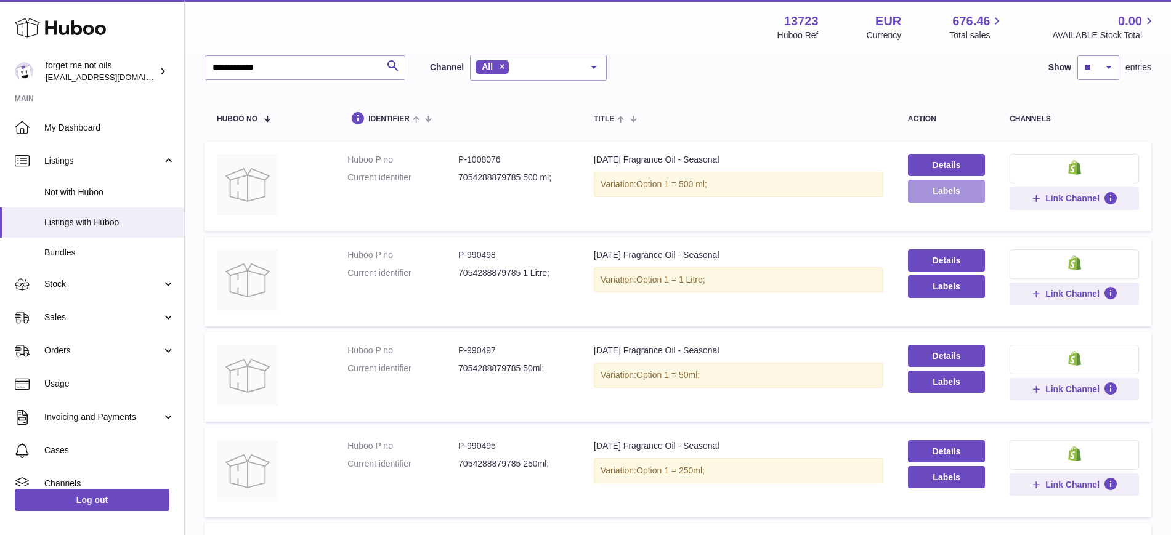
click at [940, 192] on button "Labels" at bounding box center [946, 191] width 77 height 22
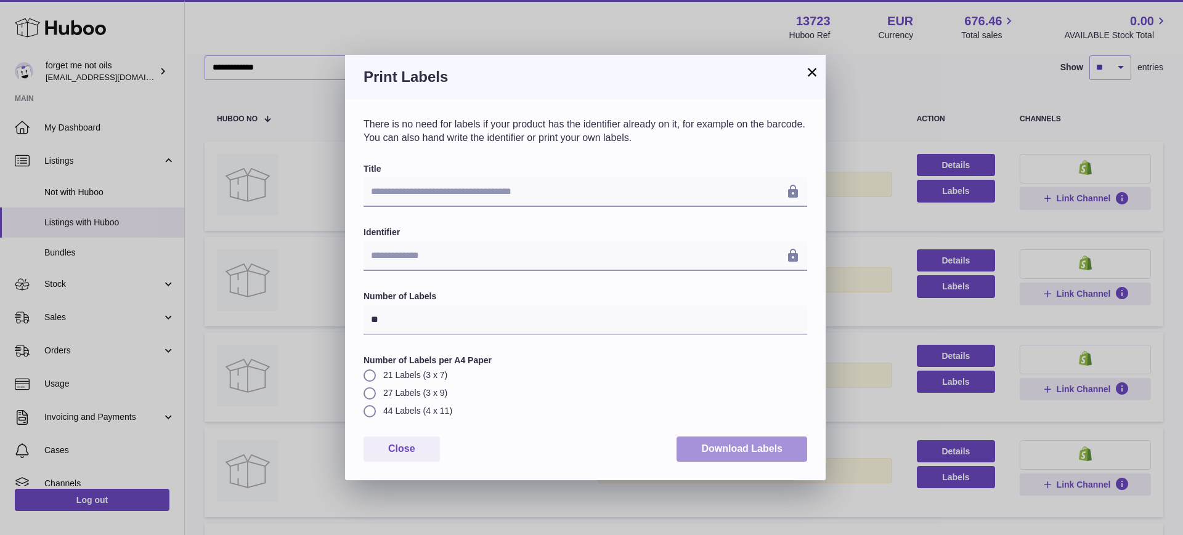
click at [757, 446] on button "Download Labels" at bounding box center [741, 449] width 131 height 25
click at [811, 69] on button "×" at bounding box center [811, 72] width 15 height 15
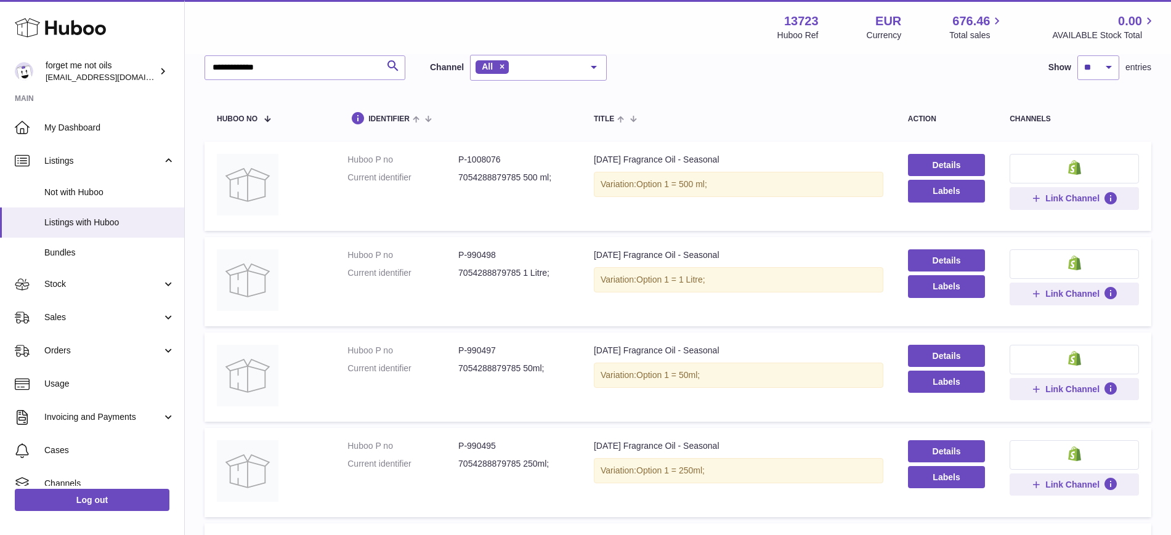
click at [764, 95] on table "Huboo no identifier title action channels Huboo P no P-1008076 Current identifi…" at bounding box center [677, 356] width 947 height 526
click at [949, 284] on button "Labels" at bounding box center [946, 286] width 77 height 22
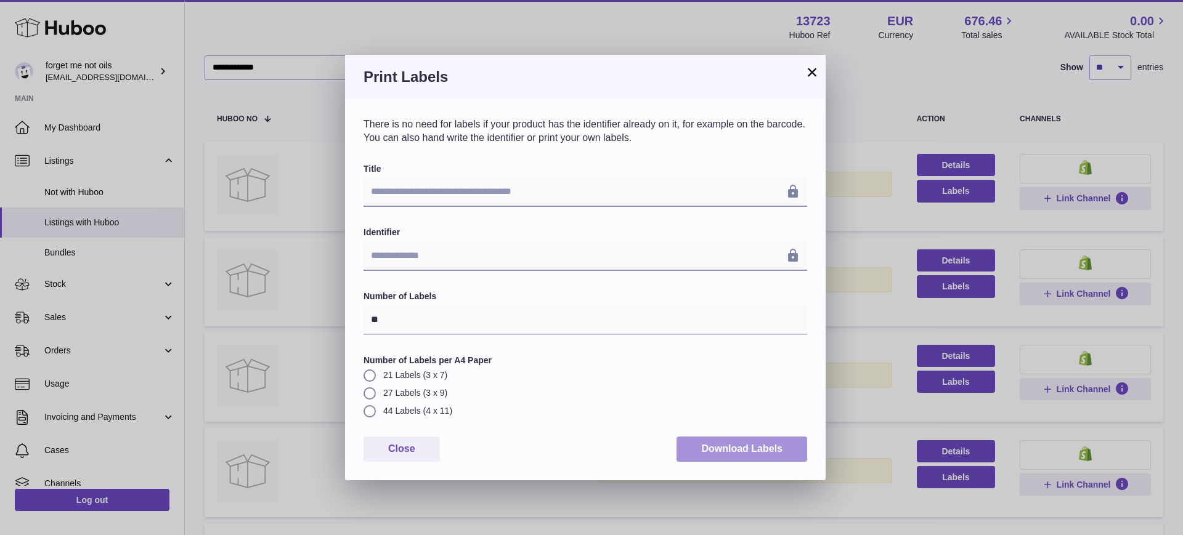
click at [751, 448] on button "Download Labels" at bounding box center [741, 449] width 131 height 25
click at [812, 73] on button "×" at bounding box center [811, 72] width 15 height 15
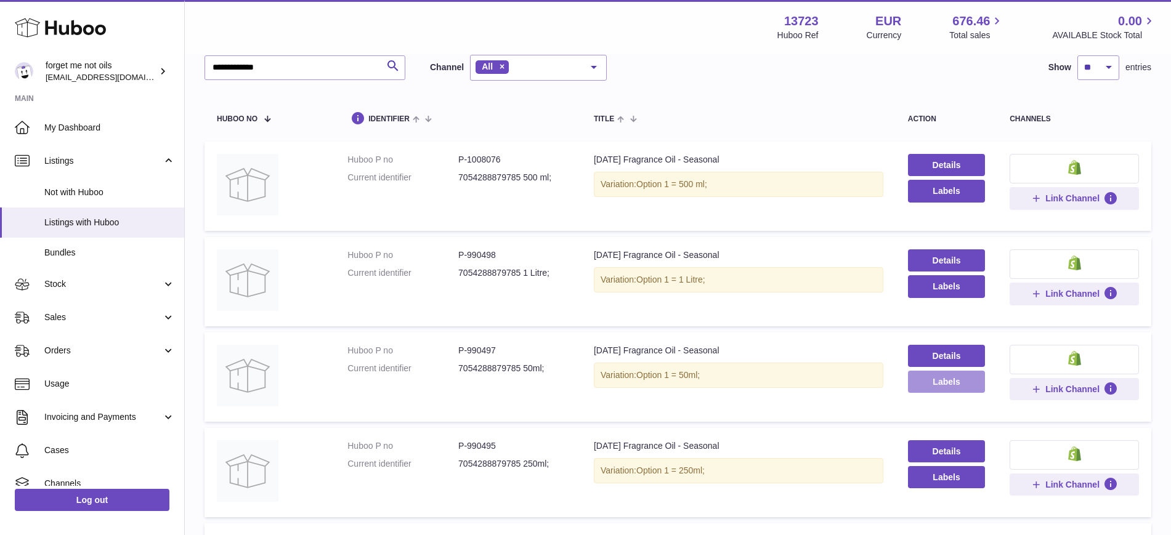
click at [965, 383] on button "Labels" at bounding box center [946, 382] width 77 height 22
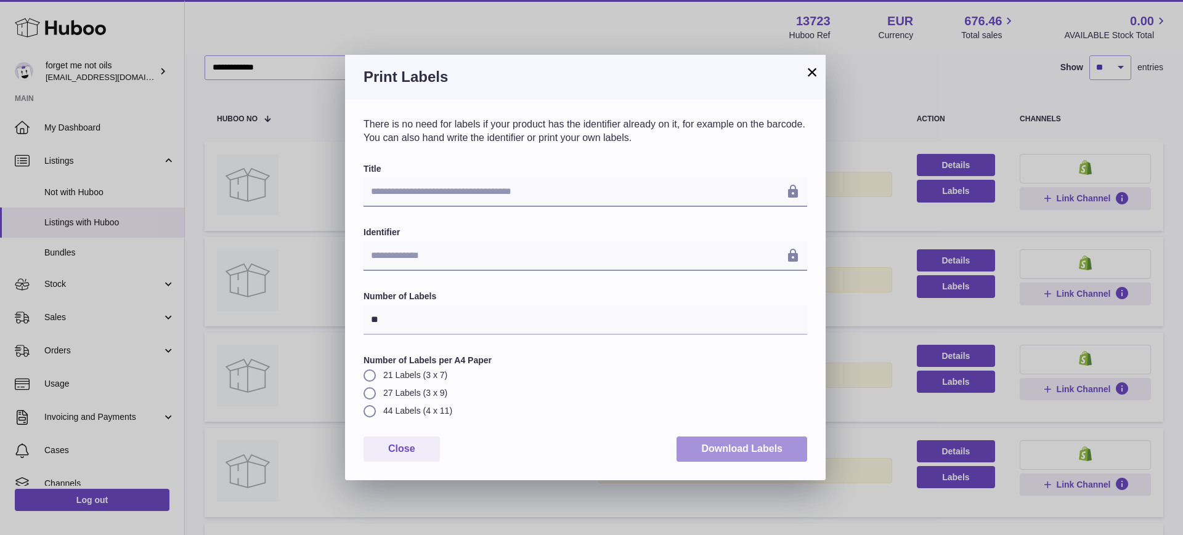
click at [769, 457] on button "Download Labels" at bounding box center [741, 449] width 131 height 25
click at [816, 68] on button "×" at bounding box center [811, 72] width 15 height 15
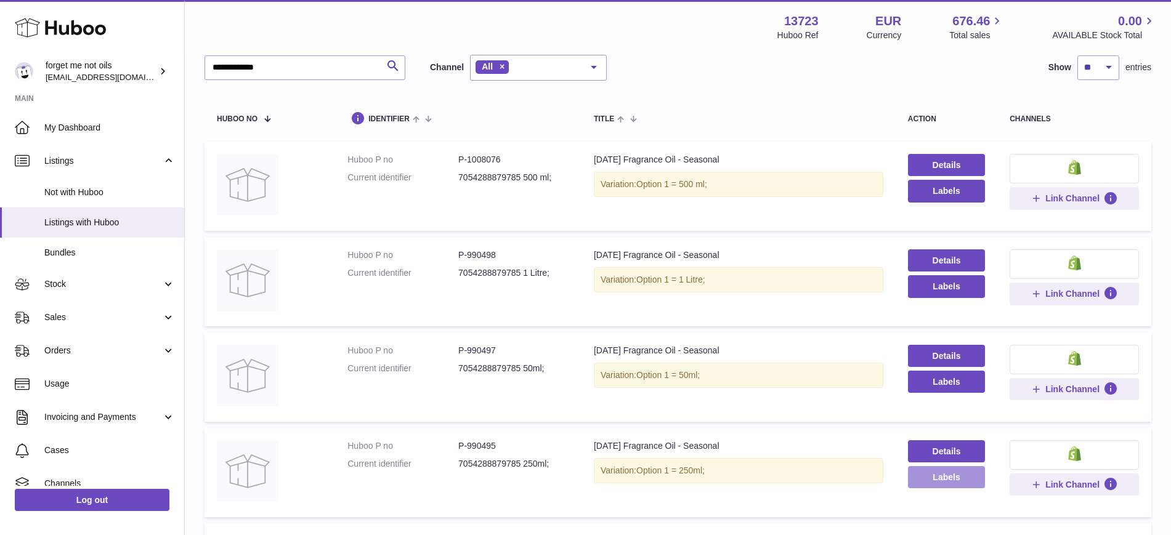
click at [967, 484] on button "Labels" at bounding box center [946, 477] width 77 height 22
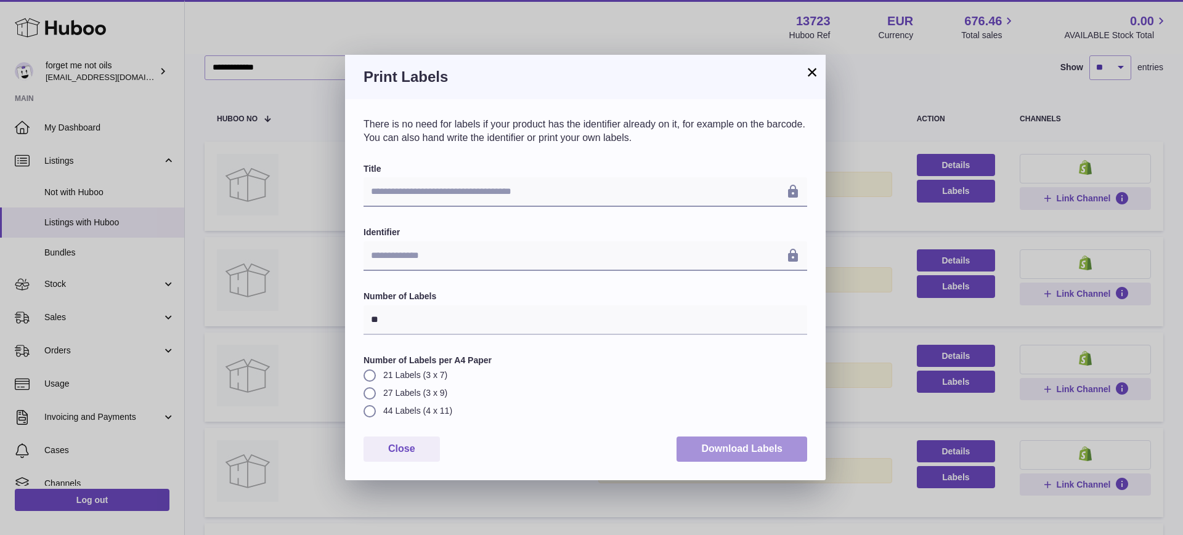
click at [766, 450] on button "Download Labels" at bounding box center [741, 449] width 131 height 25
click at [809, 70] on button "×" at bounding box center [811, 72] width 15 height 15
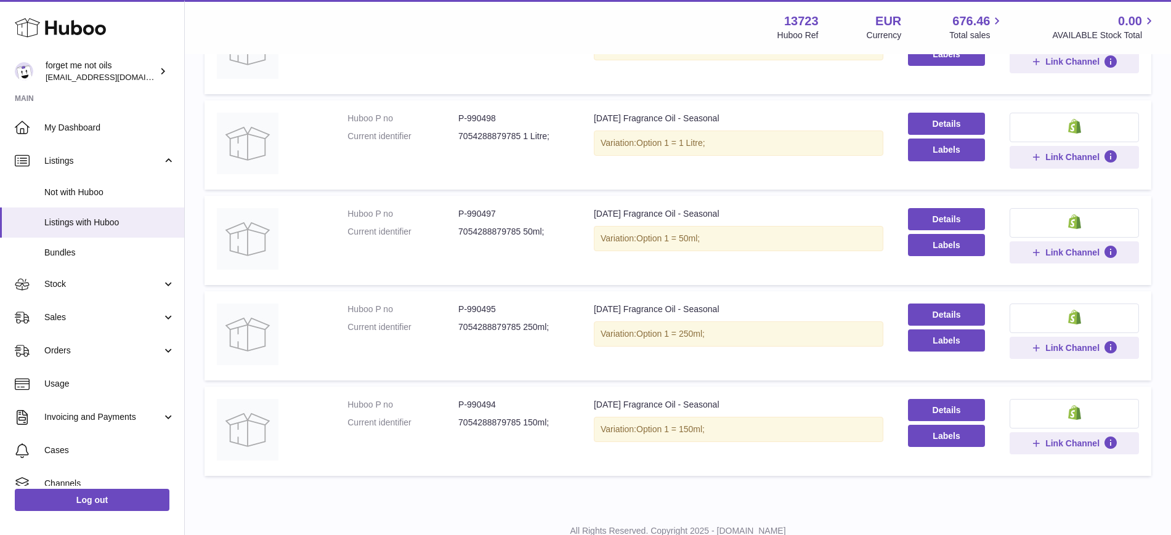
scroll to position [231, 0]
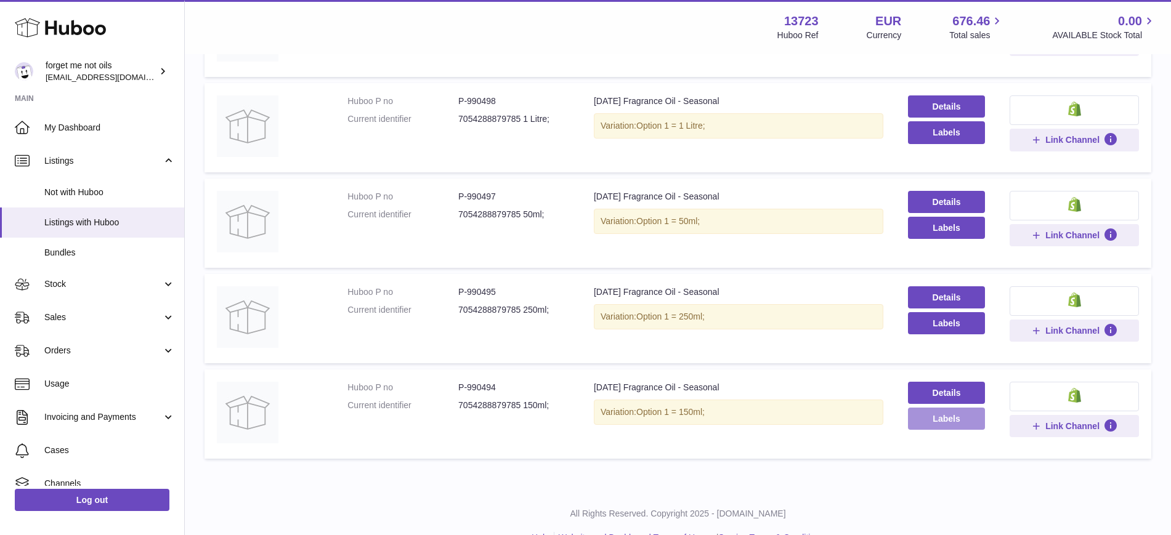
click at [961, 419] on button "Labels" at bounding box center [946, 419] width 77 height 22
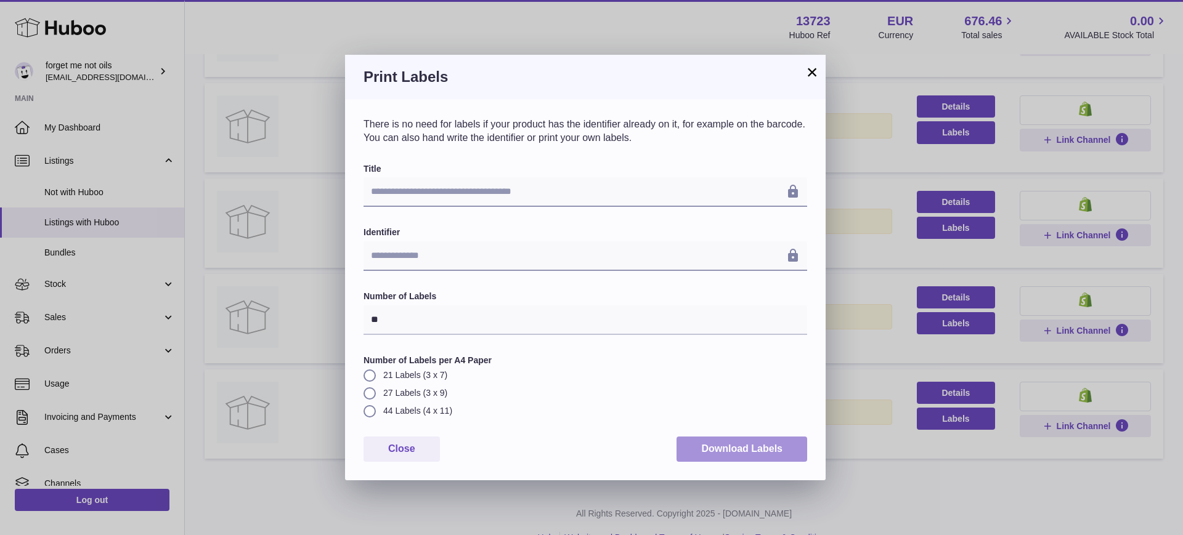
click at [785, 451] on button "Download Labels" at bounding box center [741, 449] width 131 height 25
click at [806, 69] on button "×" at bounding box center [811, 72] width 15 height 15
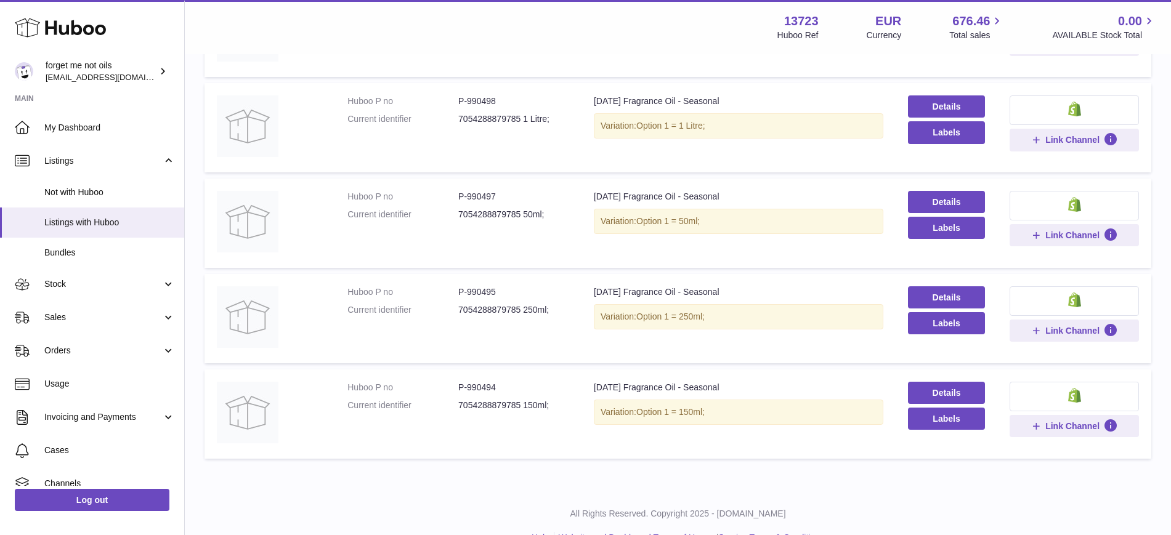
scroll to position [0, 0]
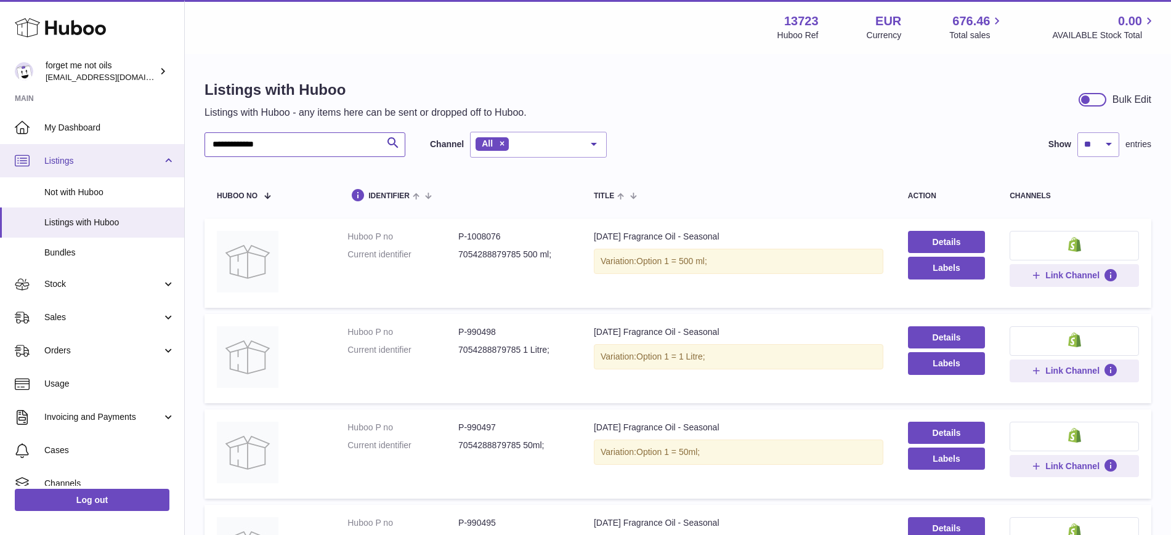
drag, startPoint x: 314, startPoint y: 144, endPoint x: 180, endPoint y: 150, distance: 133.8
click at [180, 150] on div "**********" at bounding box center [585, 396] width 1171 height 793
paste input "*"
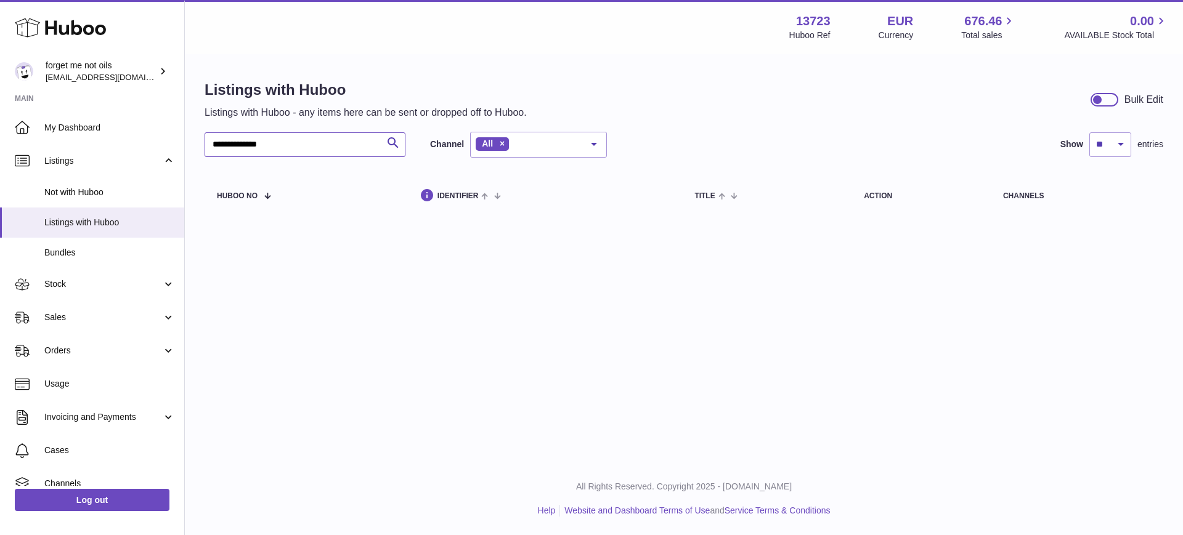
drag, startPoint x: 235, startPoint y: 145, endPoint x: 458, endPoint y: 162, distance: 223.6
click at [458, 162] on div "**********" at bounding box center [683, 175] width 958 height 87
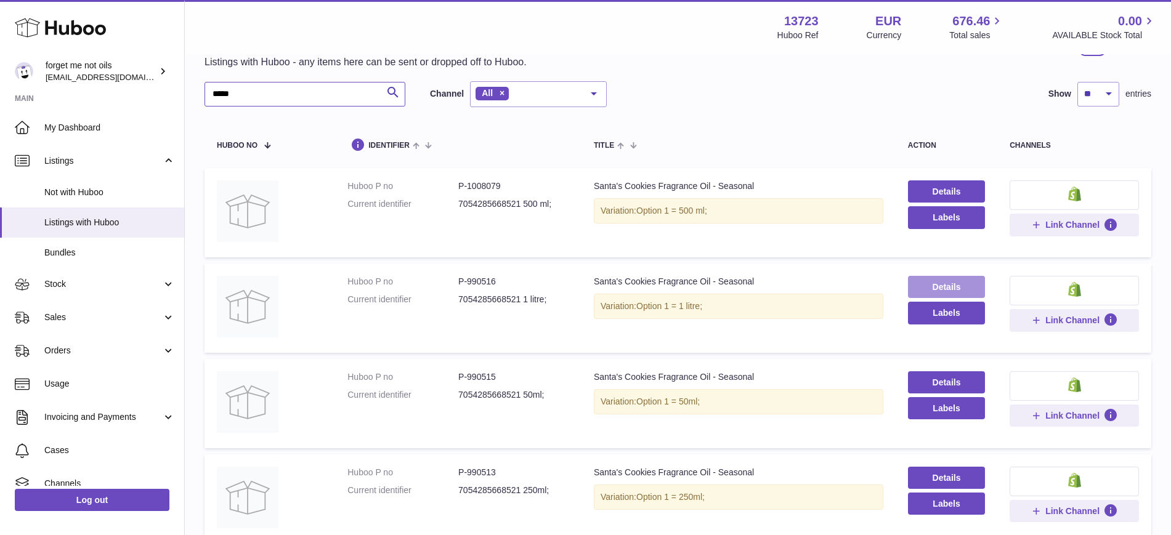
scroll to position [77, 0]
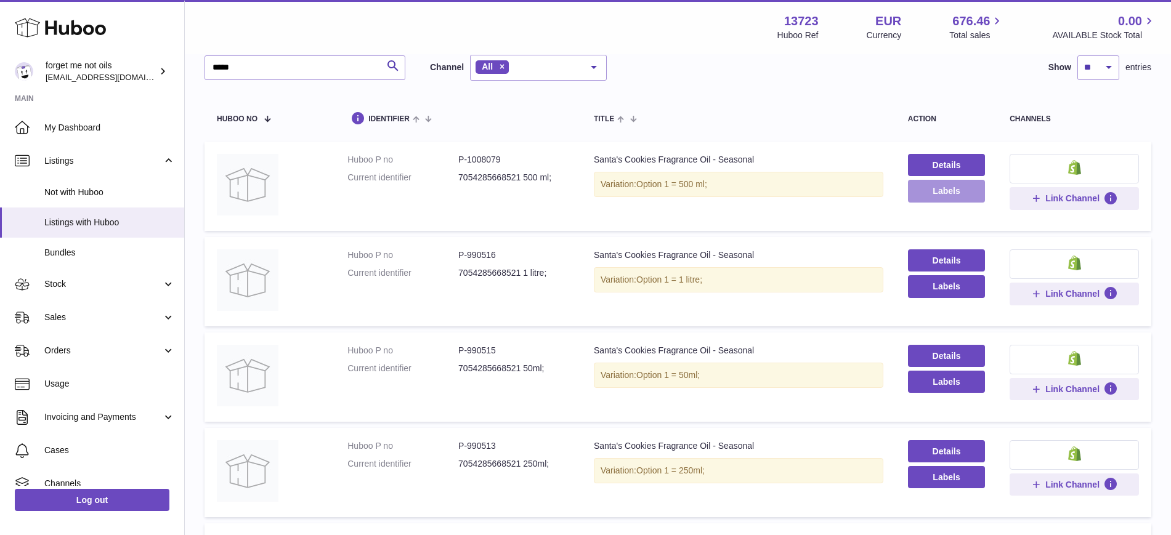
click at [945, 188] on button "Labels" at bounding box center [946, 191] width 77 height 22
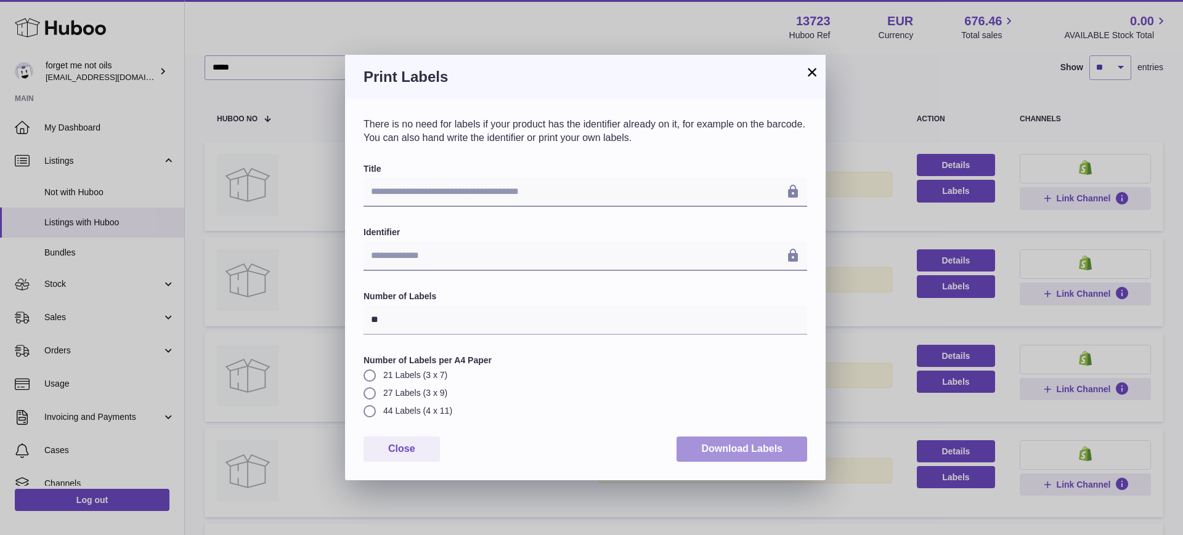
click at [721, 450] on button "Download Labels" at bounding box center [741, 449] width 131 height 25
click at [813, 71] on button "×" at bounding box center [811, 72] width 15 height 15
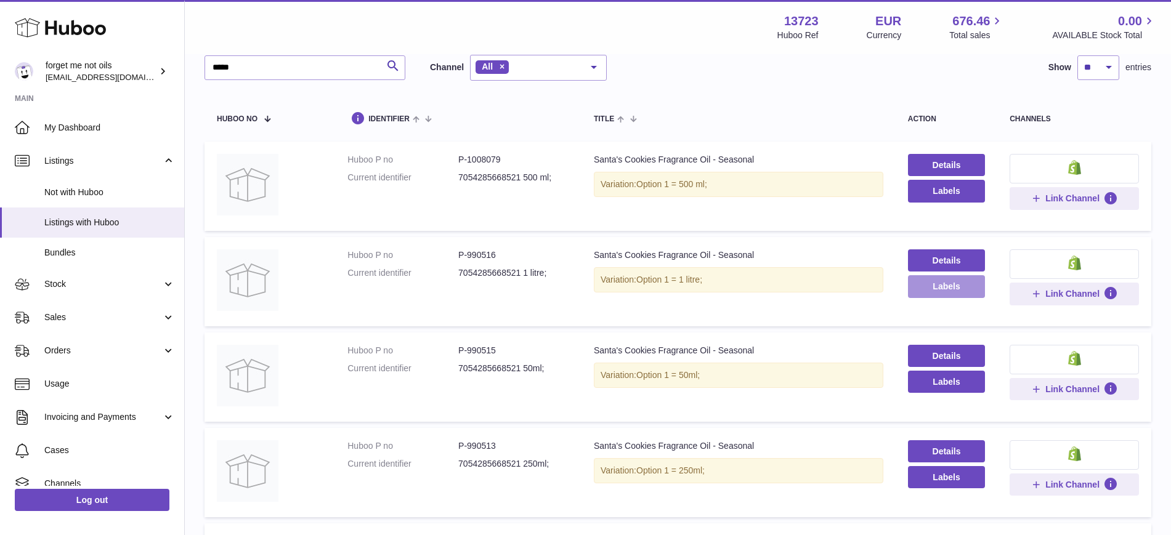
click at [939, 289] on button "Labels" at bounding box center [946, 286] width 77 height 22
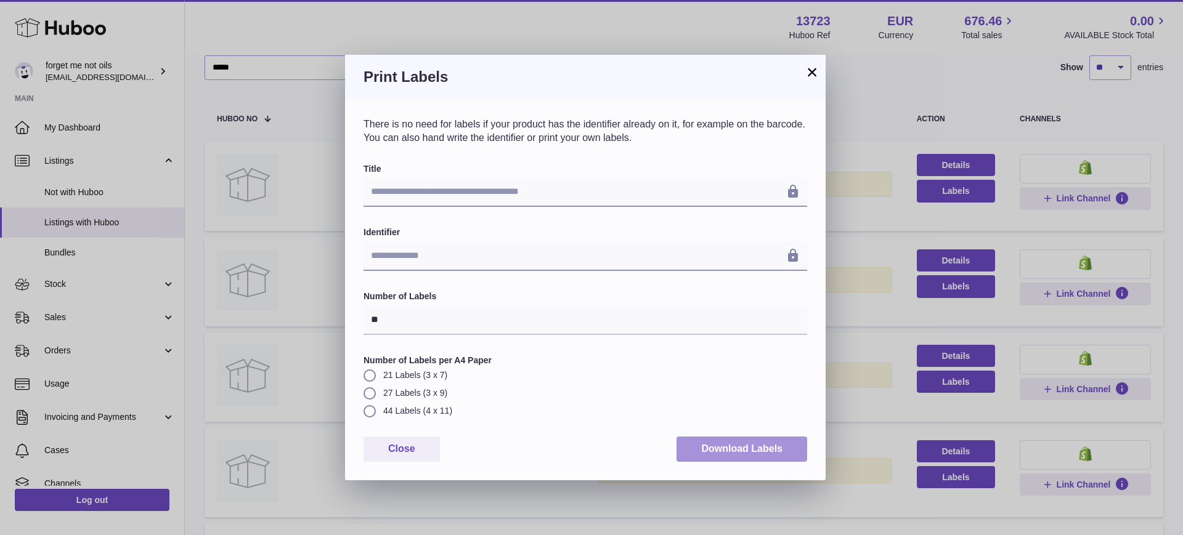
click at [711, 454] on button "Download Labels" at bounding box center [741, 449] width 131 height 25
click at [811, 75] on button "×" at bounding box center [811, 72] width 15 height 15
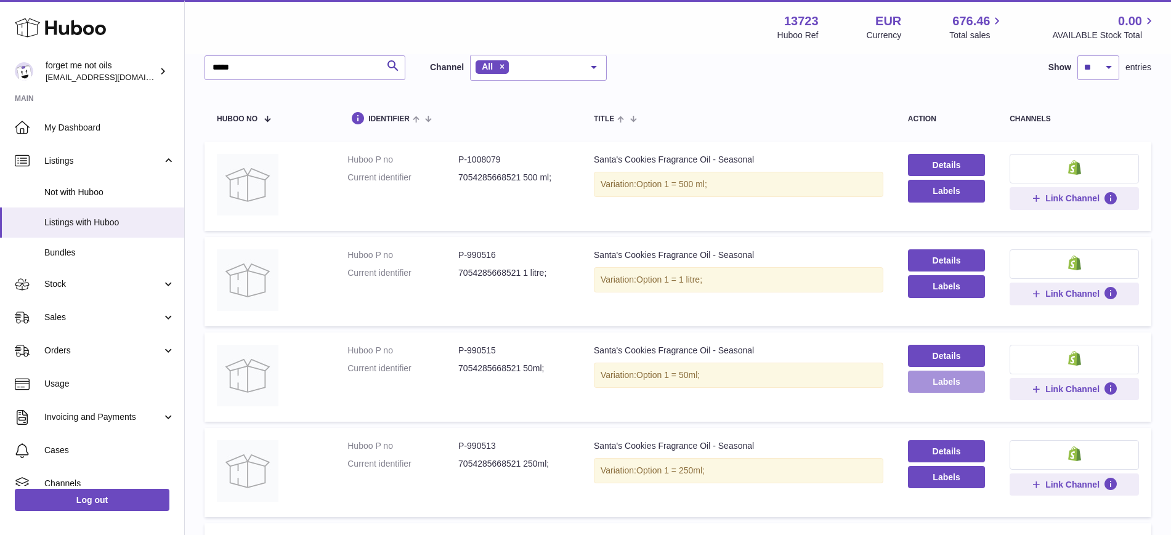
click at [934, 382] on button "Labels" at bounding box center [946, 382] width 77 height 22
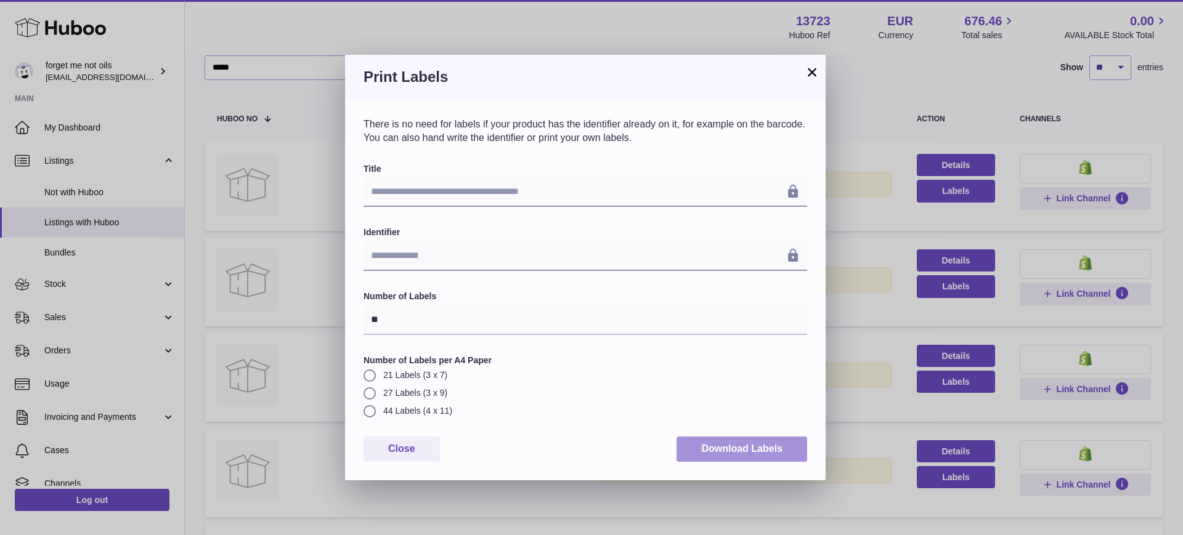
click at [749, 457] on button "Download Labels" at bounding box center [741, 449] width 131 height 25
drag, startPoint x: 815, startPoint y: 75, endPoint x: 829, endPoint y: 178, distance: 103.8
click at [815, 75] on button "×" at bounding box center [811, 72] width 15 height 15
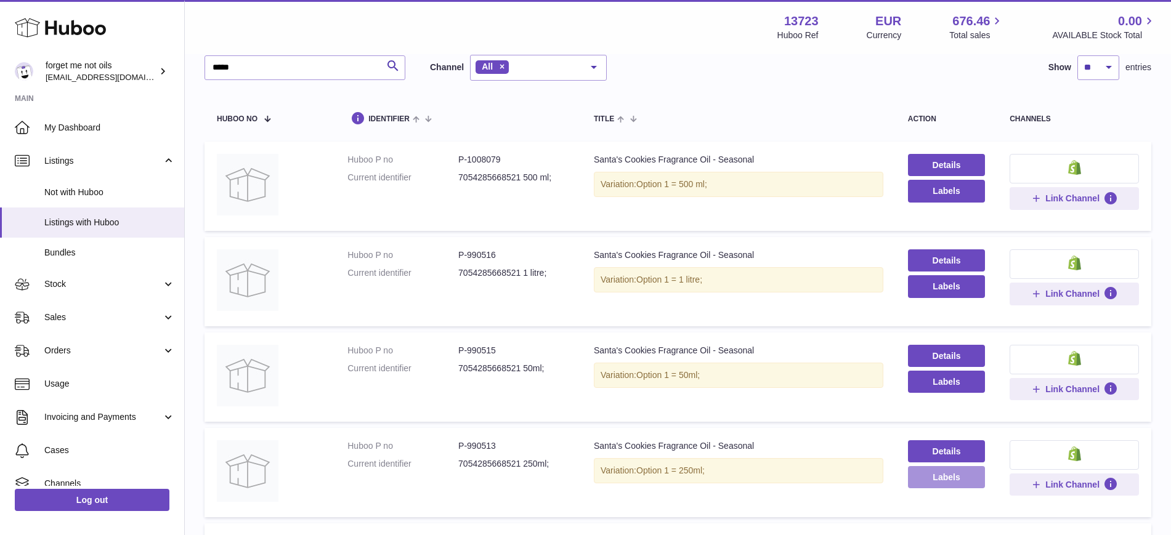
click at [931, 481] on button "Labels" at bounding box center [946, 477] width 77 height 22
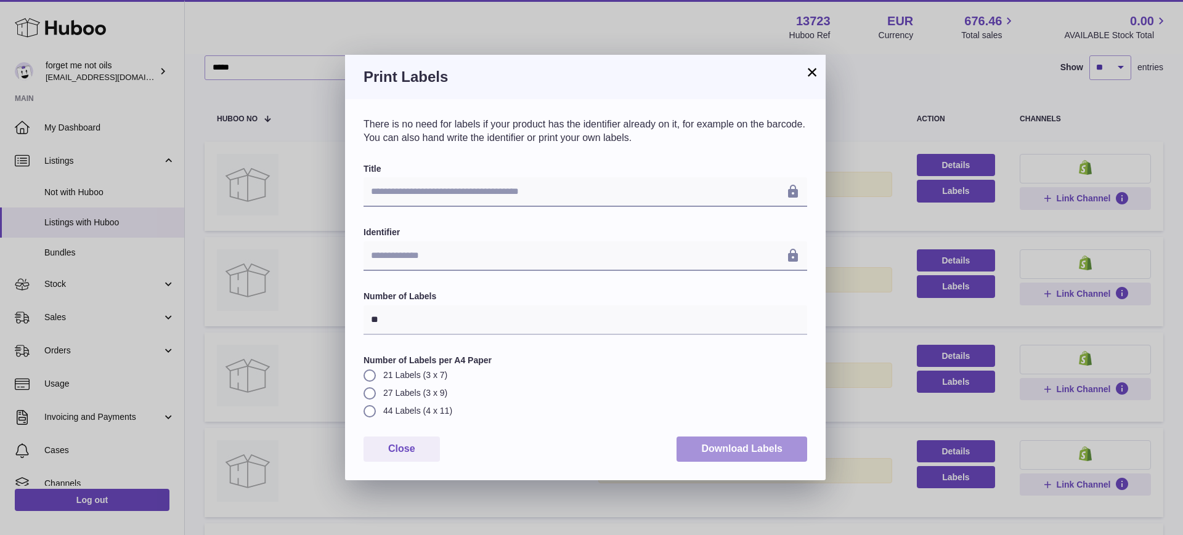
click at [693, 439] on button "Download Labels" at bounding box center [741, 449] width 131 height 25
click at [808, 72] on button "×" at bounding box center [811, 72] width 15 height 15
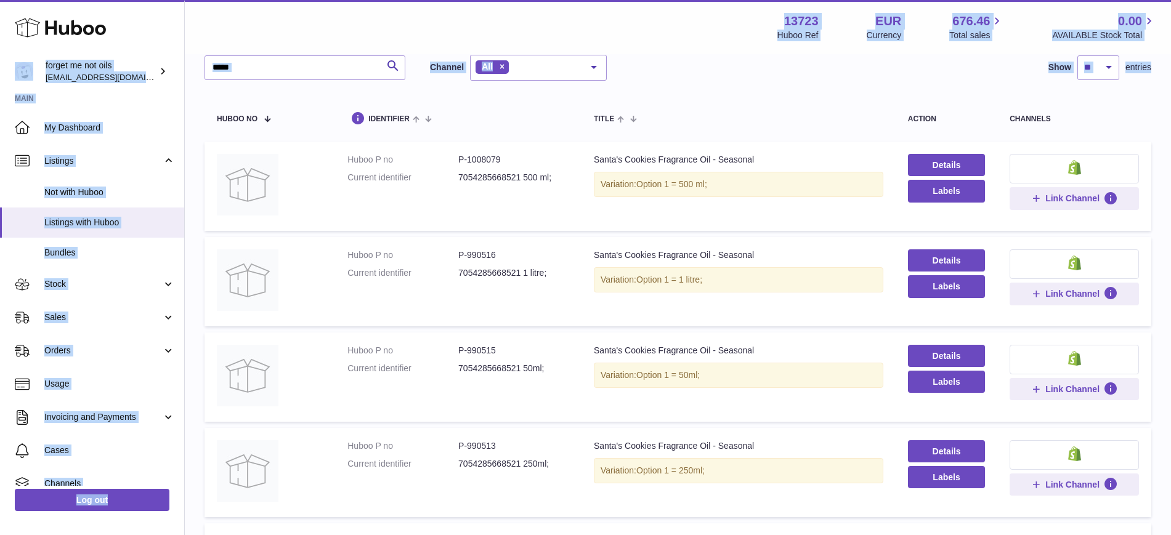
drag, startPoint x: 286, startPoint y: 81, endPoint x: 99, endPoint y: 47, distance: 189.8
click at [99, 47] on div "Huboo forget me not oils [EMAIL_ADDRESS][DOMAIN_NAME] Main My Dashboard Listing…" at bounding box center [585, 319] width 1171 height 793
click at [235, 59] on input "*****" at bounding box center [304, 67] width 201 height 25
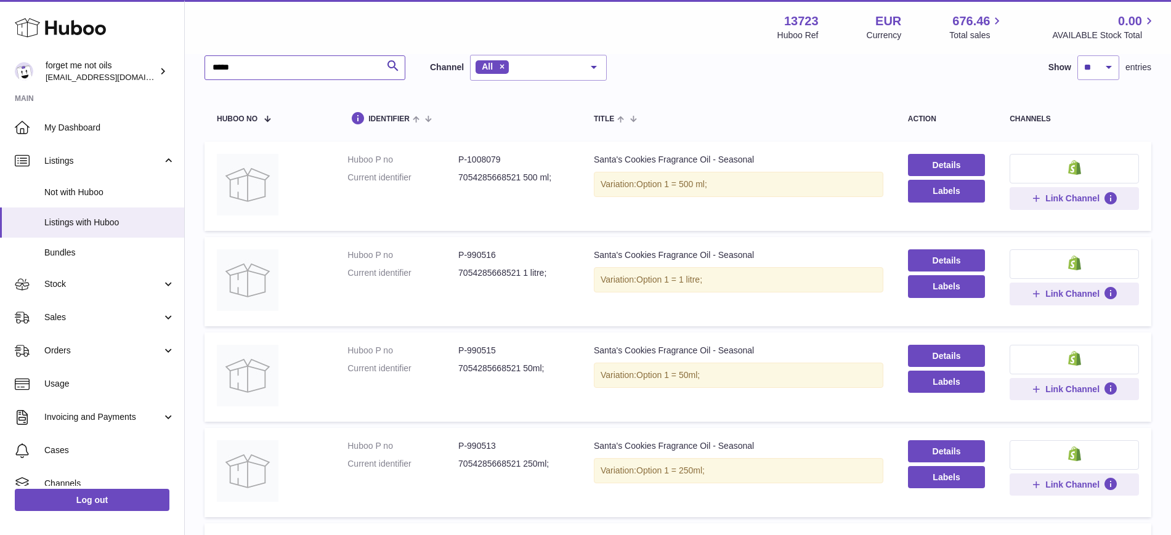
click at [231, 66] on input "*****" at bounding box center [304, 67] width 201 height 25
paste input "********"
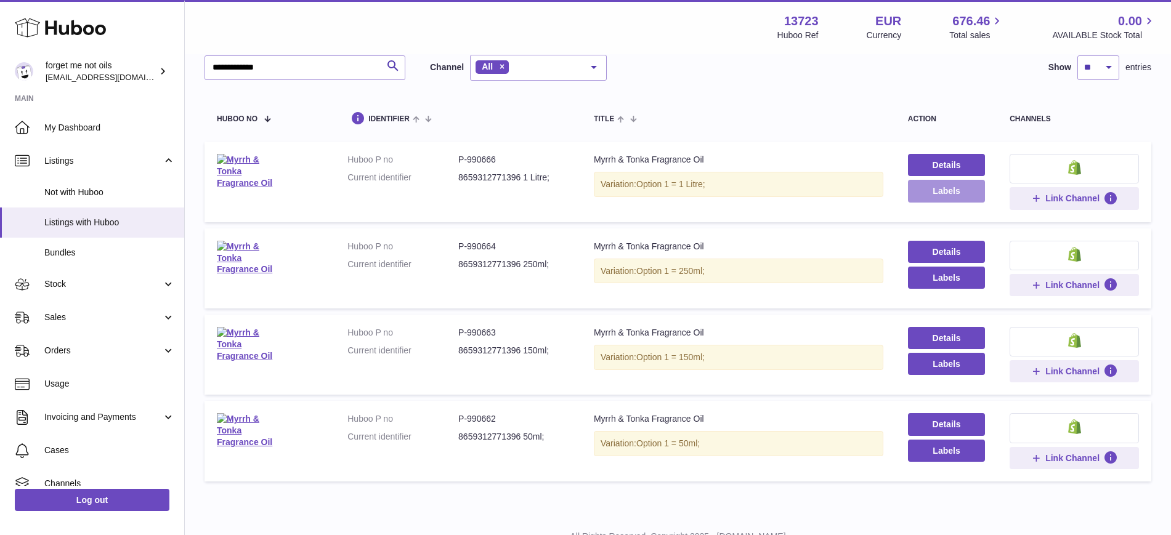
click at [966, 196] on button "Labels" at bounding box center [946, 191] width 77 height 22
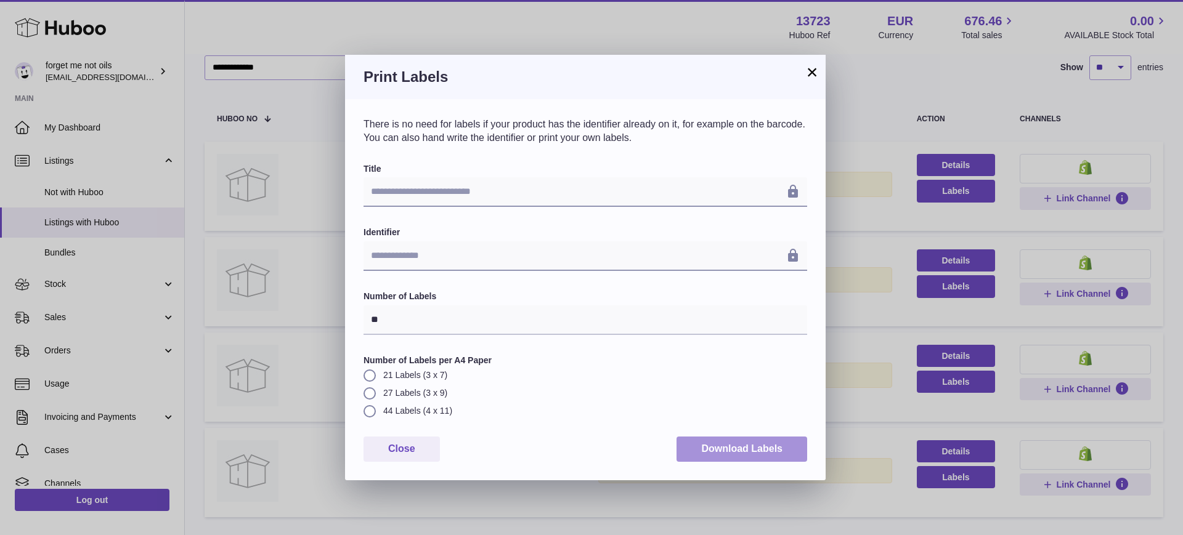
click at [748, 450] on button "Download Labels" at bounding box center [741, 449] width 131 height 25
click at [813, 74] on button "×" at bounding box center [811, 72] width 15 height 15
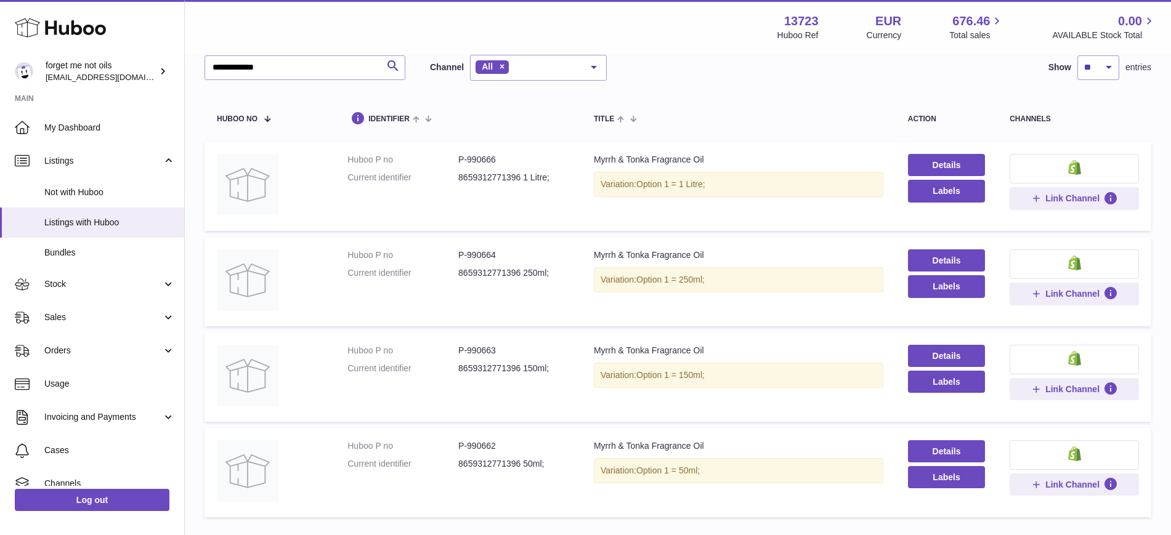
click at [857, 65] on div "**********" at bounding box center [677, 68] width 947 height 26
click at [961, 286] on button "Labels" at bounding box center [946, 286] width 77 height 22
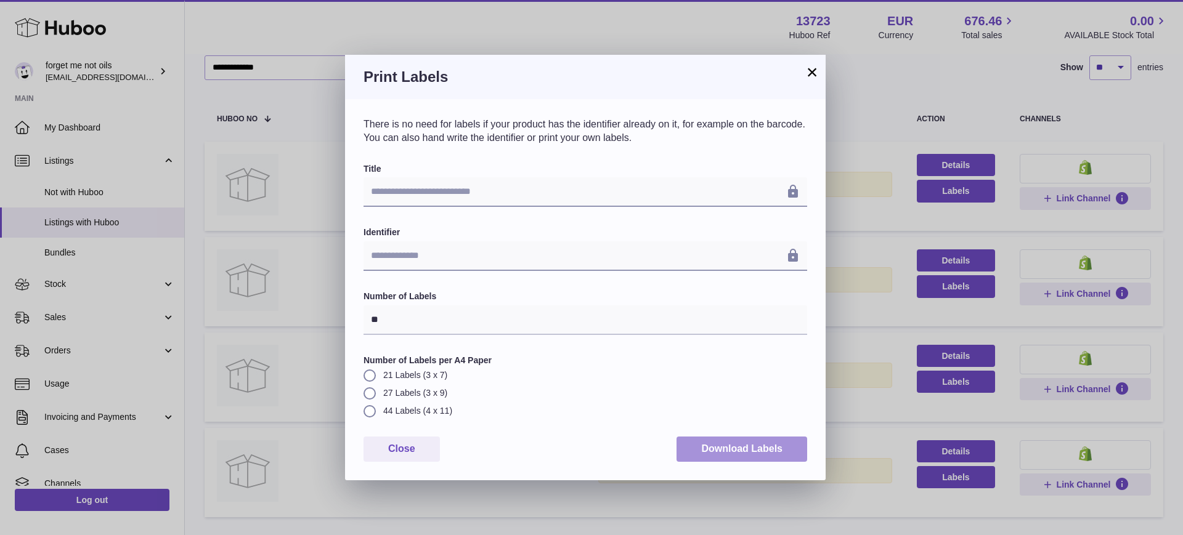
click at [745, 447] on button "Download Labels" at bounding box center [741, 449] width 131 height 25
drag, startPoint x: 812, startPoint y: 71, endPoint x: 814, endPoint y: 79, distance: 8.1
click at [812, 71] on button "×" at bounding box center [811, 72] width 15 height 15
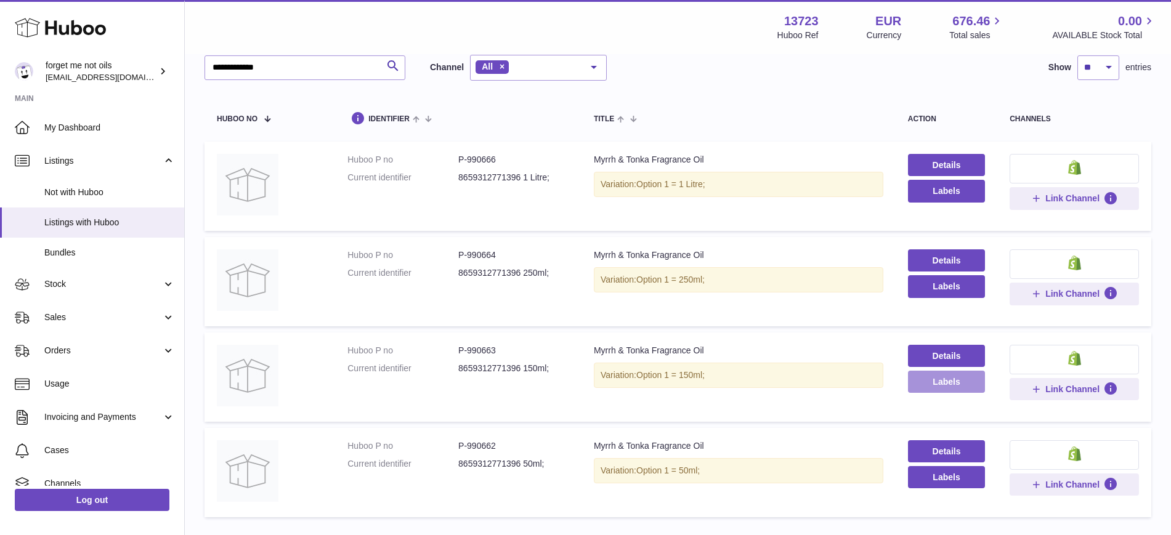
click at [928, 387] on button "Labels" at bounding box center [946, 382] width 77 height 22
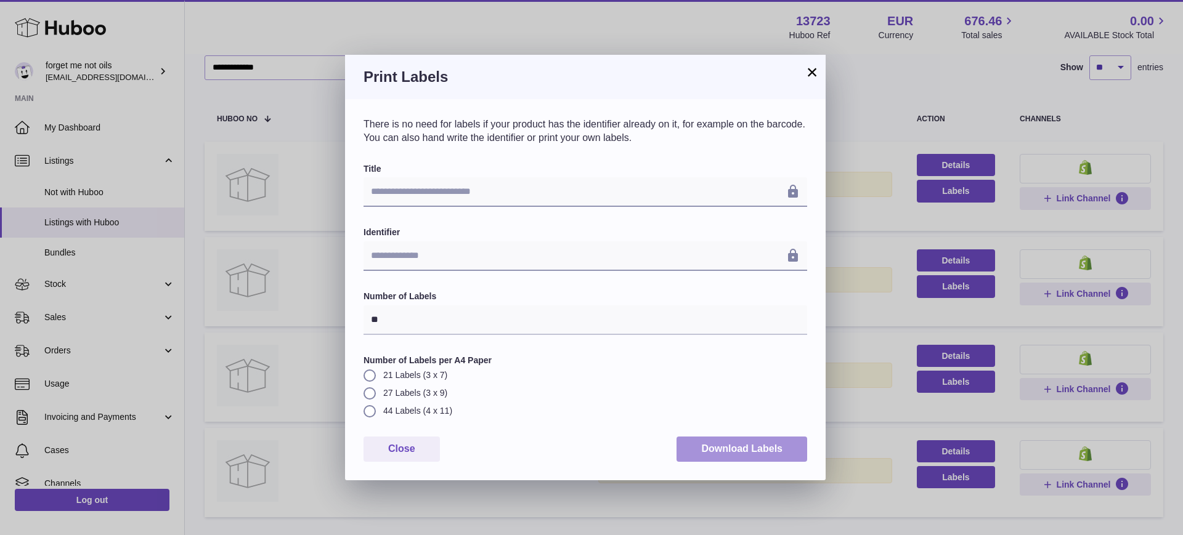
click at [716, 458] on button "Download Labels" at bounding box center [741, 449] width 131 height 25
click at [809, 68] on button "×" at bounding box center [811, 72] width 15 height 15
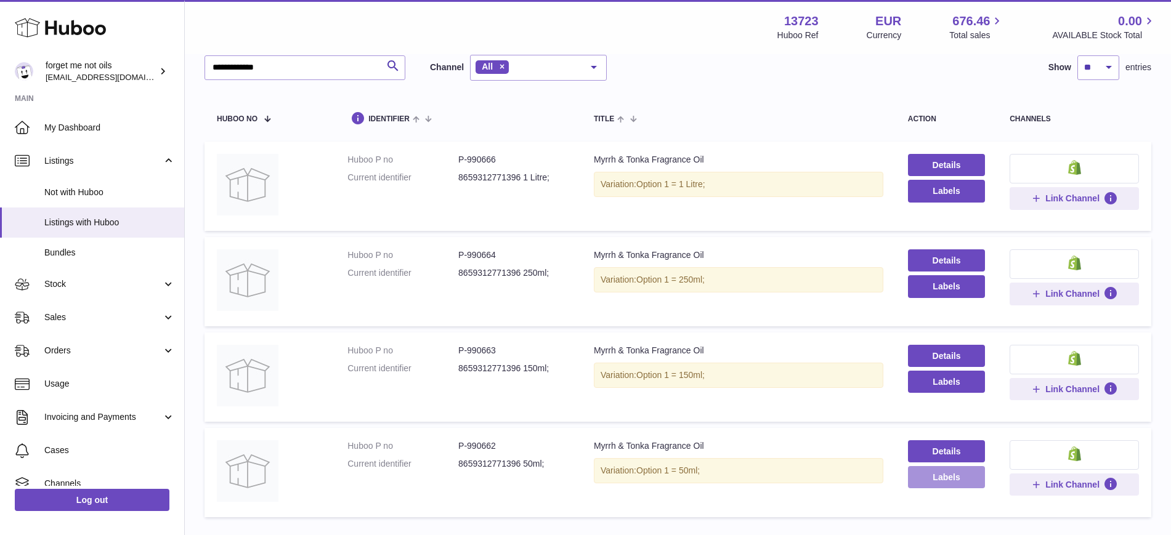
click at [941, 477] on button "Labels" at bounding box center [946, 477] width 77 height 22
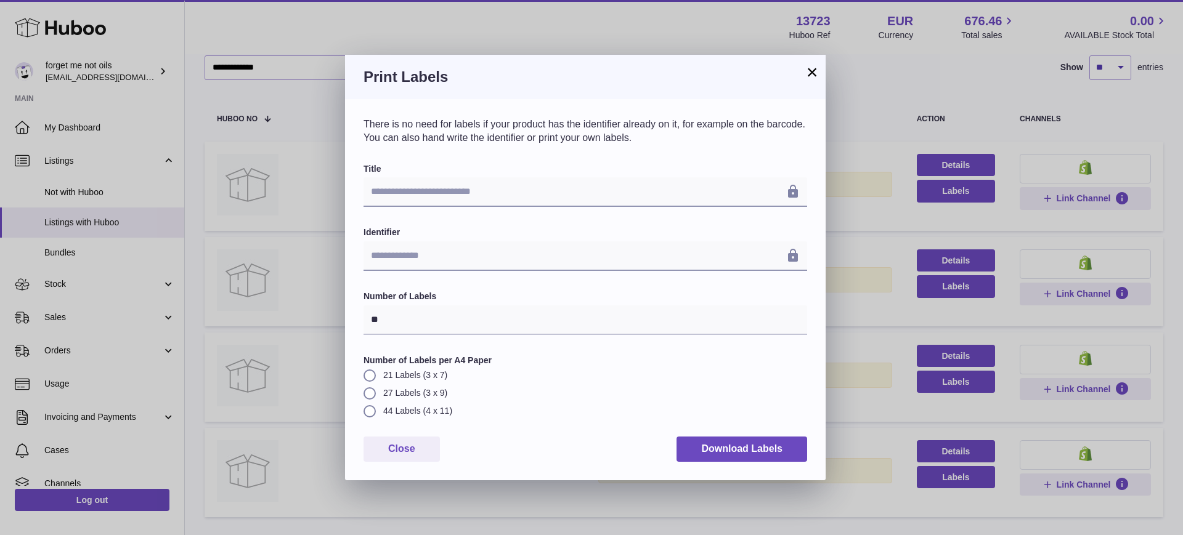
click at [808, 453] on div "**********" at bounding box center [585, 289] width 480 height 381
click at [781, 448] on button "Download Labels" at bounding box center [741, 449] width 131 height 25
click at [813, 66] on button "×" at bounding box center [811, 72] width 15 height 15
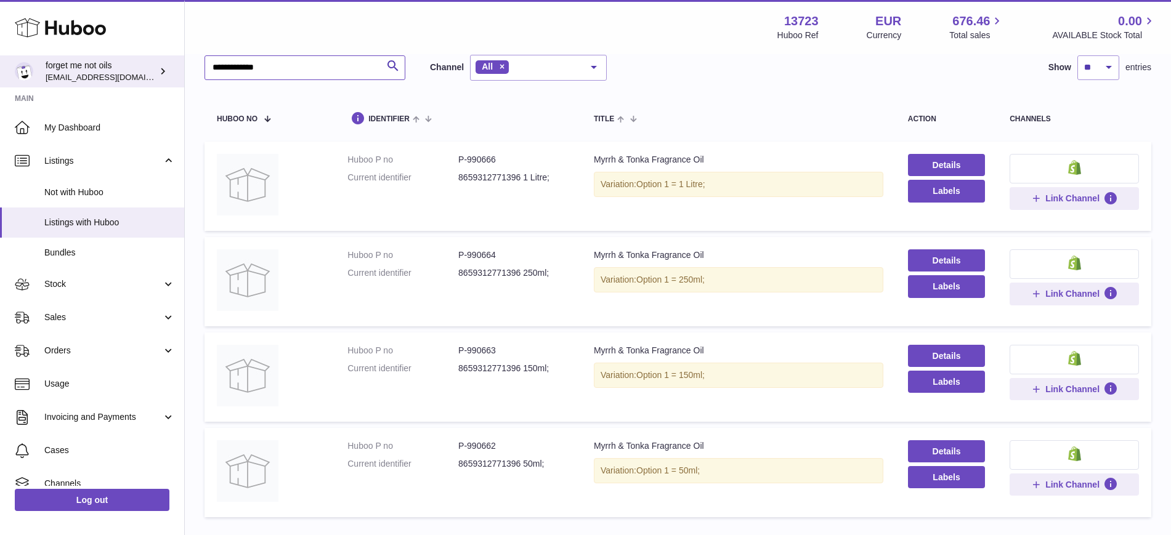
drag, startPoint x: 310, startPoint y: 58, endPoint x: 177, endPoint y: 63, distance: 133.2
click at [177, 63] on div "**********" at bounding box center [585, 272] width 1171 height 698
paste input "********"
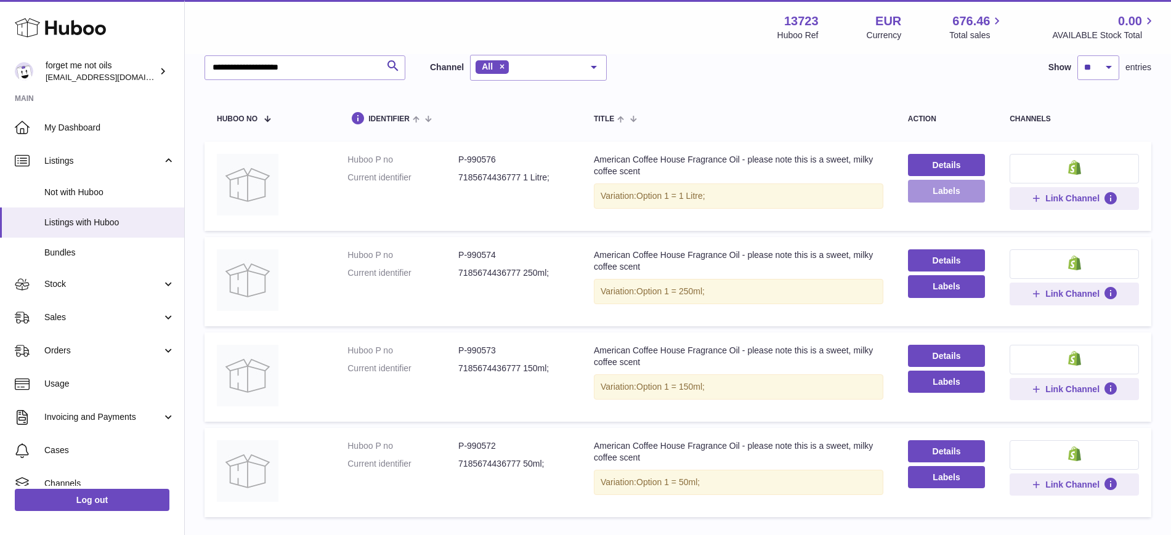
click at [936, 192] on button "Labels" at bounding box center [946, 191] width 77 height 22
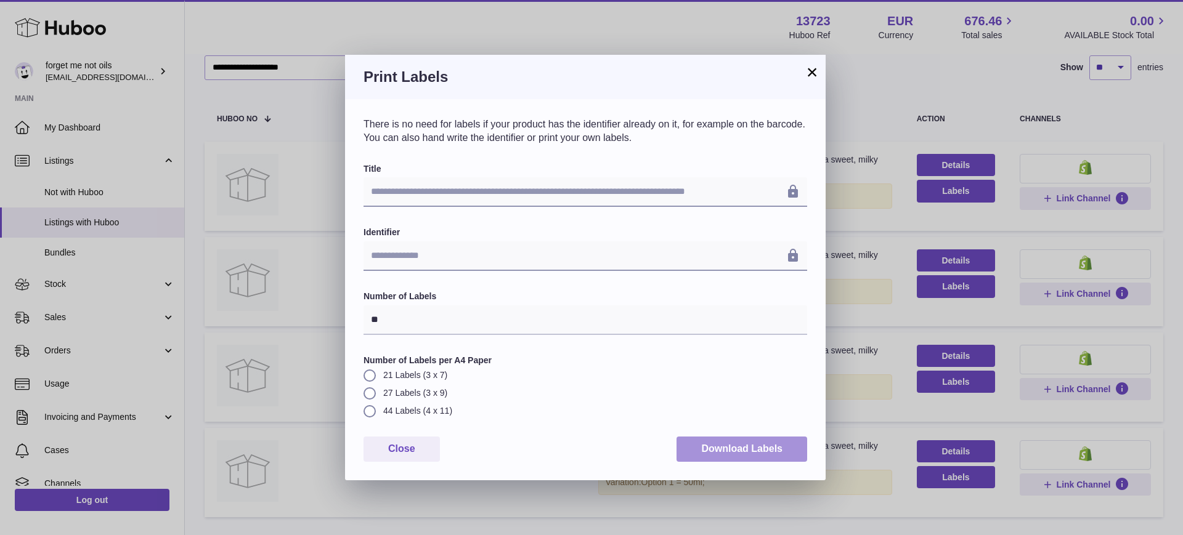
click at [756, 447] on button "Download Labels" at bounding box center [741, 449] width 131 height 25
drag, startPoint x: 817, startPoint y: 68, endPoint x: 817, endPoint y: 76, distance: 8.0
click at [817, 68] on button "×" at bounding box center [811, 72] width 15 height 15
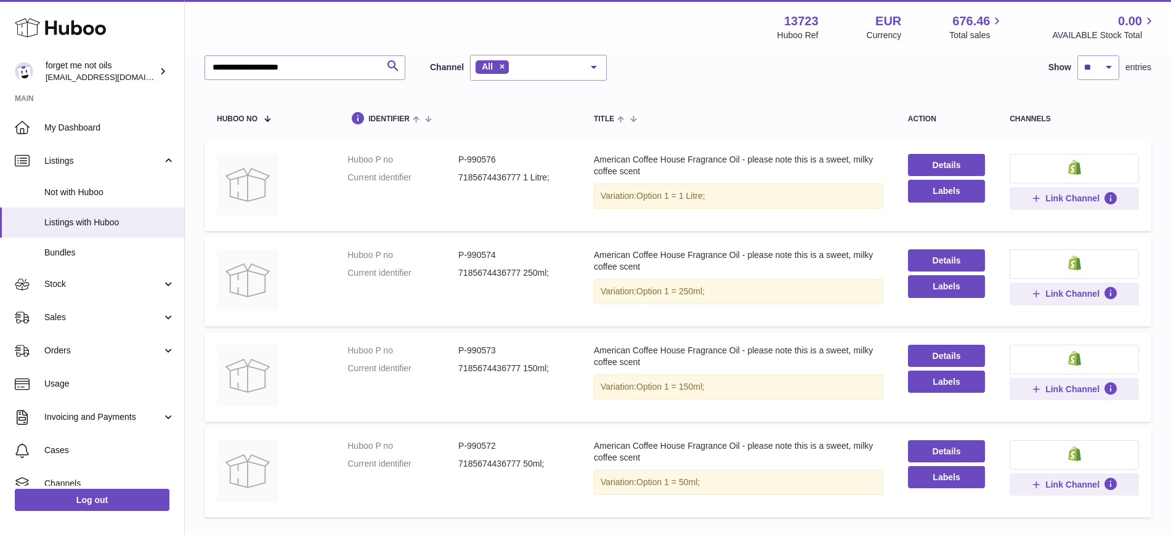
click at [750, 97] on table "Huboo no identifier title action channels Huboo P no P-990576 Current identifie…" at bounding box center [677, 308] width 947 height 431
click at [933, 288] on button "Labels" at bounding box center [946, 286] width 77 height 22
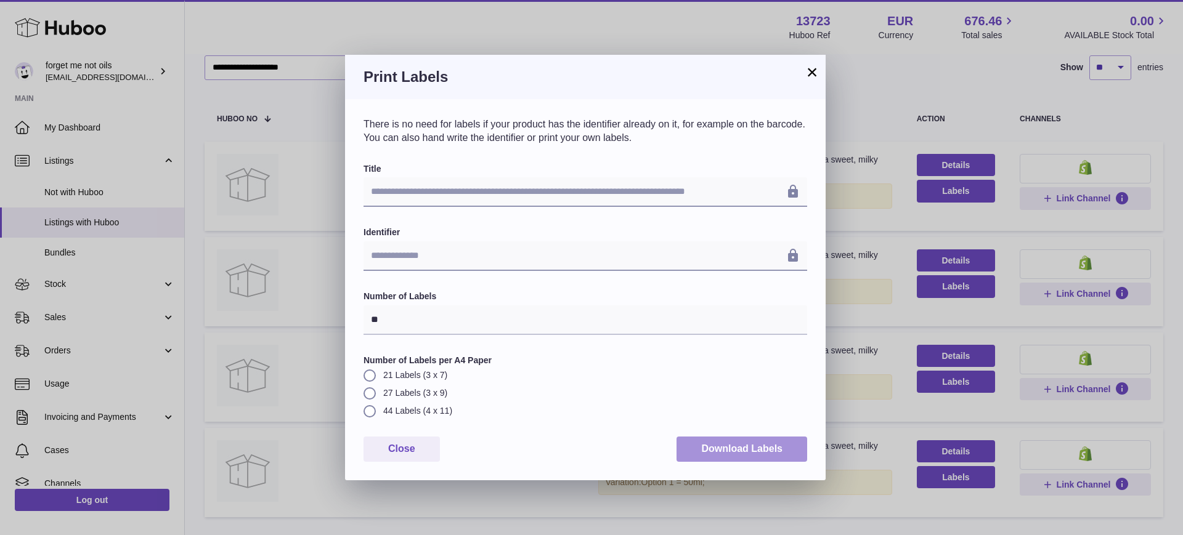
click at [757, 440] on button "Download Labels" at bounding box center [741, 449] width 131 height 25
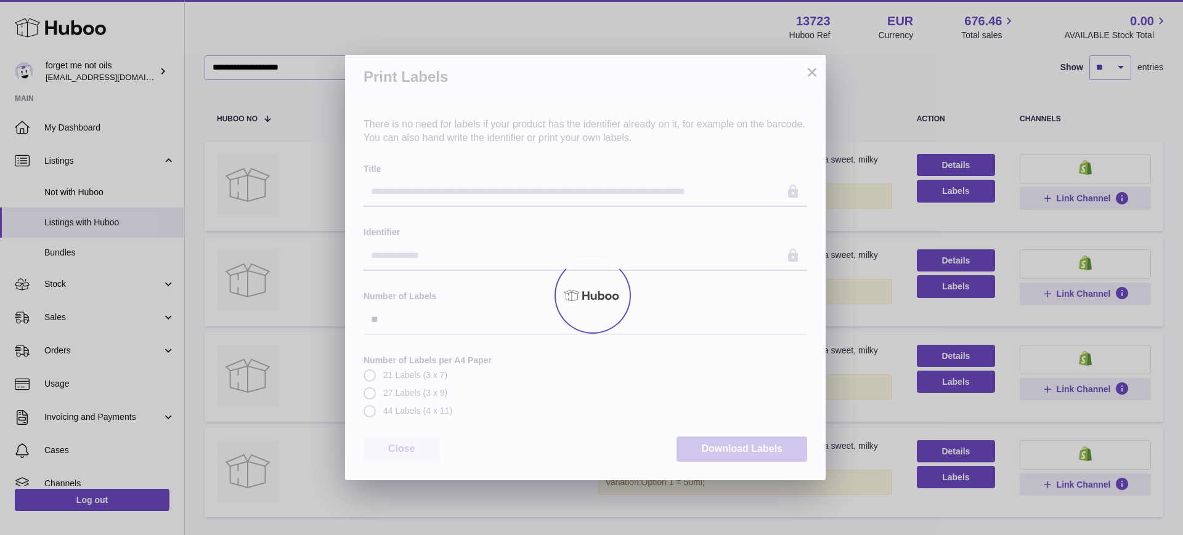
click at [812, 74] on div at bounding box center [591, 295] width 1183 height 480
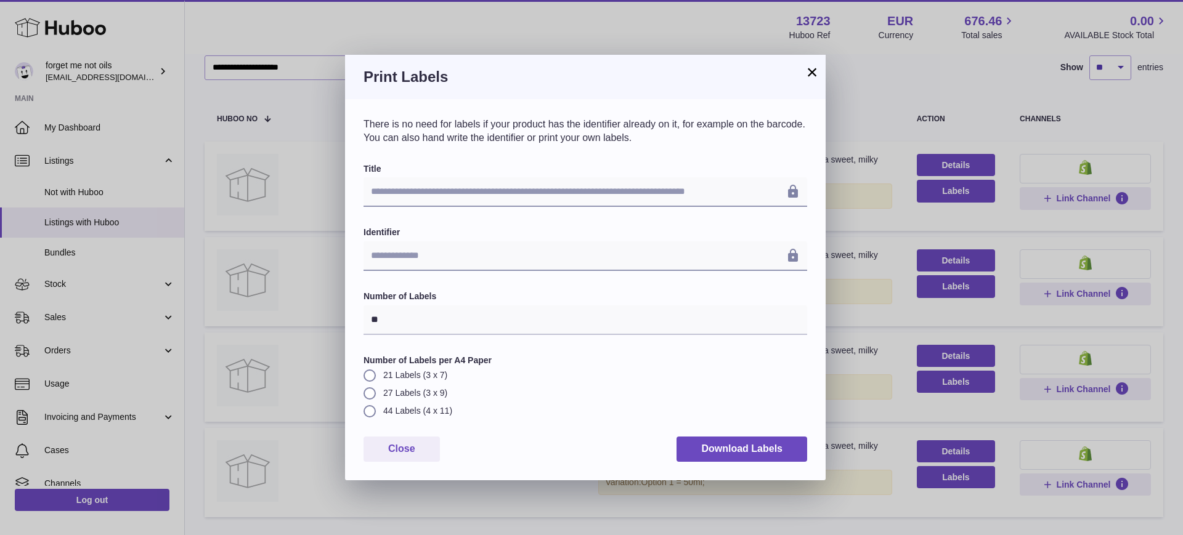
click at [812, 74] on button "×" at bounding box center [811, 72] width 15 height 15
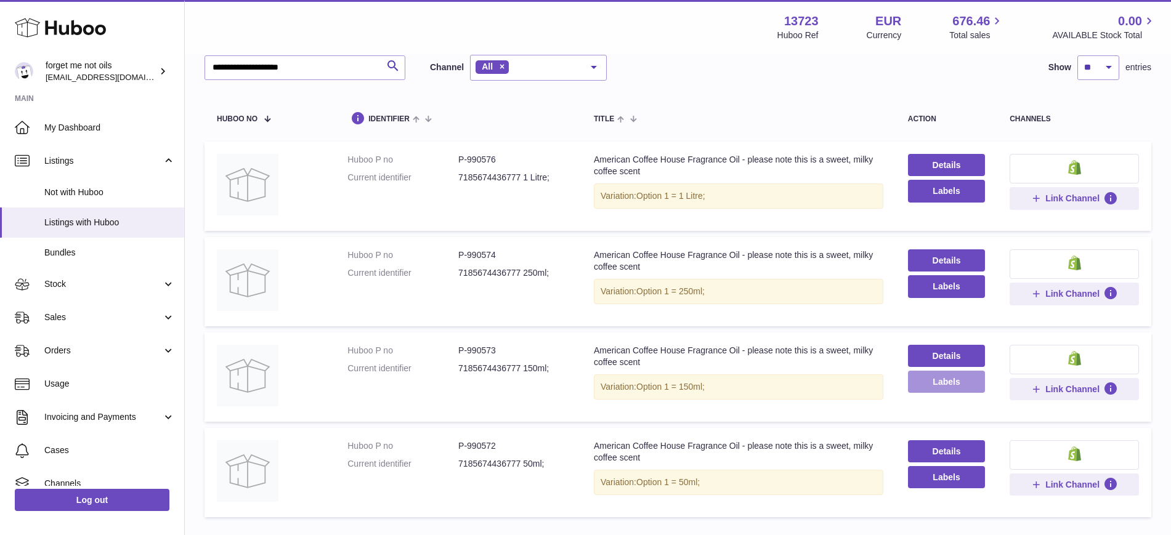
click at [944, 384] on button "Labels" at bounding box center [946, 382] width 77 height 22
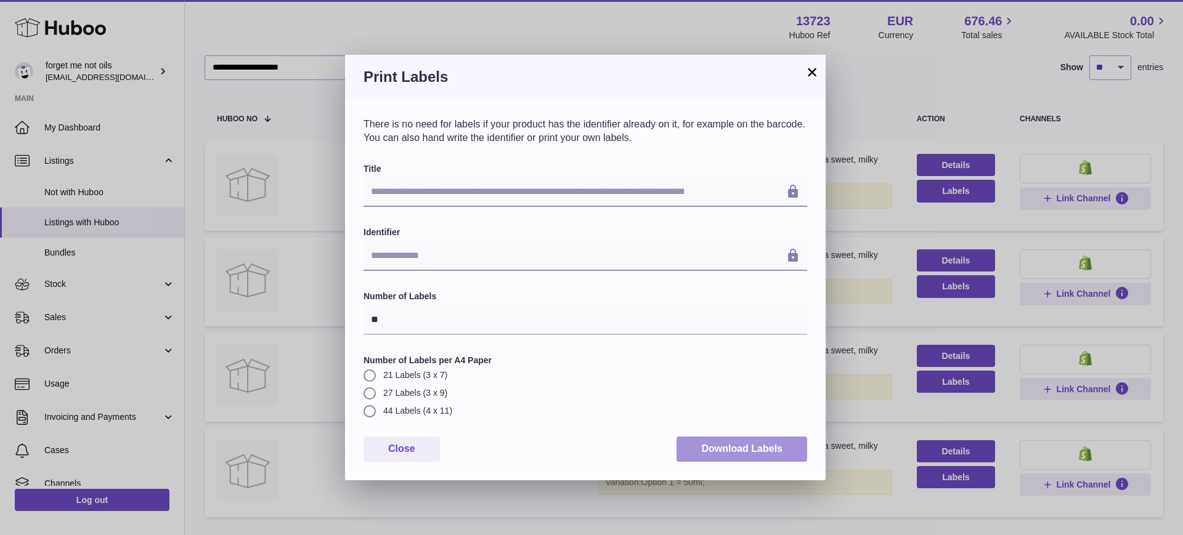
click at [761, 451] on button "Download Labels" at bounding box center [741, 449] width 131 height 25
click at [804, 69] on h3 "Print Labels" at bounding box center [584, 77] width 443 height 20
click at [811, 71] on button "×" at bounding box center [811, 72] width 15 height 15
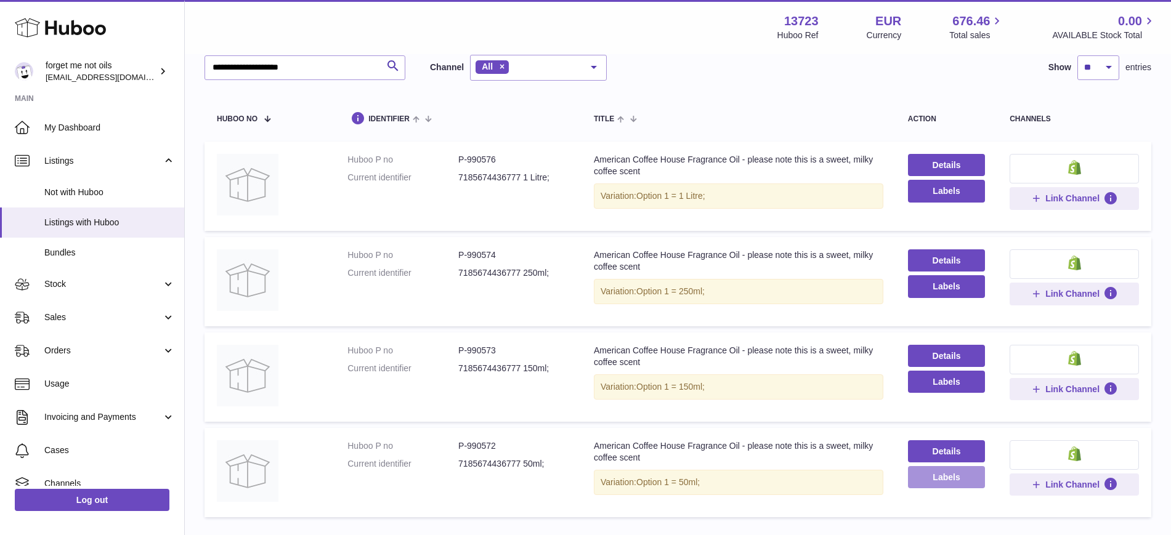
click at [965, 479] on button "Labels" at bounding box center [946, 477] width 77 height 22
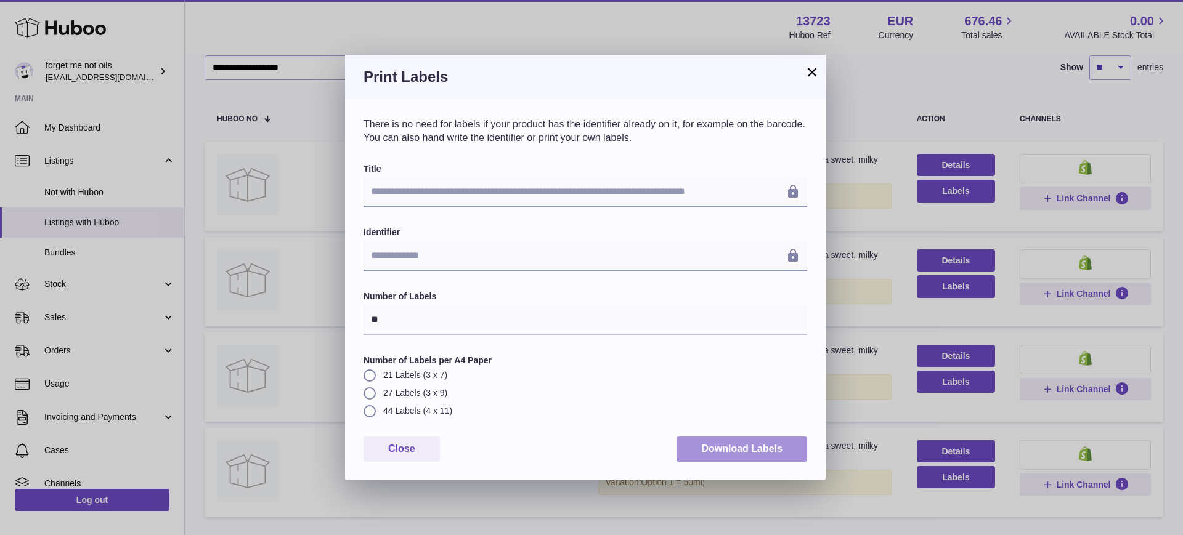
click at [757, 453] on button "Download Labels" at bounding box center [741, 449] width 131 height 25
drag, startPoint x: 814, startPoint y: 73, endPoint x: 835, endPoint y: 72, distance: 21.0
click at [814, 73] on button "×" at bounding box center [811, 72] width 15 height 15
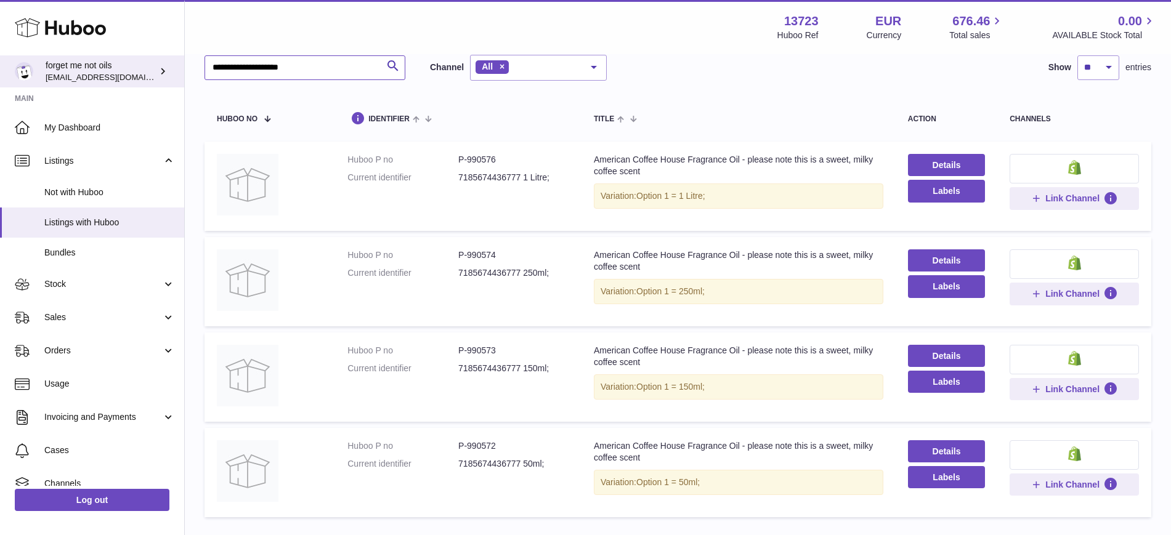
drag, startPoint x: 320, startPoint y: 75, endPoint x: 149, endPoint y: 75, distance: 170.6
click at [149, 75] on div "**********" at bounding box center [585, 272] width 1171 height 698
paste input "text"
type input "**********"
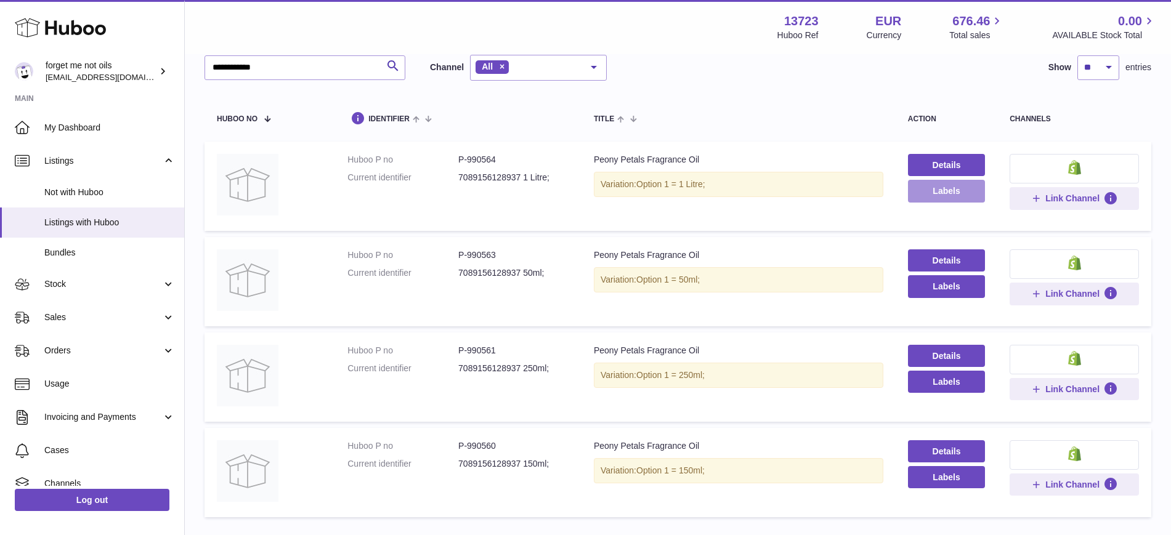
click at [964, 193] on button "Labels" at bounding box center [946, 191] width 77 height 22
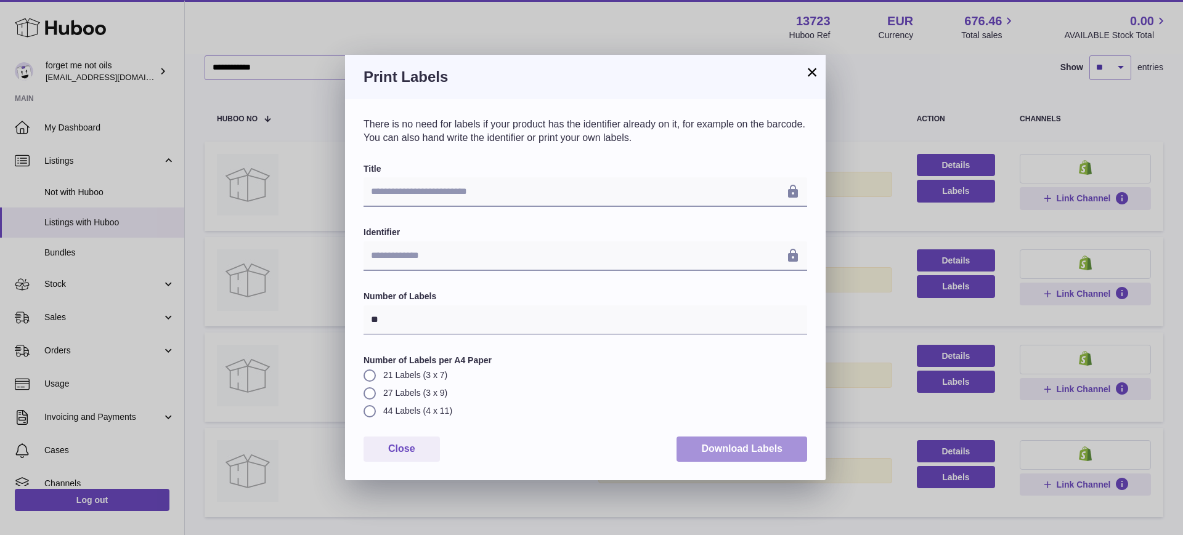
click at [717, 445] on button "Download Labels" at bounding box center [741, 449] width 131 height 25
drag, startPoint x: 807, startPoint y: 68, endPoint x: 887, endPoint y: 203, distance: 156.3
click at [807, 68] on button "×" at bounding box center [811, 72] width 15 height 15
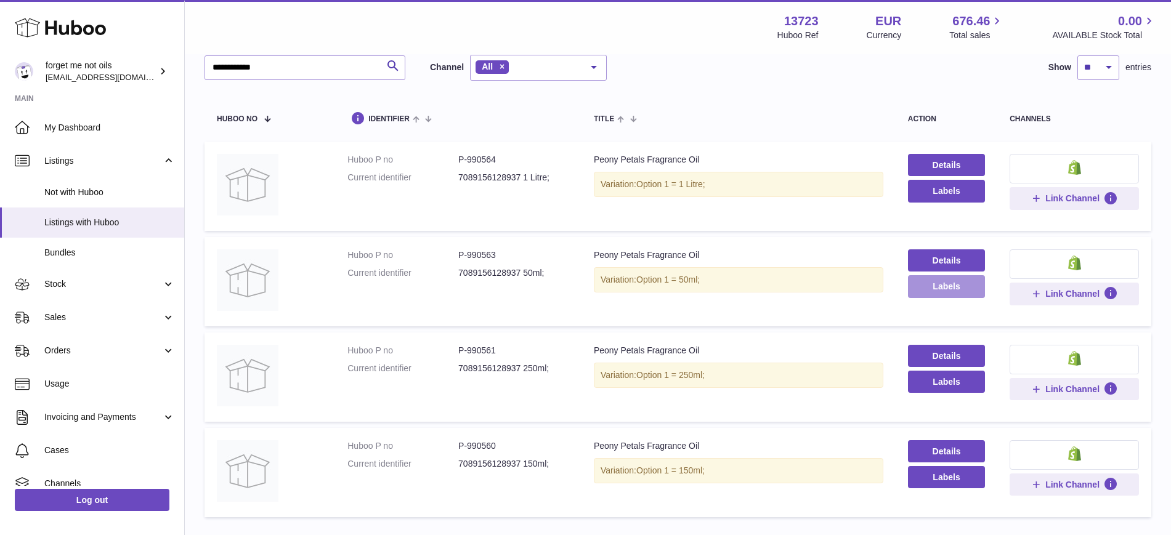
click at [944, 284] on button "Labels" at bounding box center [946, 286] width 77 height 22
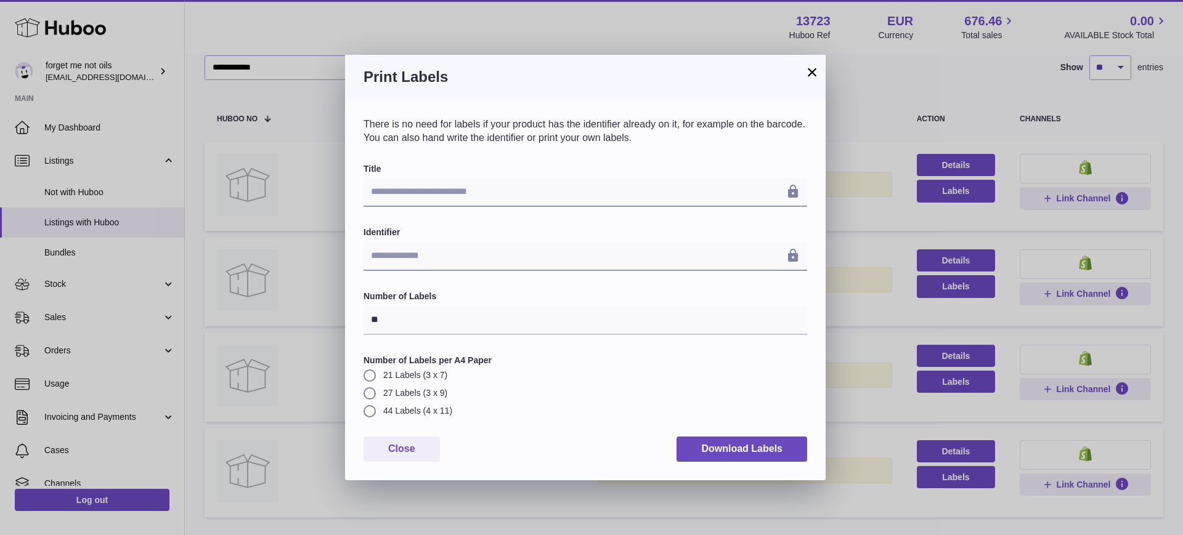
click at [674, 448] on div "Close Download Labels" at bounding box center [584, 449] width 443 height 25
click at [697, 453] on button "Download Labels" at bounding box center [741, 449] width 131 height 25
drag, startPoint x: 814, startPoint y: 70, endPoint x: 879, endPoint y: 191, distance: 137.3
click at [814, 70] on button "×" at bounding box center [811, 72] width 15 height 15
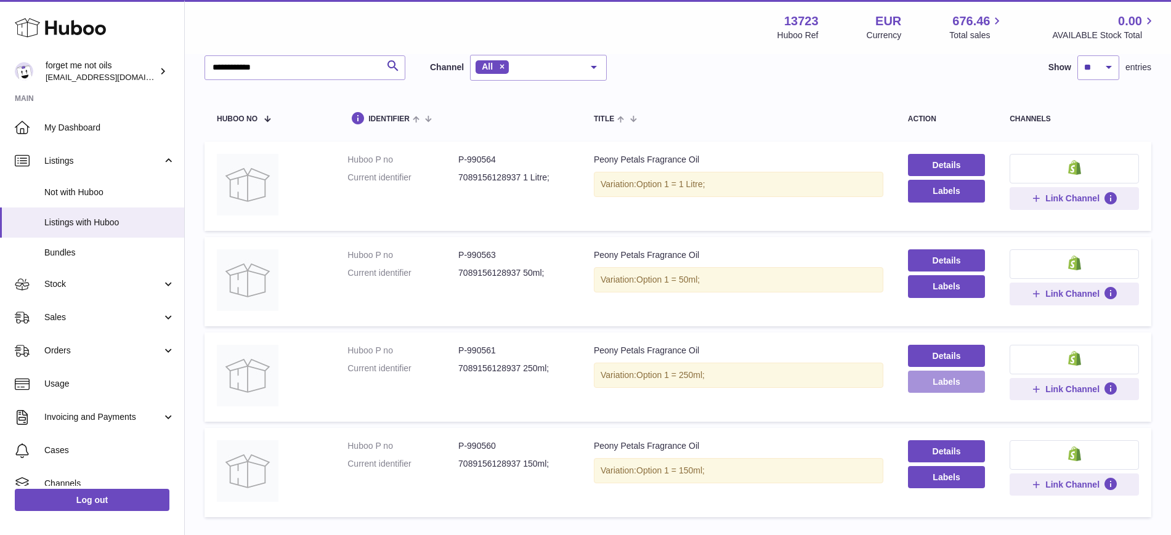
click at [966, 381] on button "Labels" at bounding box center [946, 382] width 77 height 22
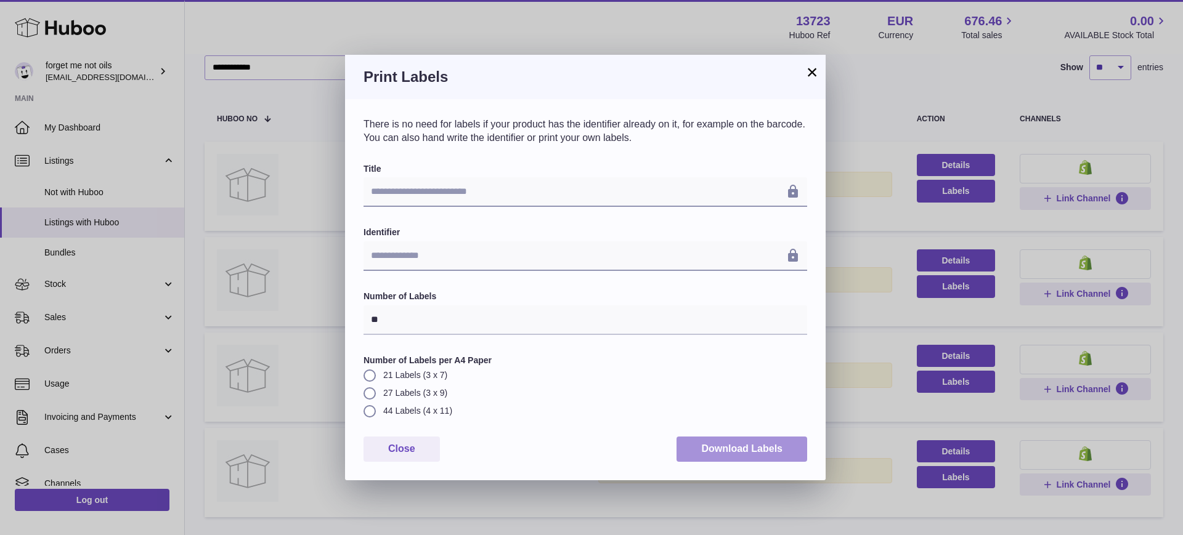
click at [731, 450] on button "Download Labels" at bounding box center [741, 449] width 131 height 25
drag, startPoint x: 810, startPoint y: 74, endPoint x: 848, endPoint y: 210, distance: 141.4
click at [810, 74] on button "×" at bounding box center [811, 72] width 15 height 15
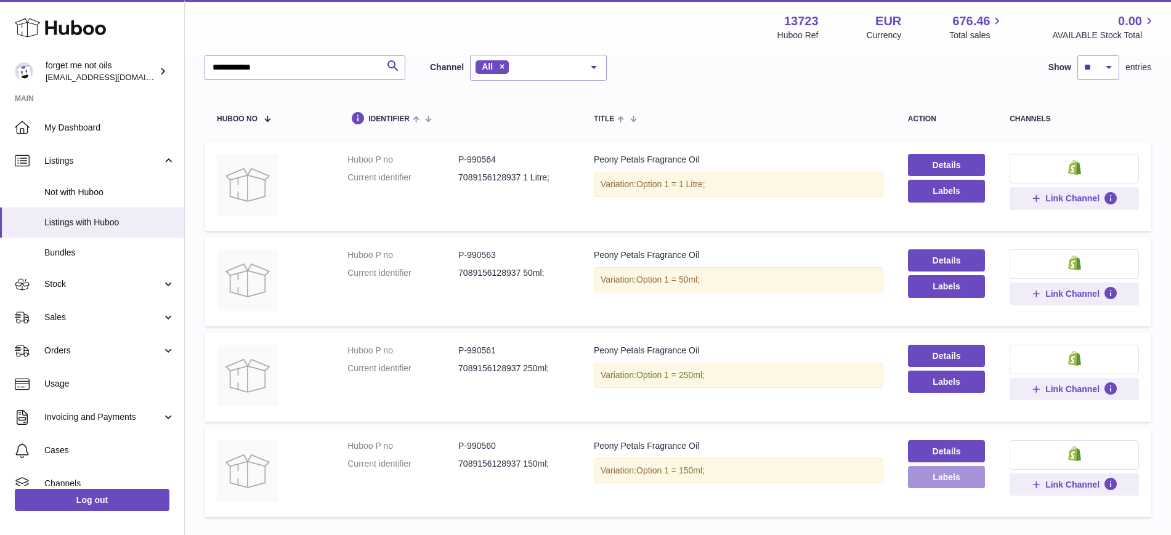
click at [937, 479] on button "Labels" at bounding box center [946, 477] width 77 height 22
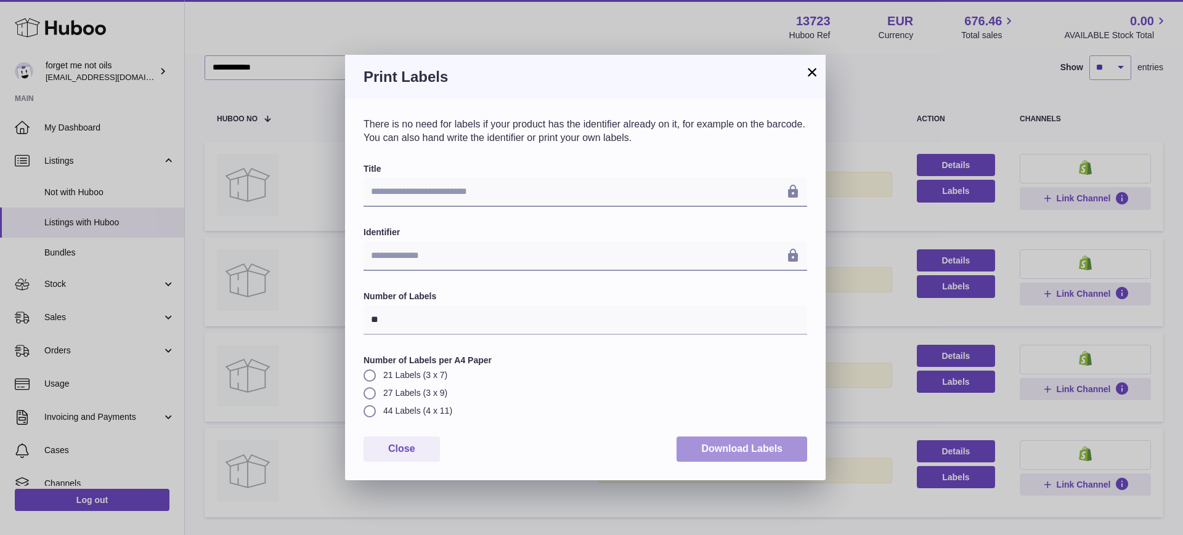
click at [729, 448] on button "Download Labels" at bounding box center [741, 449] width 131 height 25
click at [813, 71] on button "×" at bounding box center [811, 72] width 15 height 15
